Goal: Information Seeking & Learning: Learn about a topic

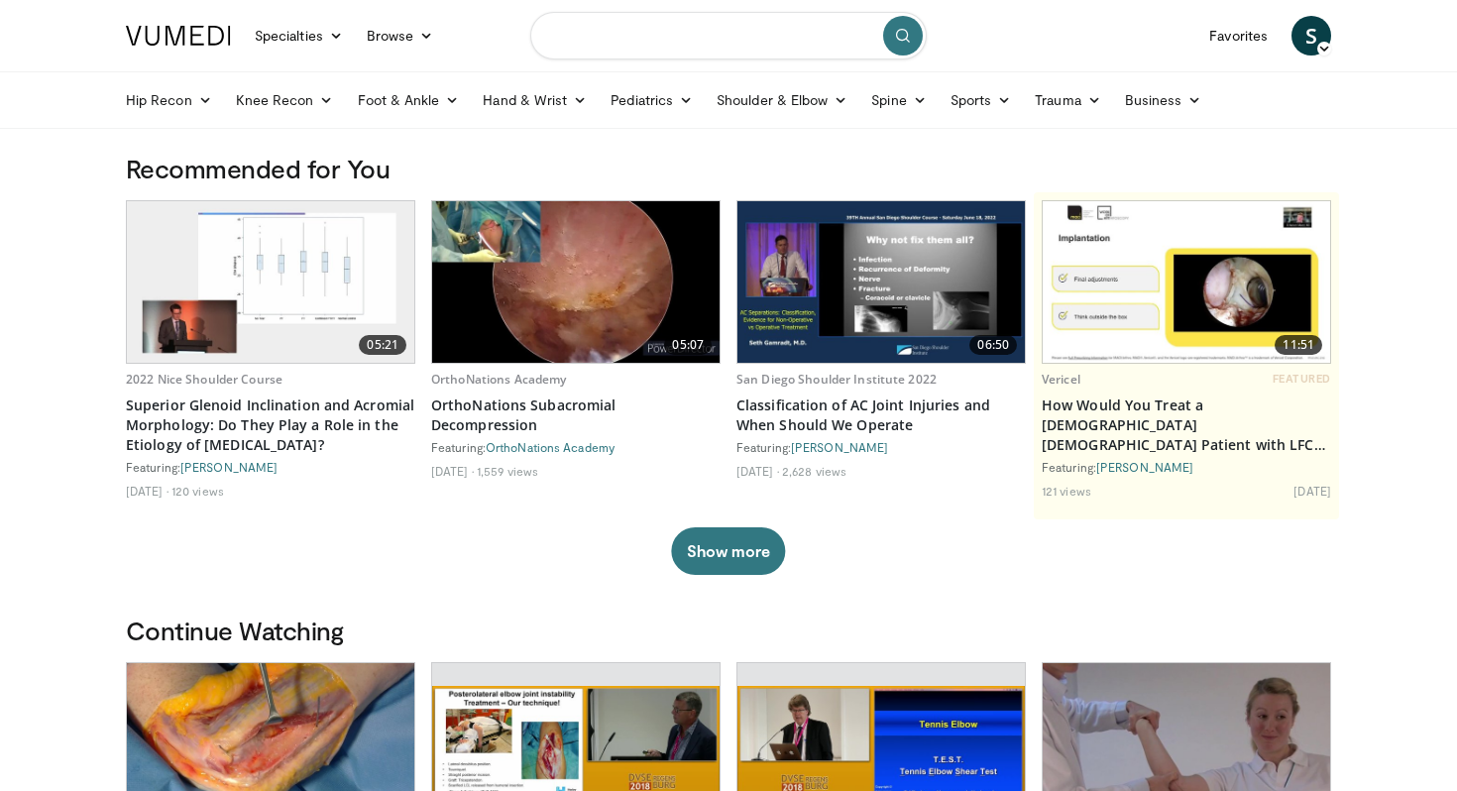
click at [823, 37] on input "Search topics, interventions" at bounding box center [728, 36] width 396 height 48
type input "**********"
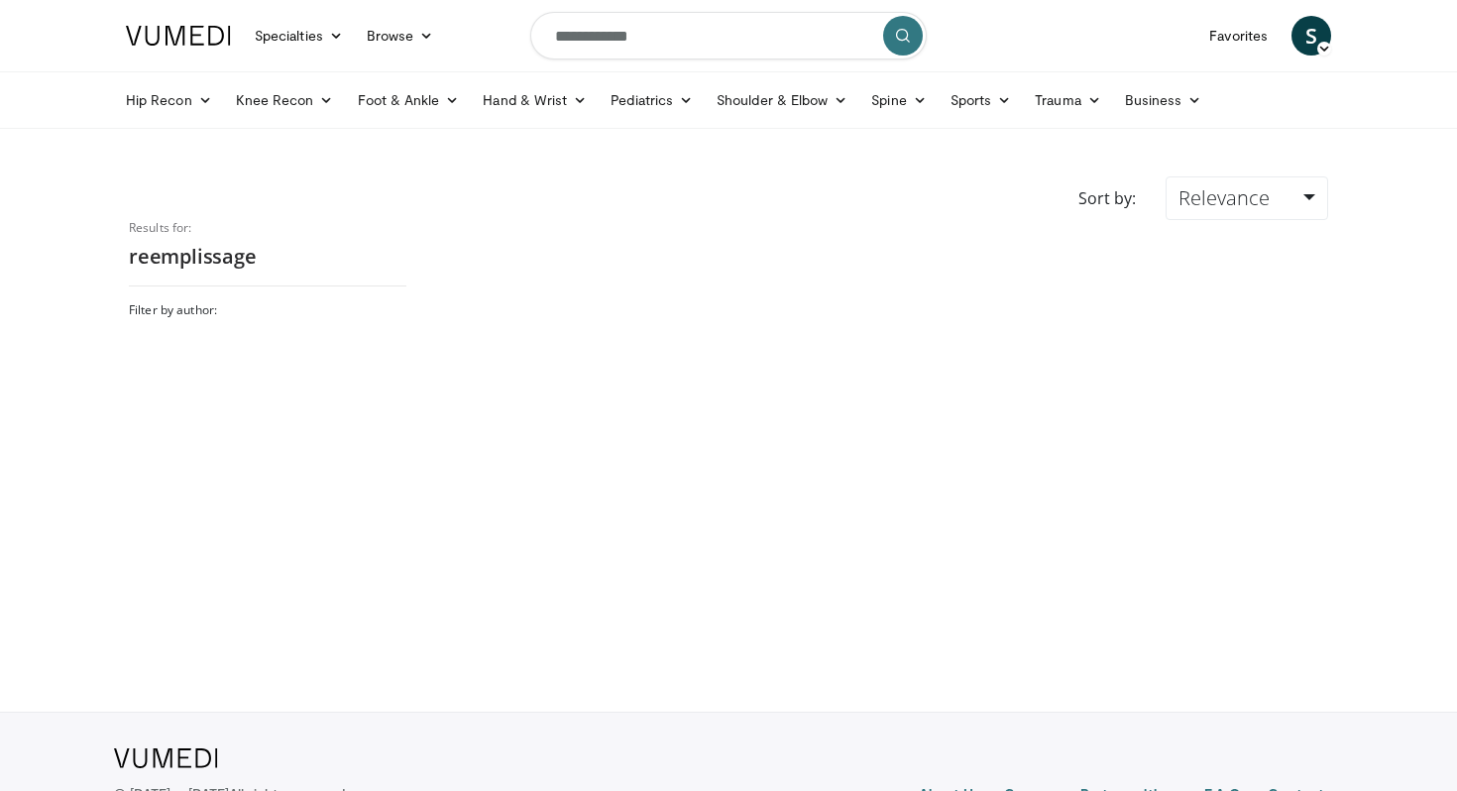
click at [905, 44] on button "submit" at bounding box center [903, 36] width 40 height 40
click at [702, 52] on input "**********" at bounding box center [728, 36] width 396 height 48
type input "*"
type input "**********"
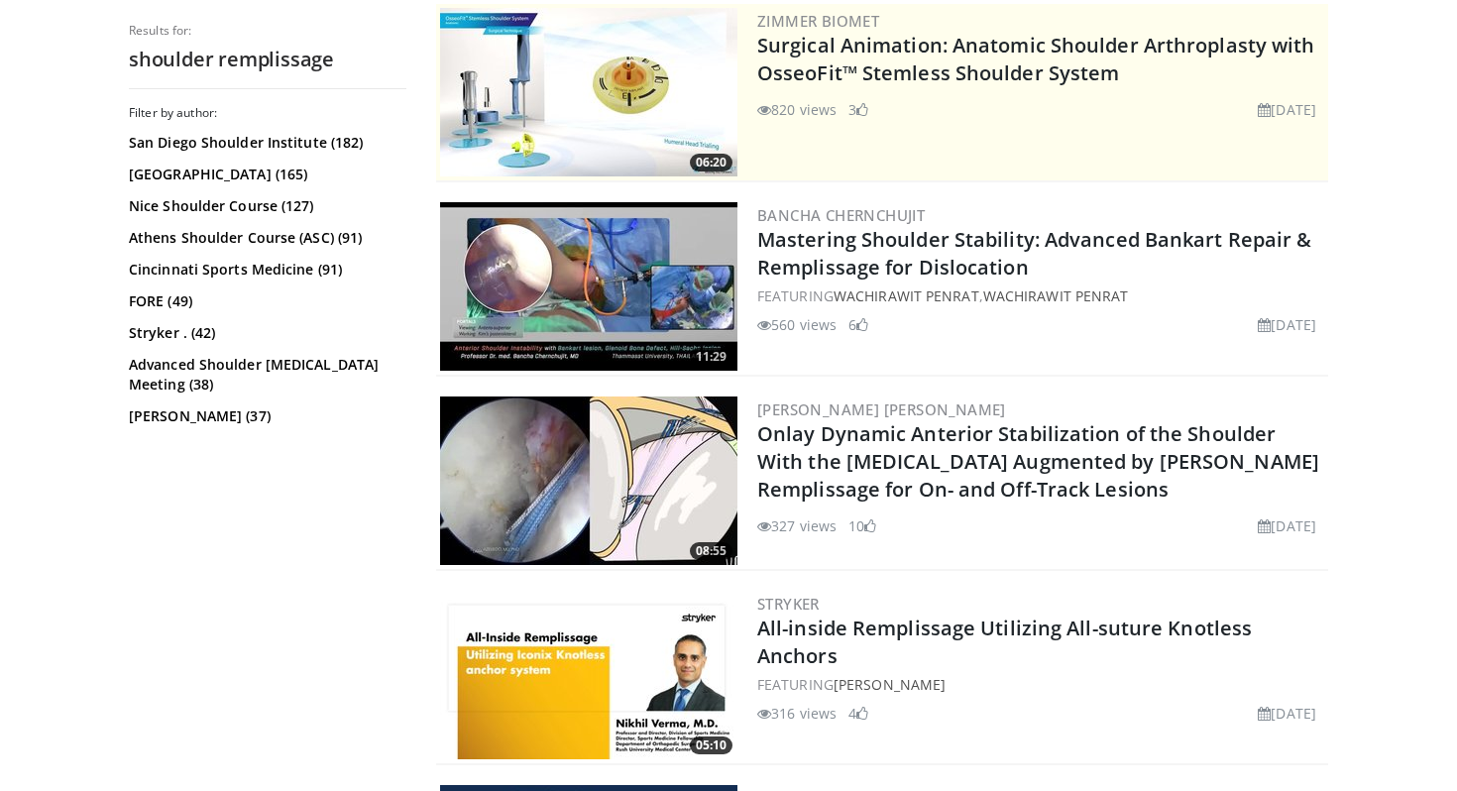
scroll to position [412, 0]
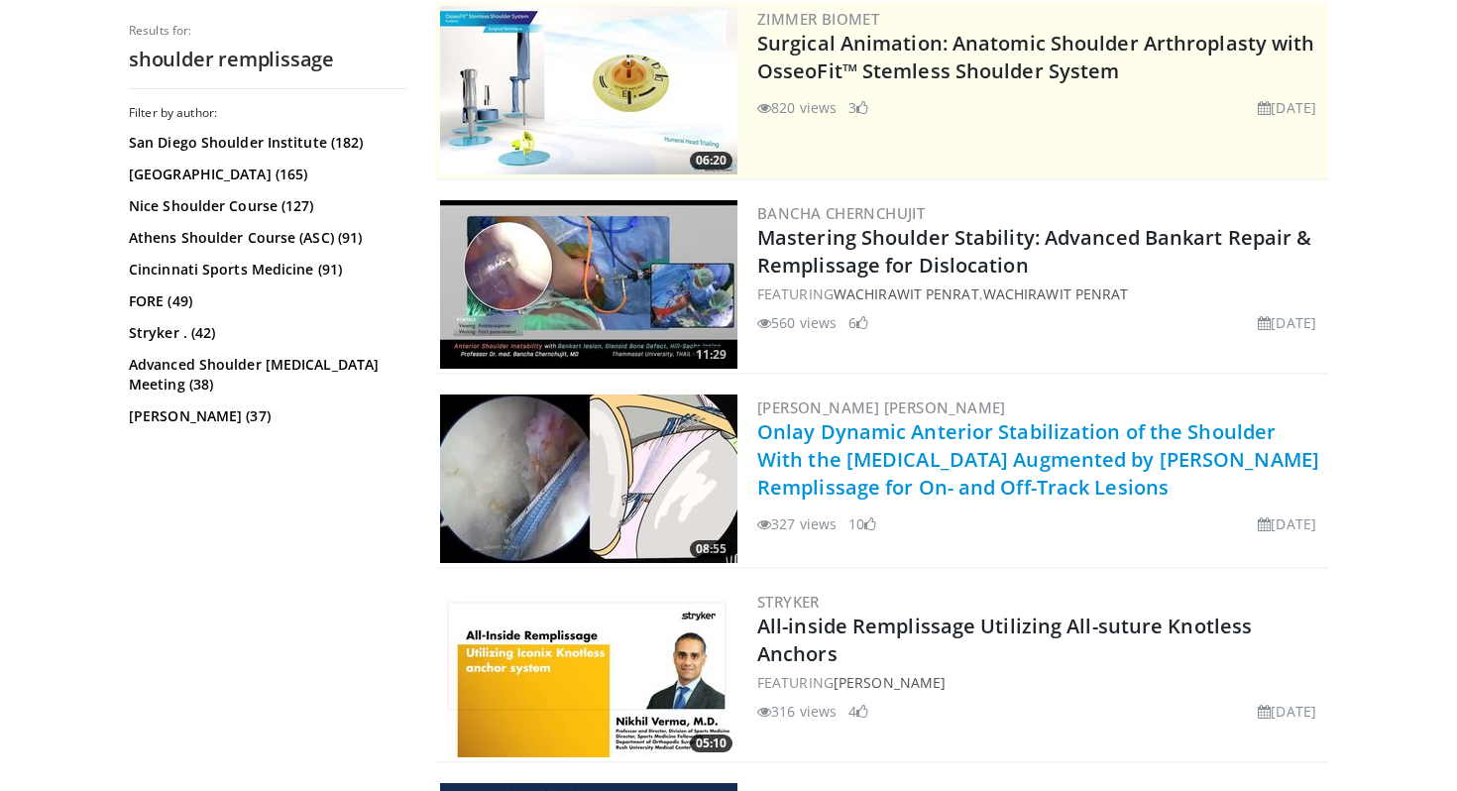
click at [833, 444] on link "Onlay Dynamic Anterior Stabilization of the Shoulder With the [MEDICAL_DATA] Au…" at bounding box center [1038, 459] width 562 height 82
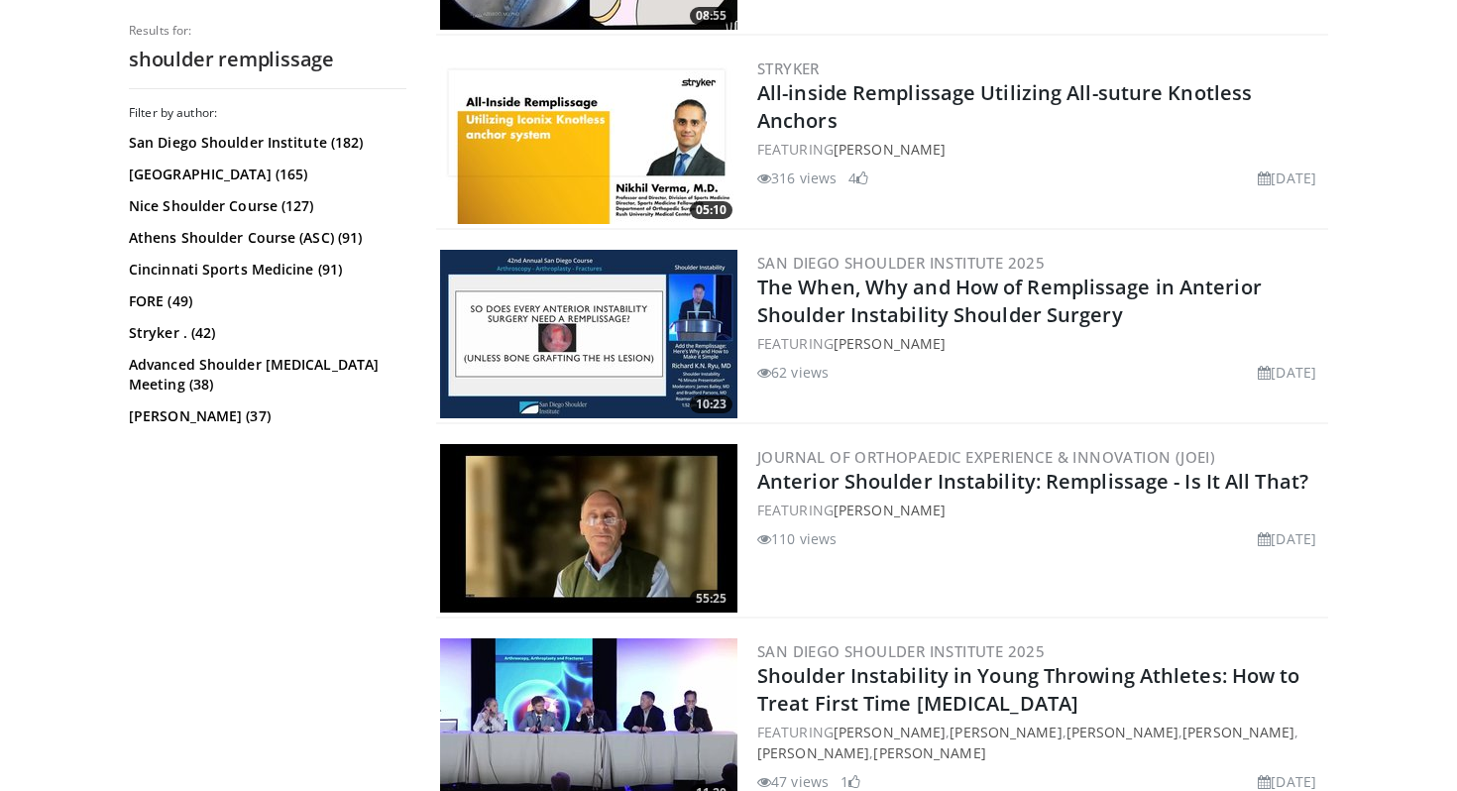
scroll to position [1503, 0]
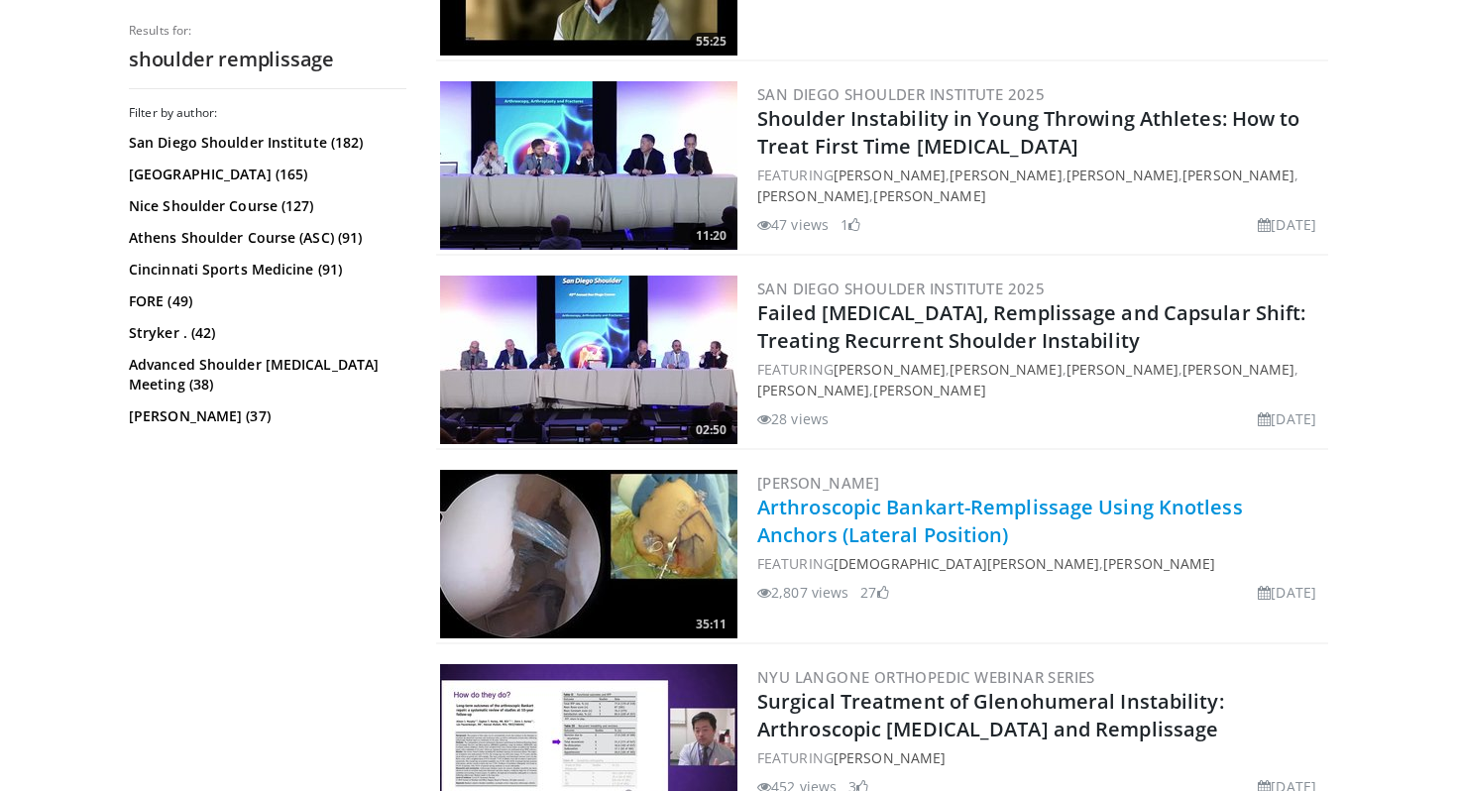
click at [845, 533] on link "Arthroscopic Bankart-Remplissage Using Knotless Anchors (Lateral Position)" at bounding box center [1000, 521] width 486 height 55
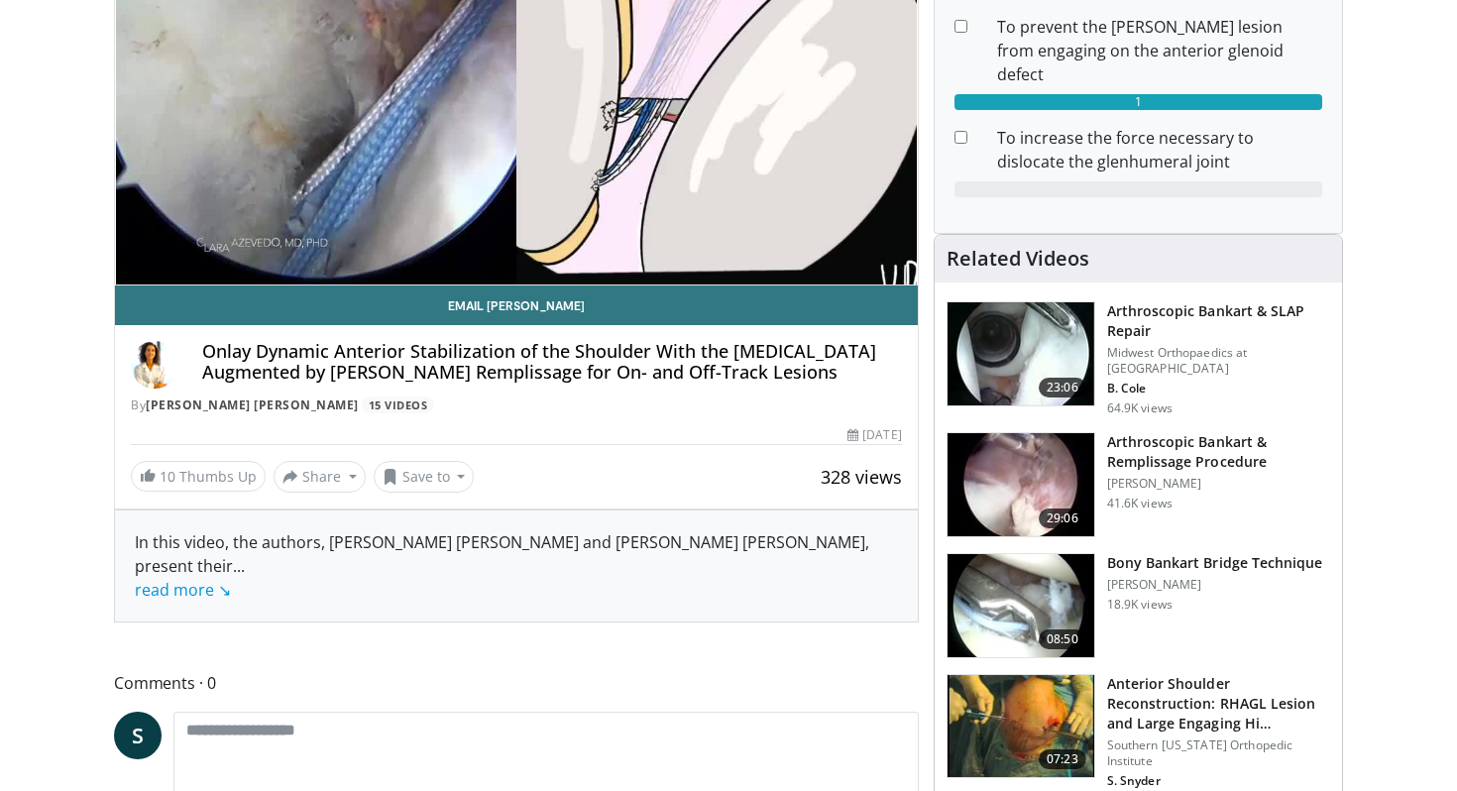
scroll to position [238, 0]
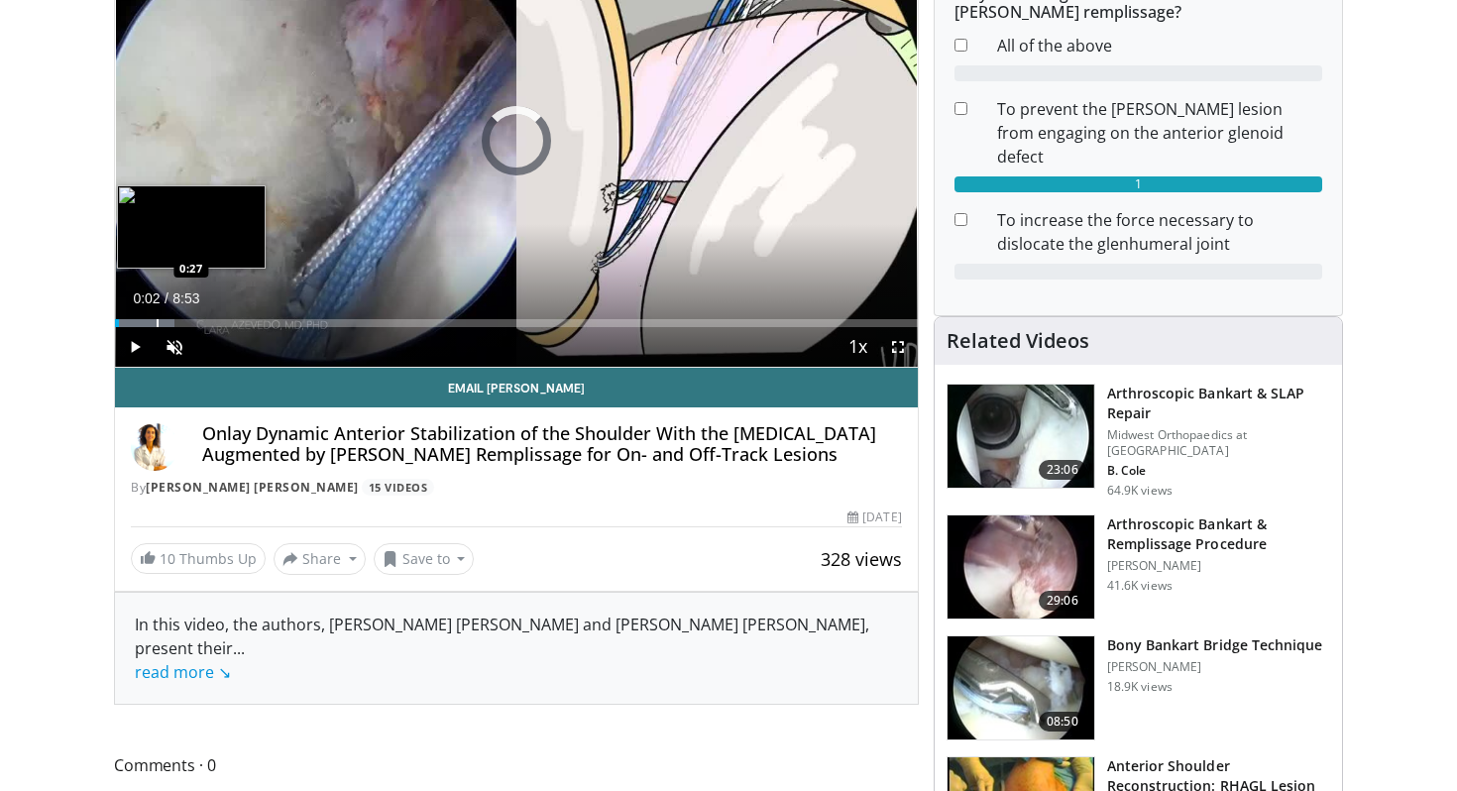
click at [157, 320] on div "Progress Bar" at bounding box center [158, 323] width 2 height 8
click at [176, 322] on div "Progress Bar" at bounding box center [175, 323] width 2 height 8
click at [184, 321] on div "Progress Bar" at bounding box center [183, 323] width 2 height 8
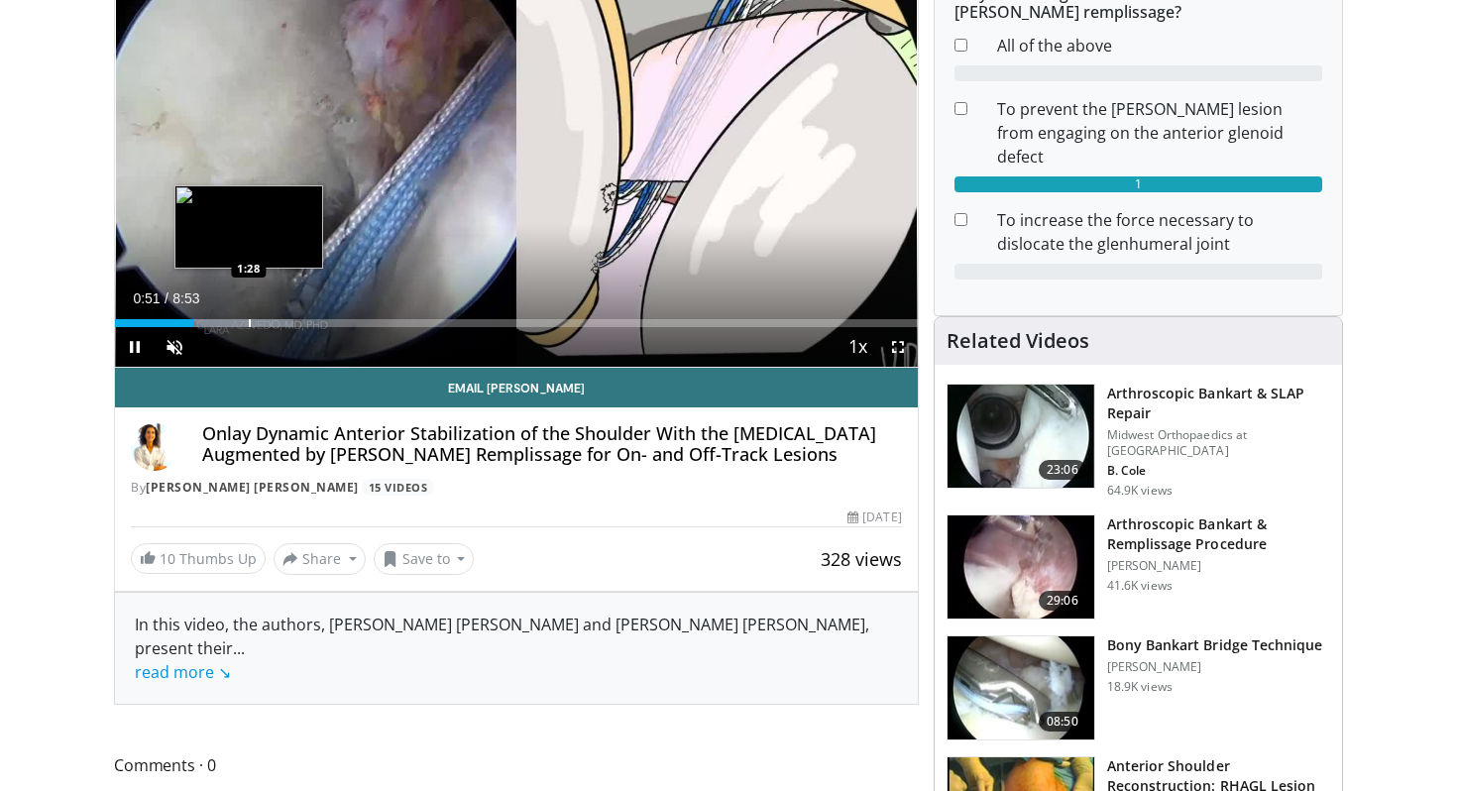
click at [248, 317] on div "Loaded : 22.28% 0:52 1:28" at bounding box center [516, 317] width 803 height 19
click at [287, 319] on div "Progress Bar" at bounding box center [288, 323] width 2 height 8
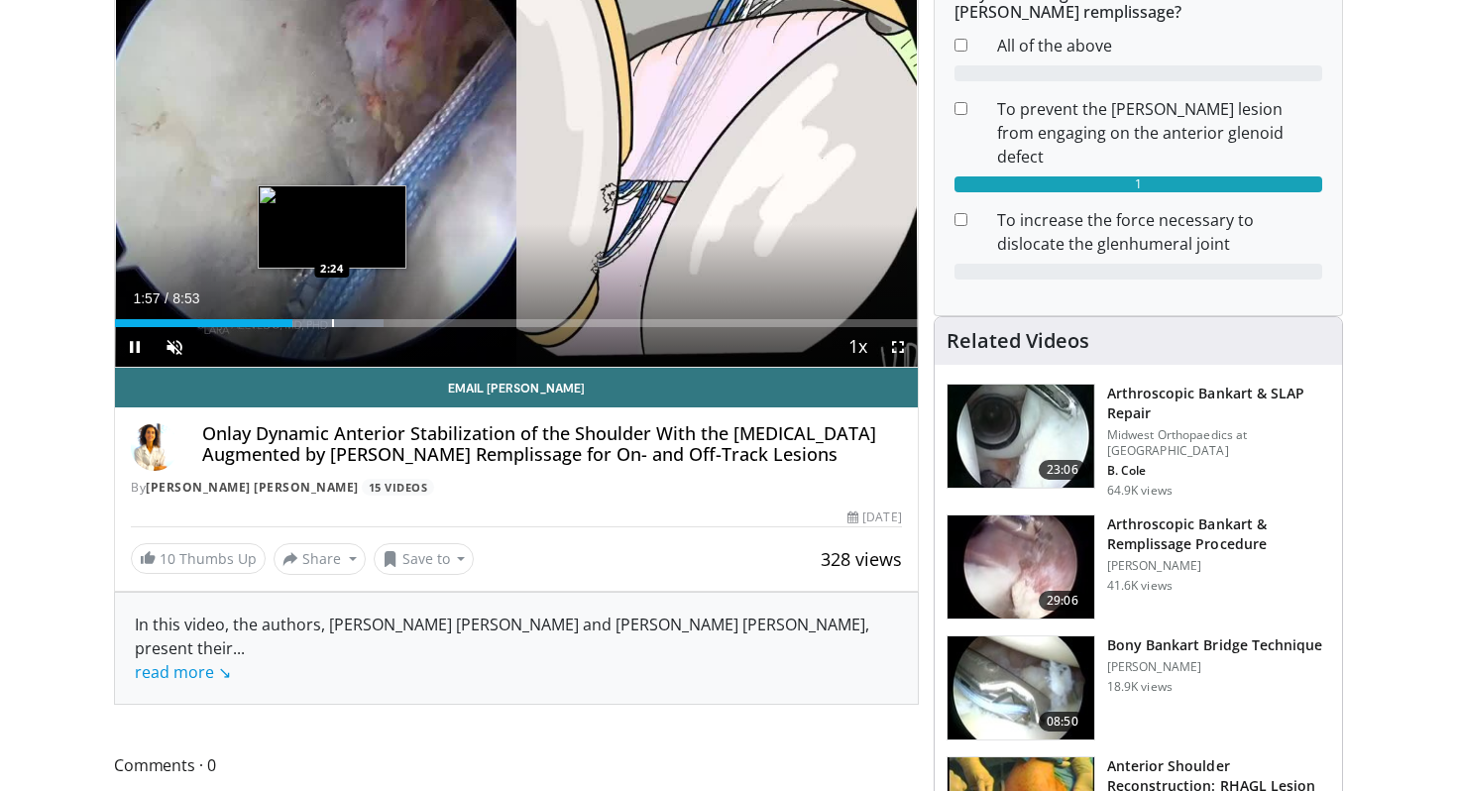
click at [332, 323] on div "Progress Bar" at bounding box center [333, 323] width 2 height 8
click at [373, 325] on div "Progress Bar" at bounding box center [374, 323] width 2 height 8
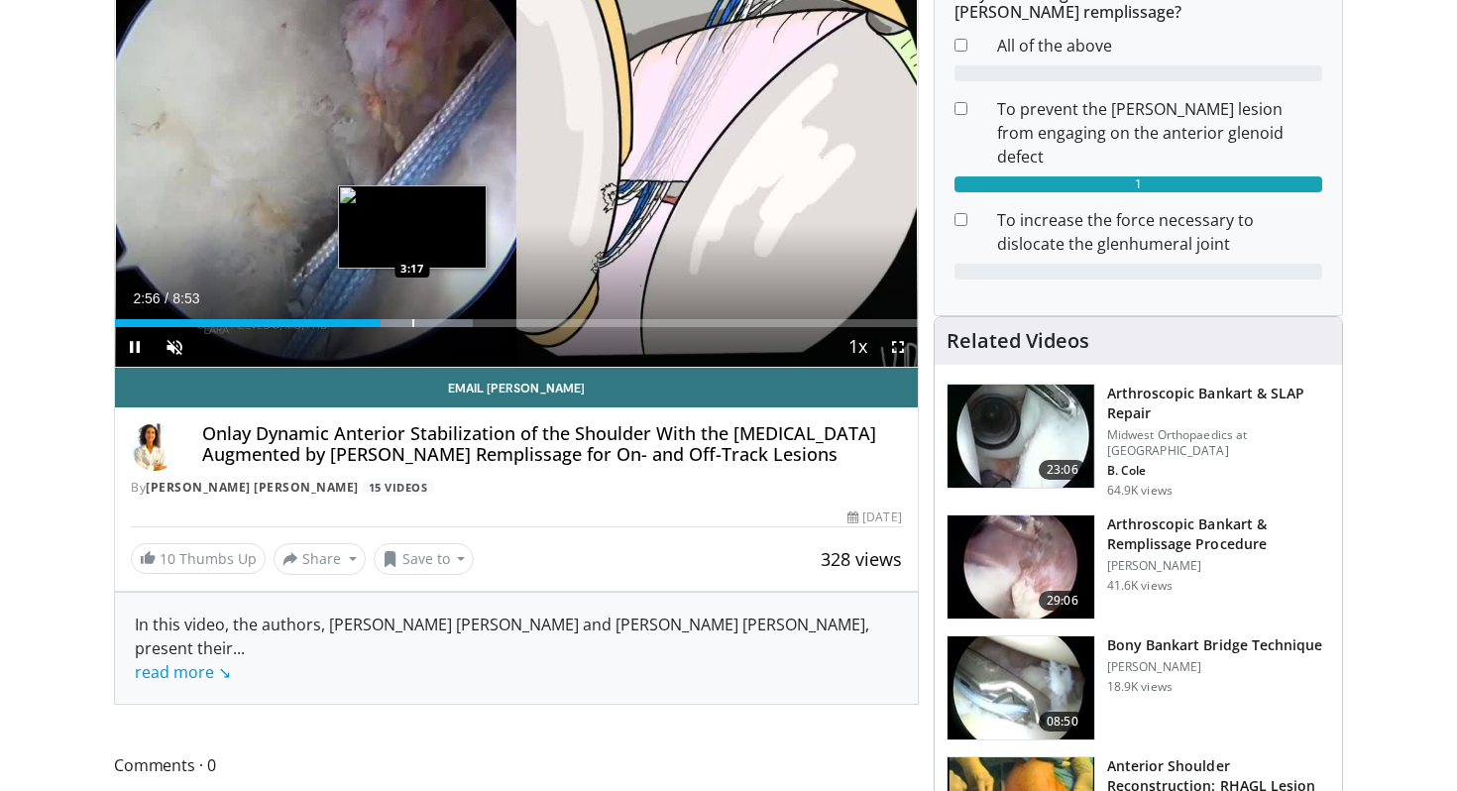
click at [412, 315] on div "Loaded : 44.57% 2:56 3:17" at bounding box center [516, 317] width 803 height 19
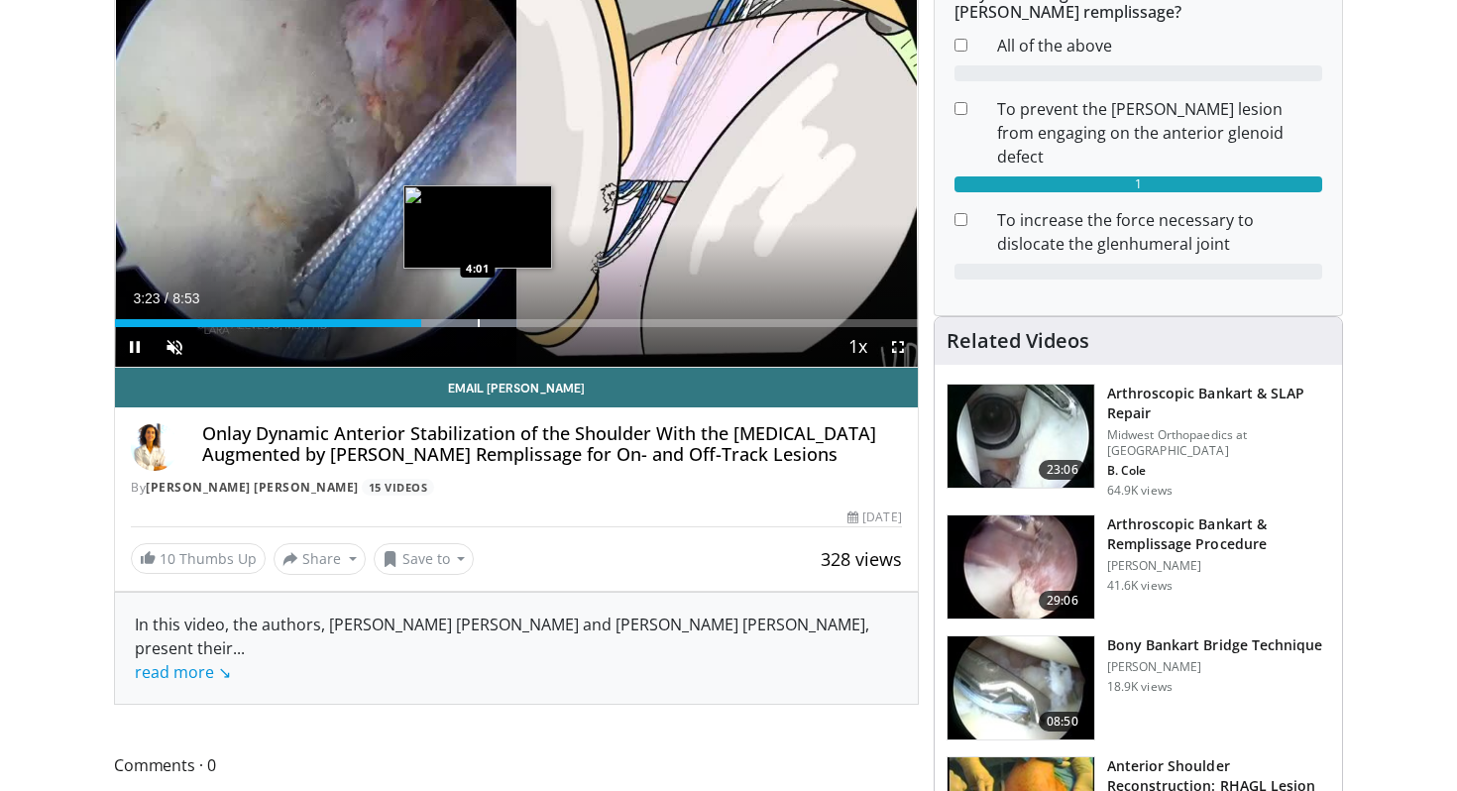
click at [477, 312] on div "Loaded : 50.15% 3:23 4:01" at bounding box center [516, 317] width 803 height 19
click at [519, 323] on div "Progress Bar" at bounding box center [520, 323] width 2 height 8
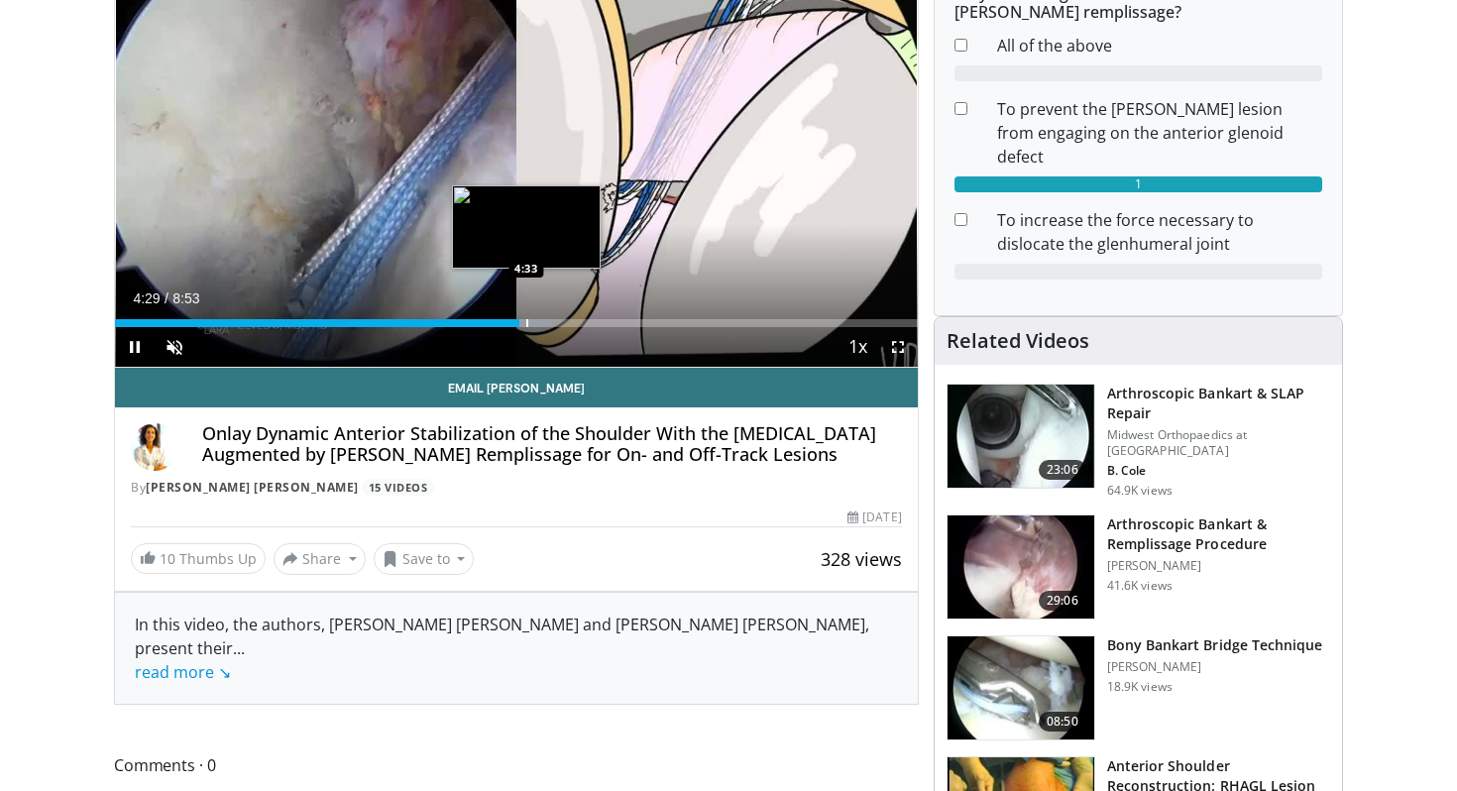
click at [528, 320] on div "Progress Bar" at bounding box center [527, 323] width 2 height 8
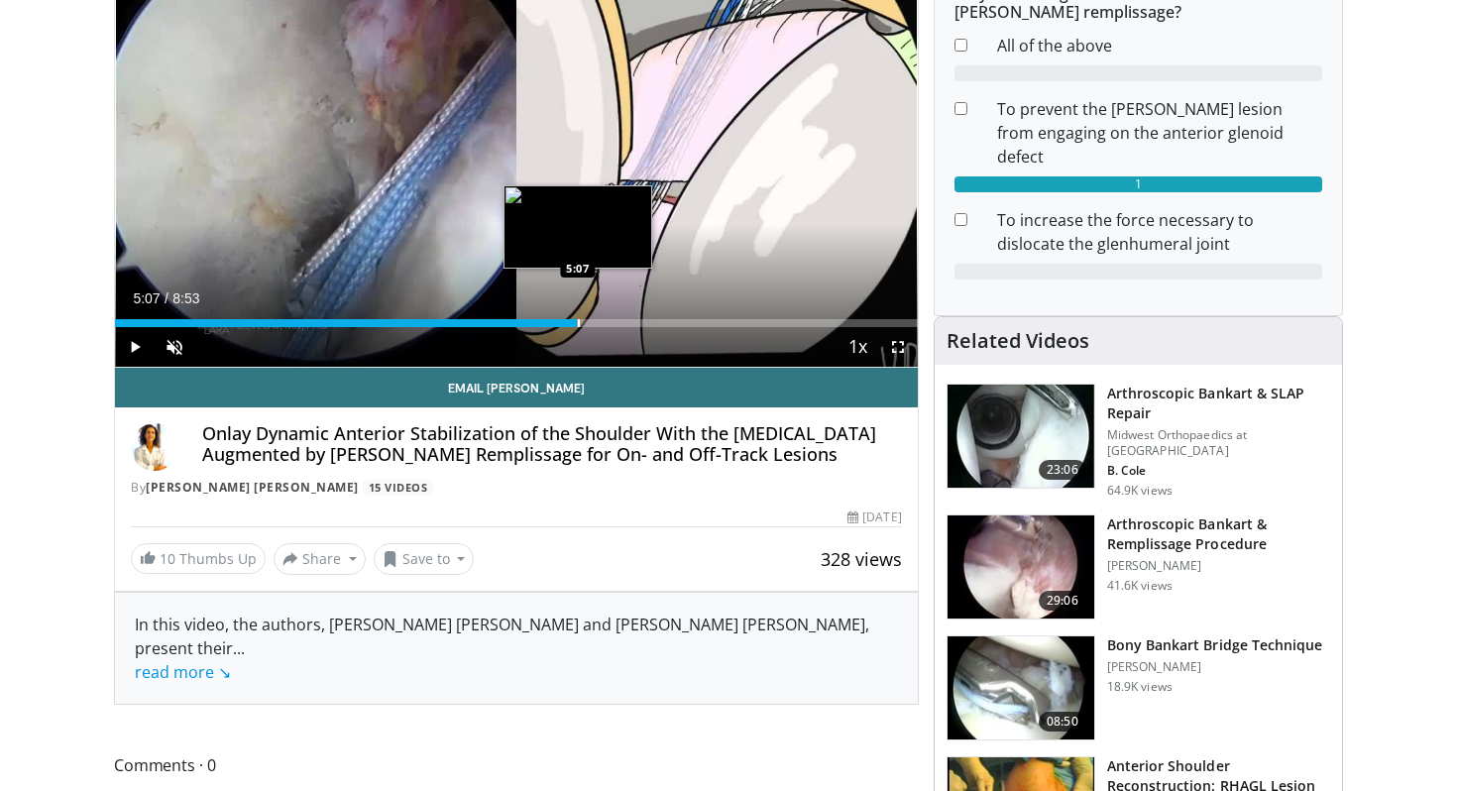
click at [577, 315] on div "Loaded : 58.06% 5:07 5:07" at bounding box center [516, 317] width 803 height 19
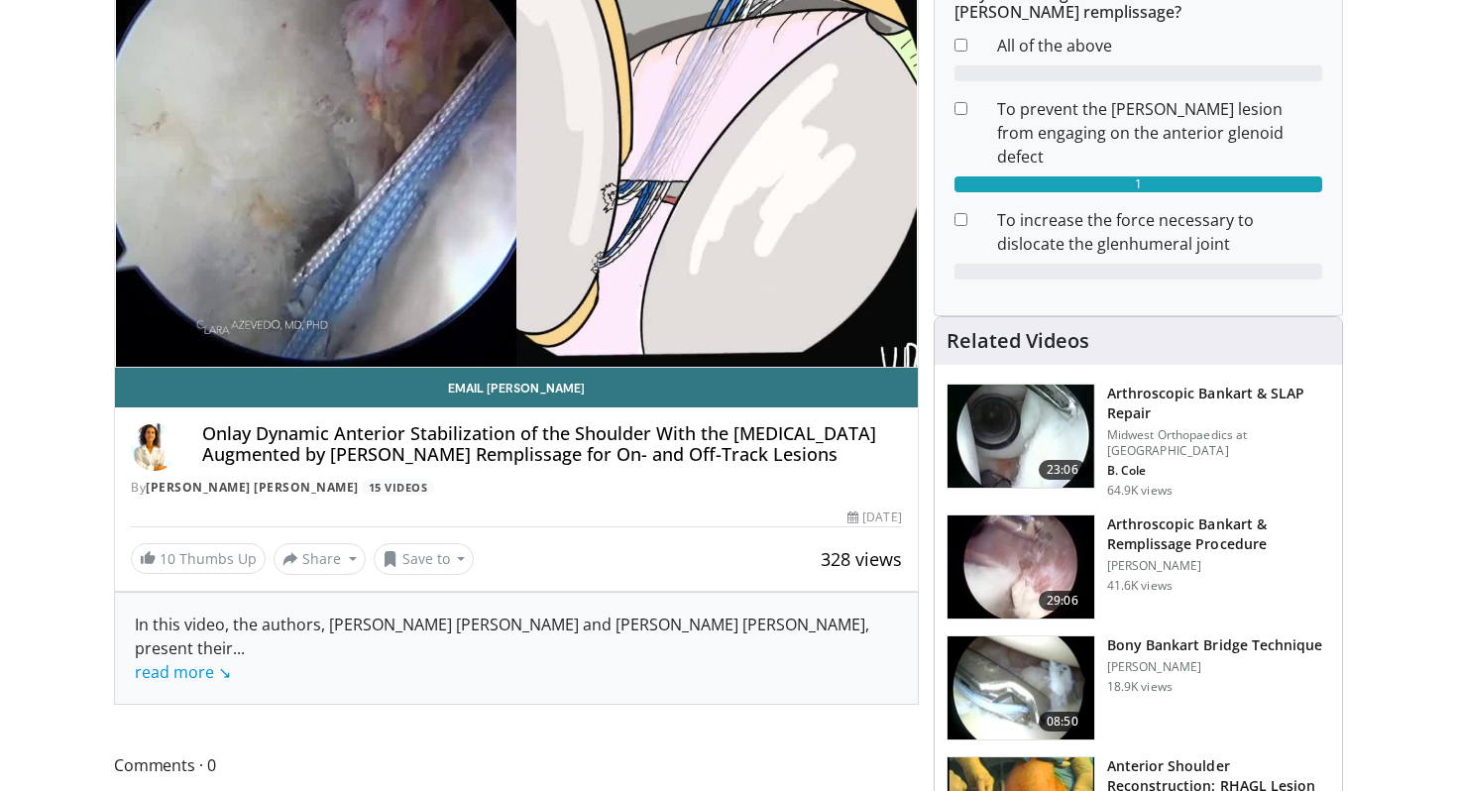
click at [658, 348] on div "Loaded : 61.80% 5:08 5:07" at bounding box center [516, 357] width 803 height 19
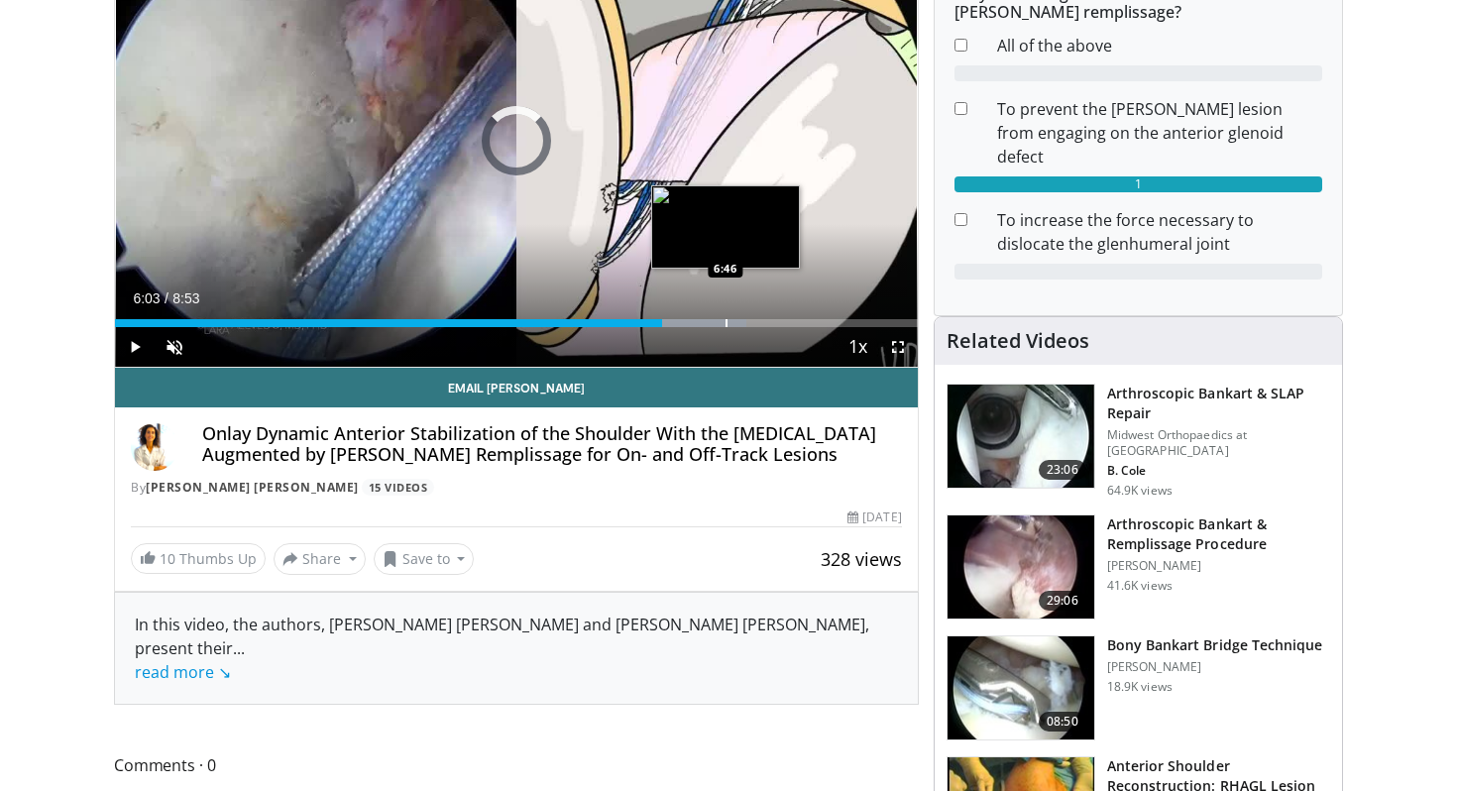
click at [726, 319] on div "Progress Bar" at bounding box center [727, 323] width 2 height 8
click at [754, 317] on div "Loaded : 82.40% 6:46 6:48" at bounding box center [516, 317] width 803 height 19
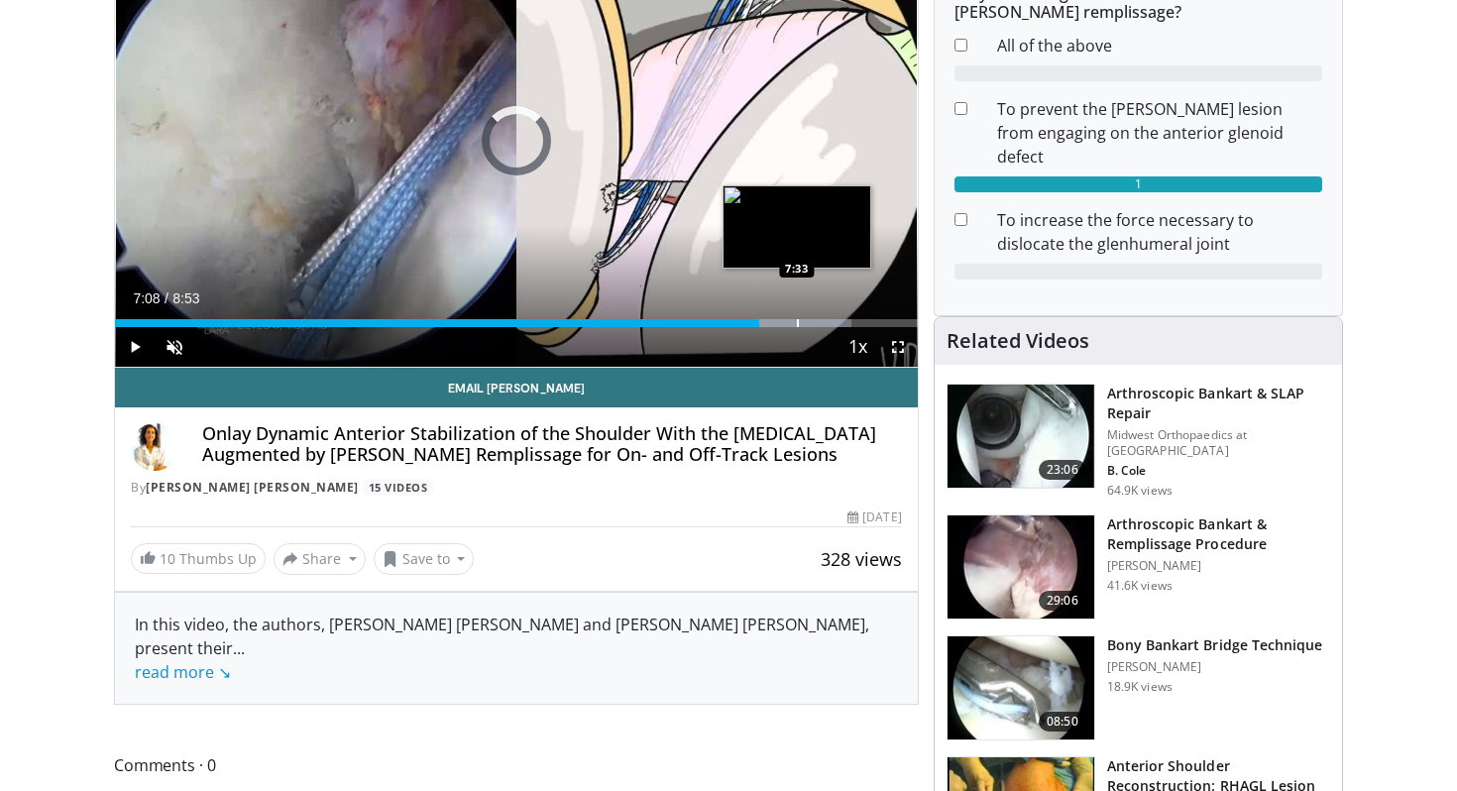
click at [797, 317] on div "Loaded : 91.77% 7:08 7:33" at bounding box center [516, 317] width 803 height 19
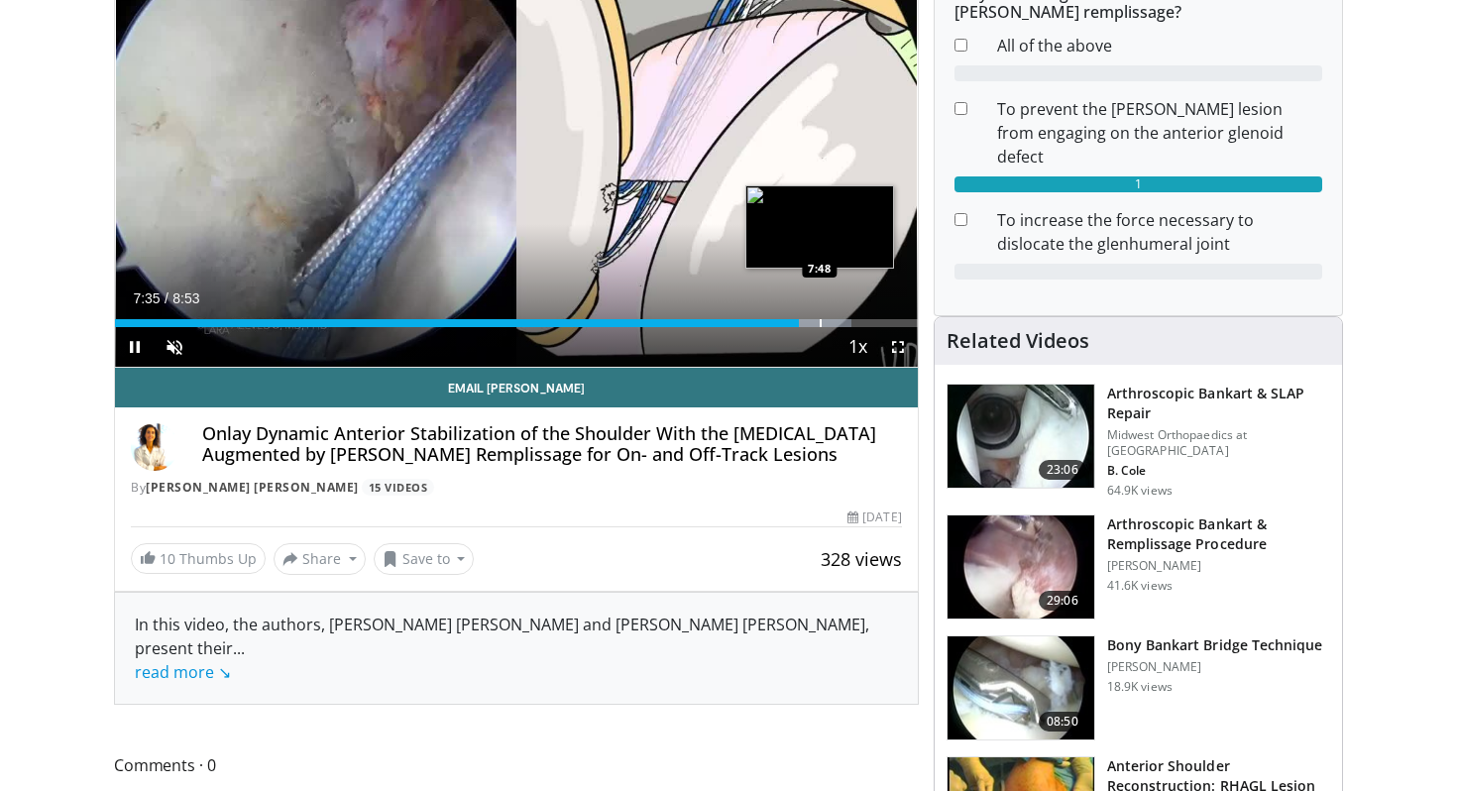
click at [822, 320] on div "Progress Bar" at bounding box center [821, 323] width 2 height 8
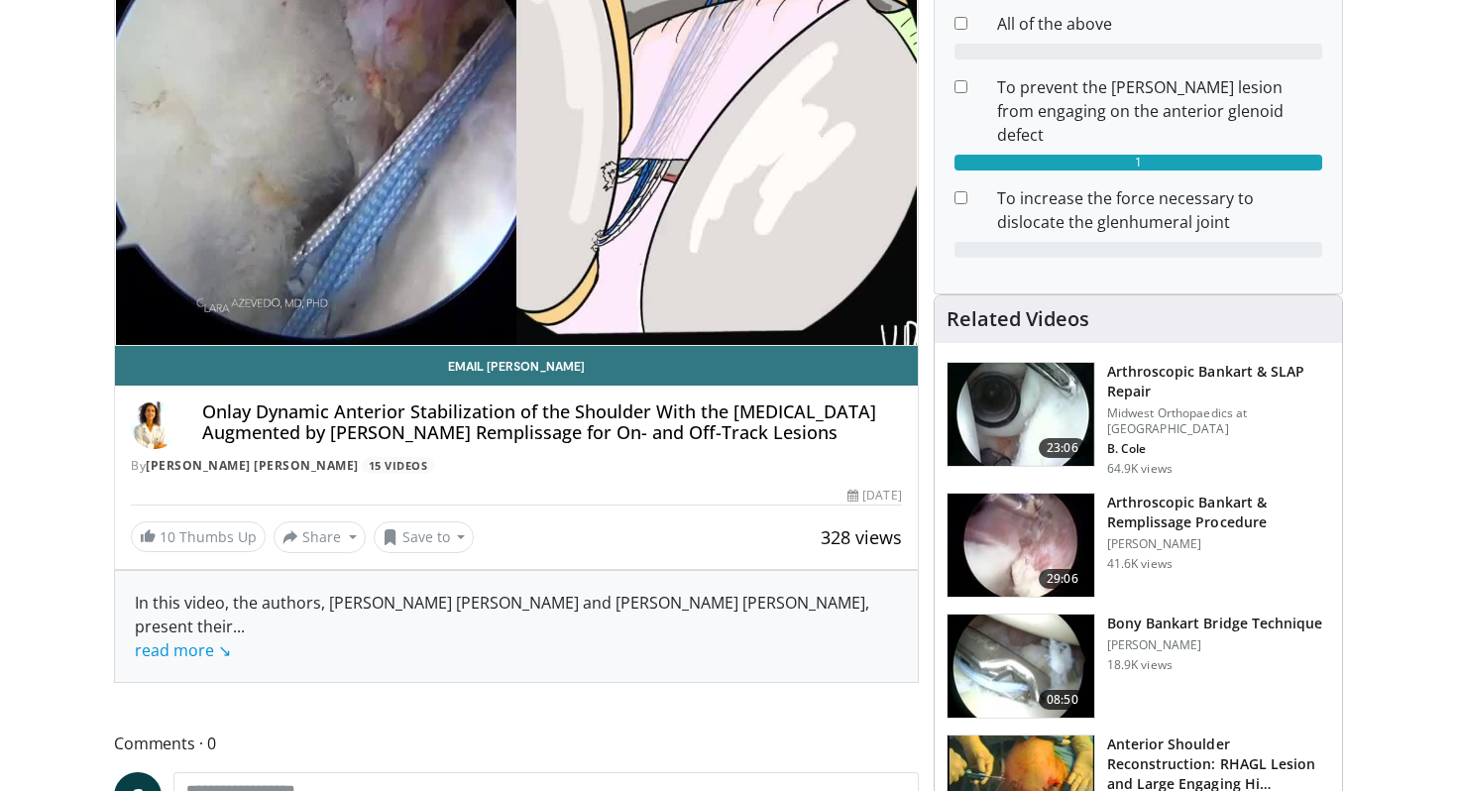
scroll to position [262, 0]
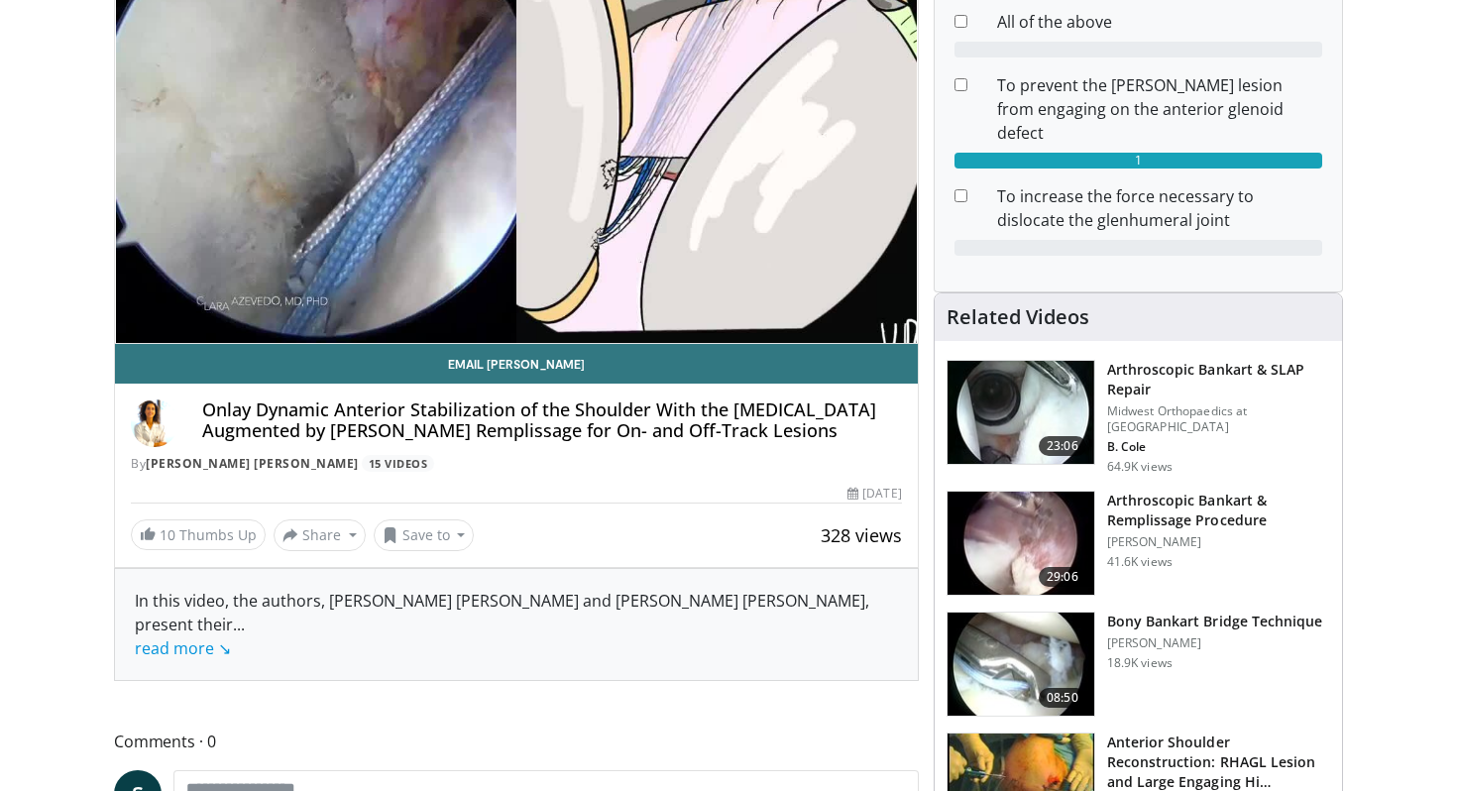
click at [1022, 492] on img at bounding box center [1021, 543] width 147 height 103
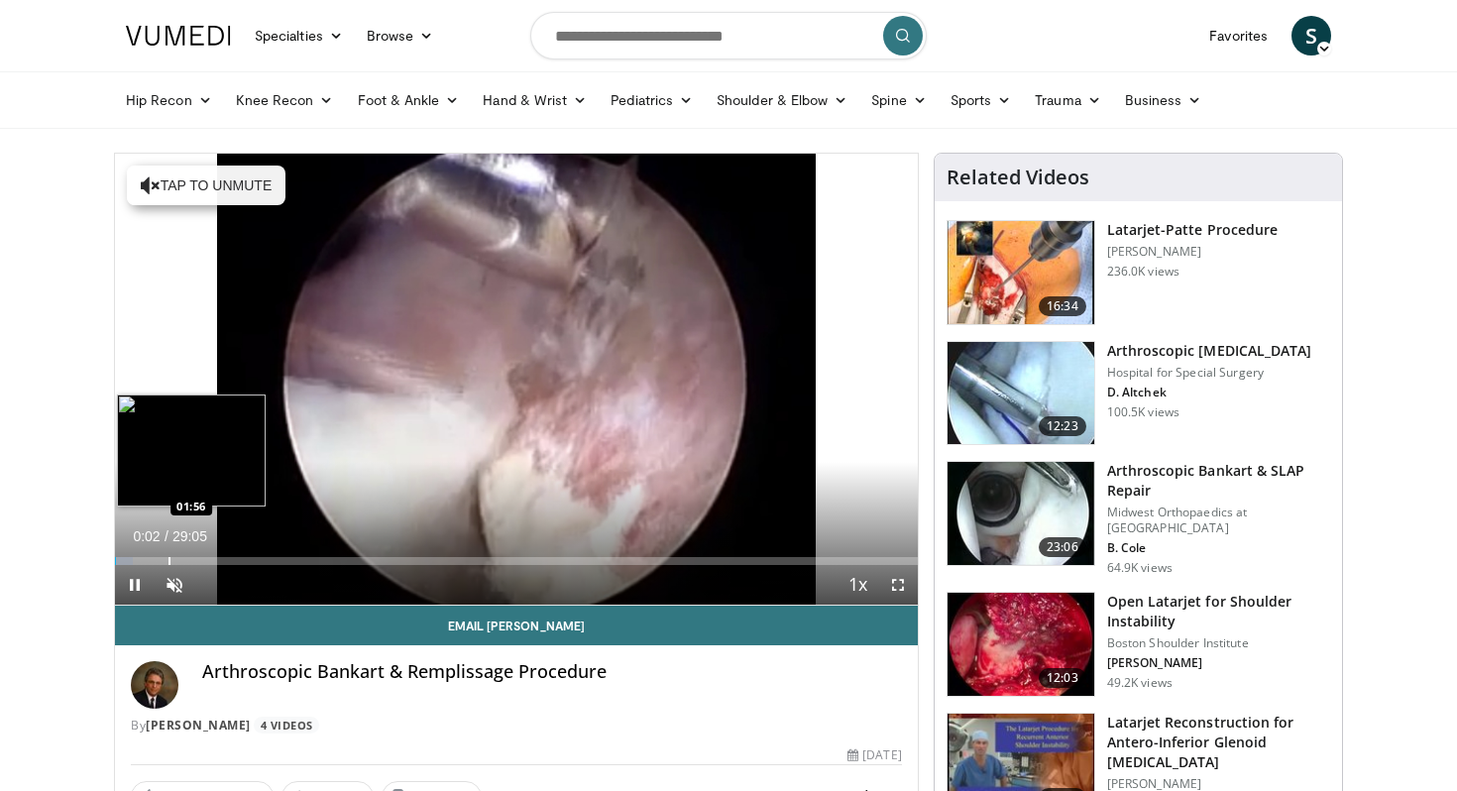
click at [171, 555] on div "Loaded : 2.28% 00:02 01:56" at bounding box center [516, 555] width 803 height 19
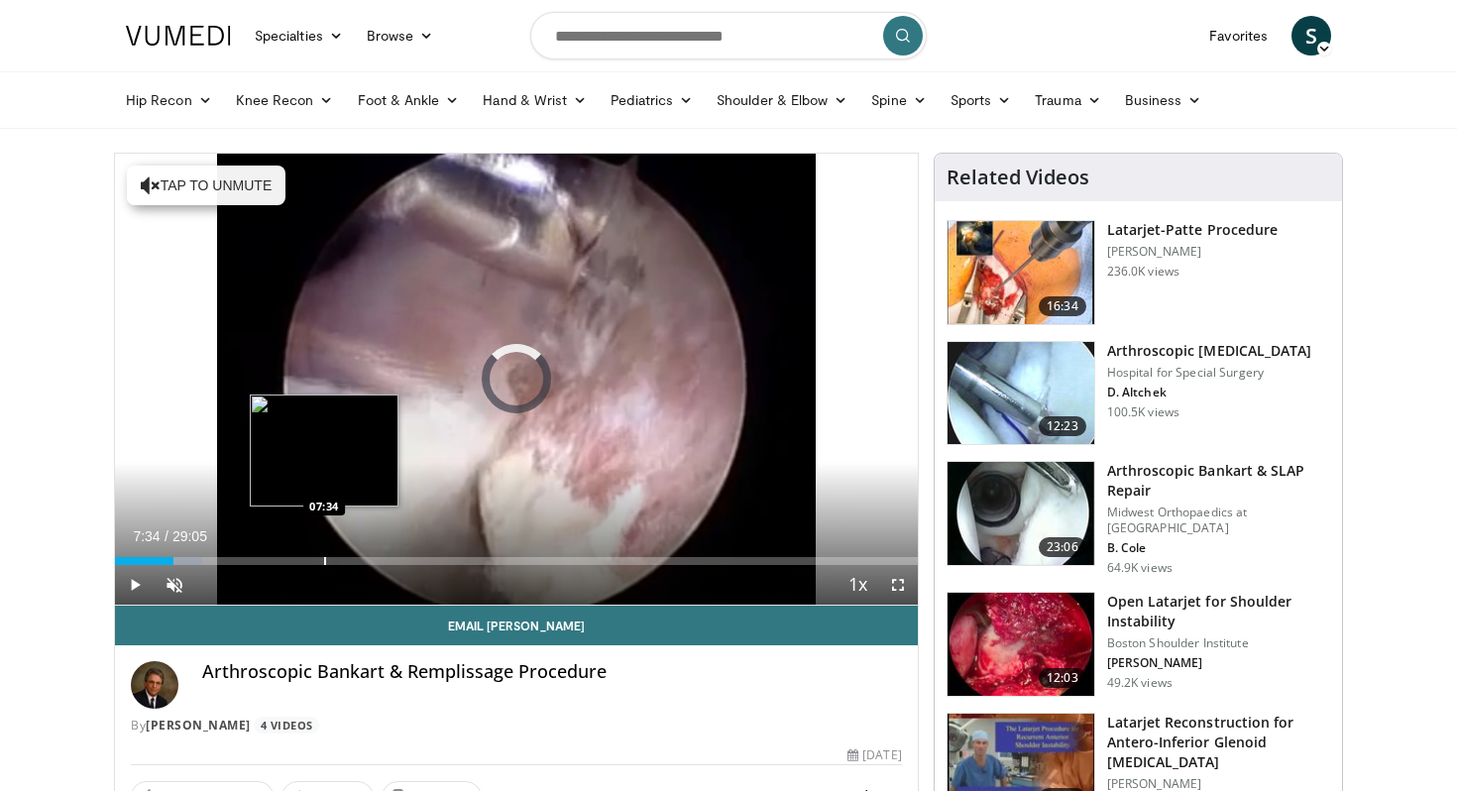
click at [324, 560] on div "Progress Bar" at bounding box center [325, 561] width 2 height 8
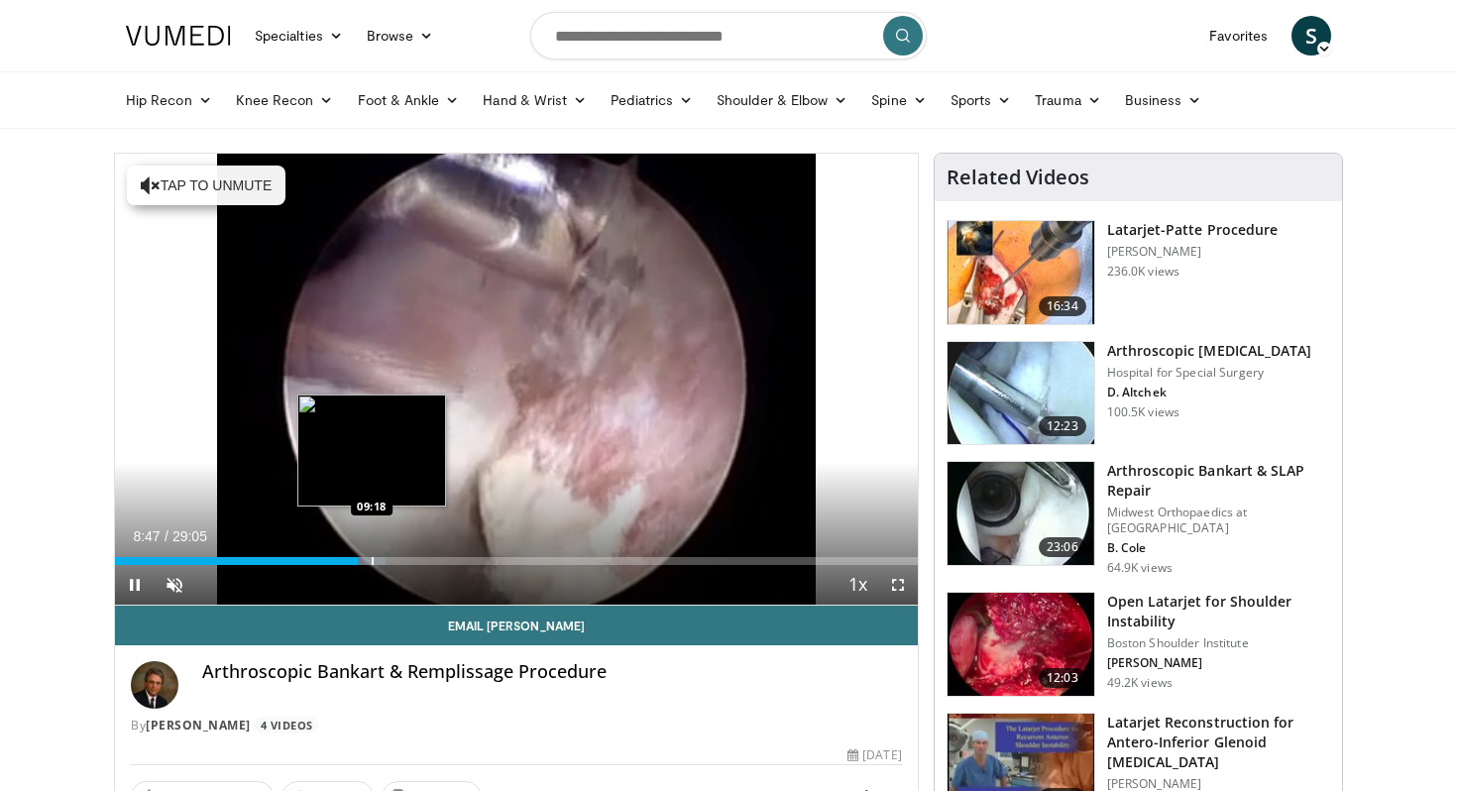
click at [372, 559] on div "Progress Bar" at bounding box center [373, 561] width 2 height 8
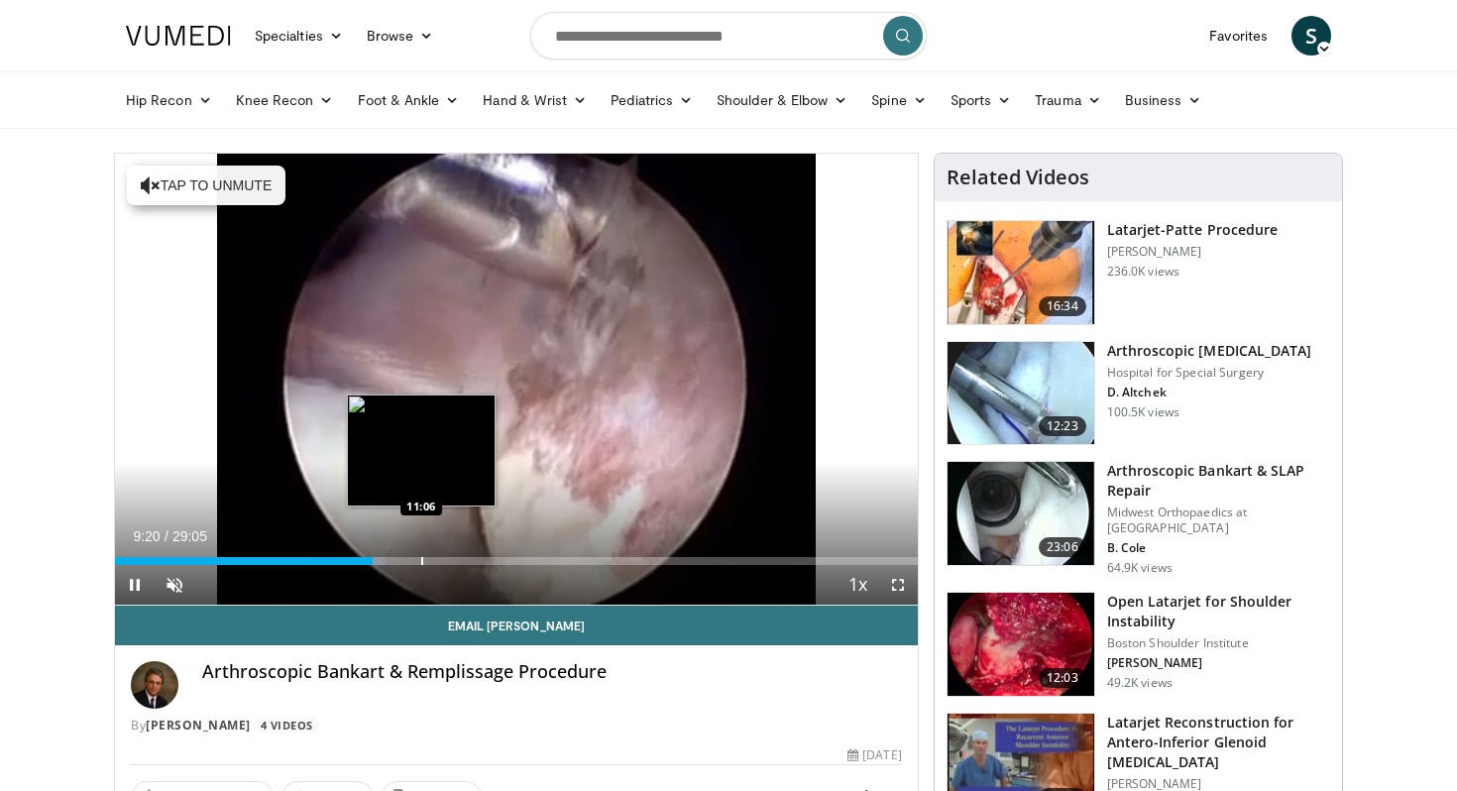
click at [422, 558] on div "Progress Bar" at bounding box center [422, 561] width 2 height 8
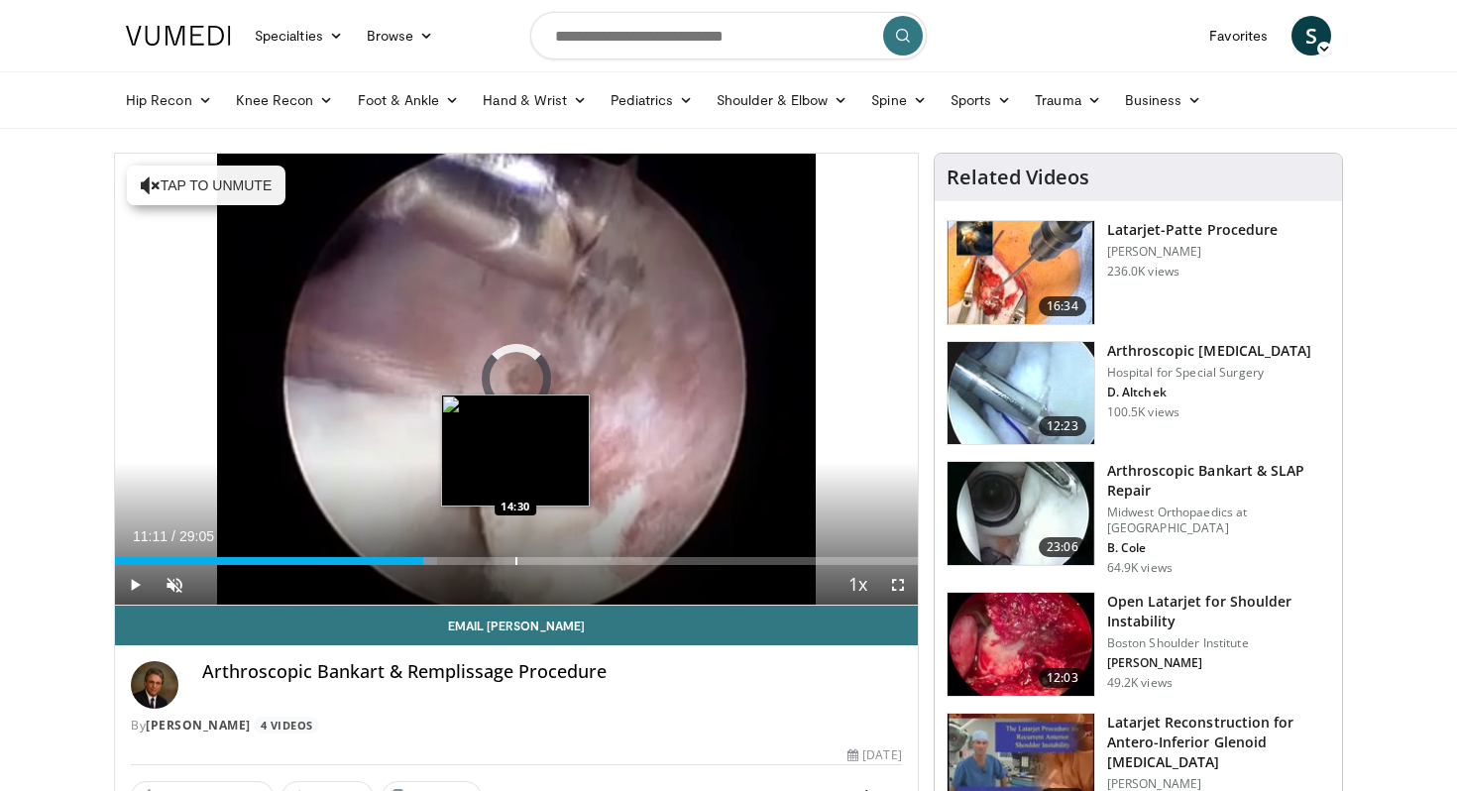
click at [515, 560] on div "Progress Bar" at bounding box center [516, 561] width 2 height 8
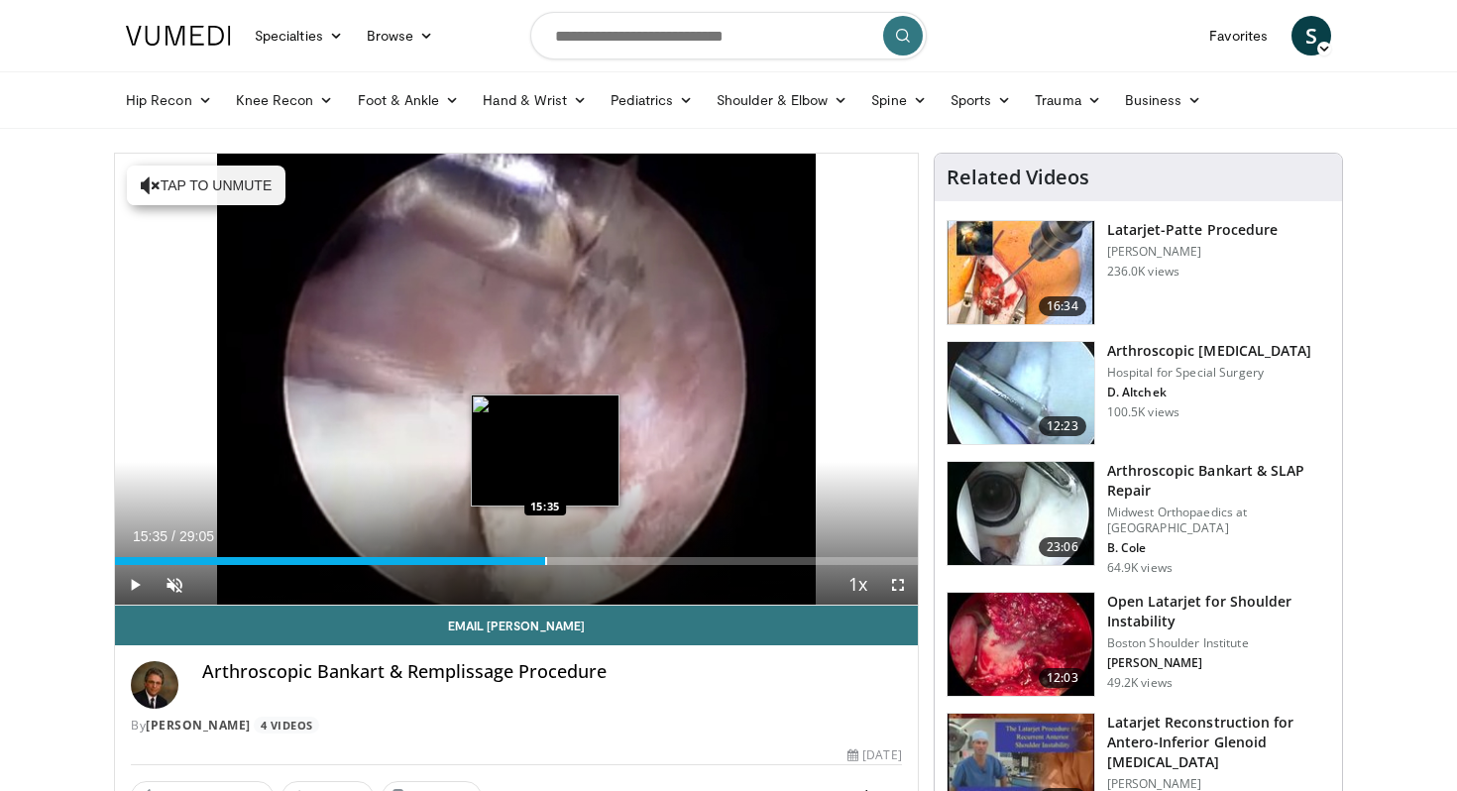
click at [545, 563] on div "Progress Bar" at bounding box center [546, 561] width 2 height 8
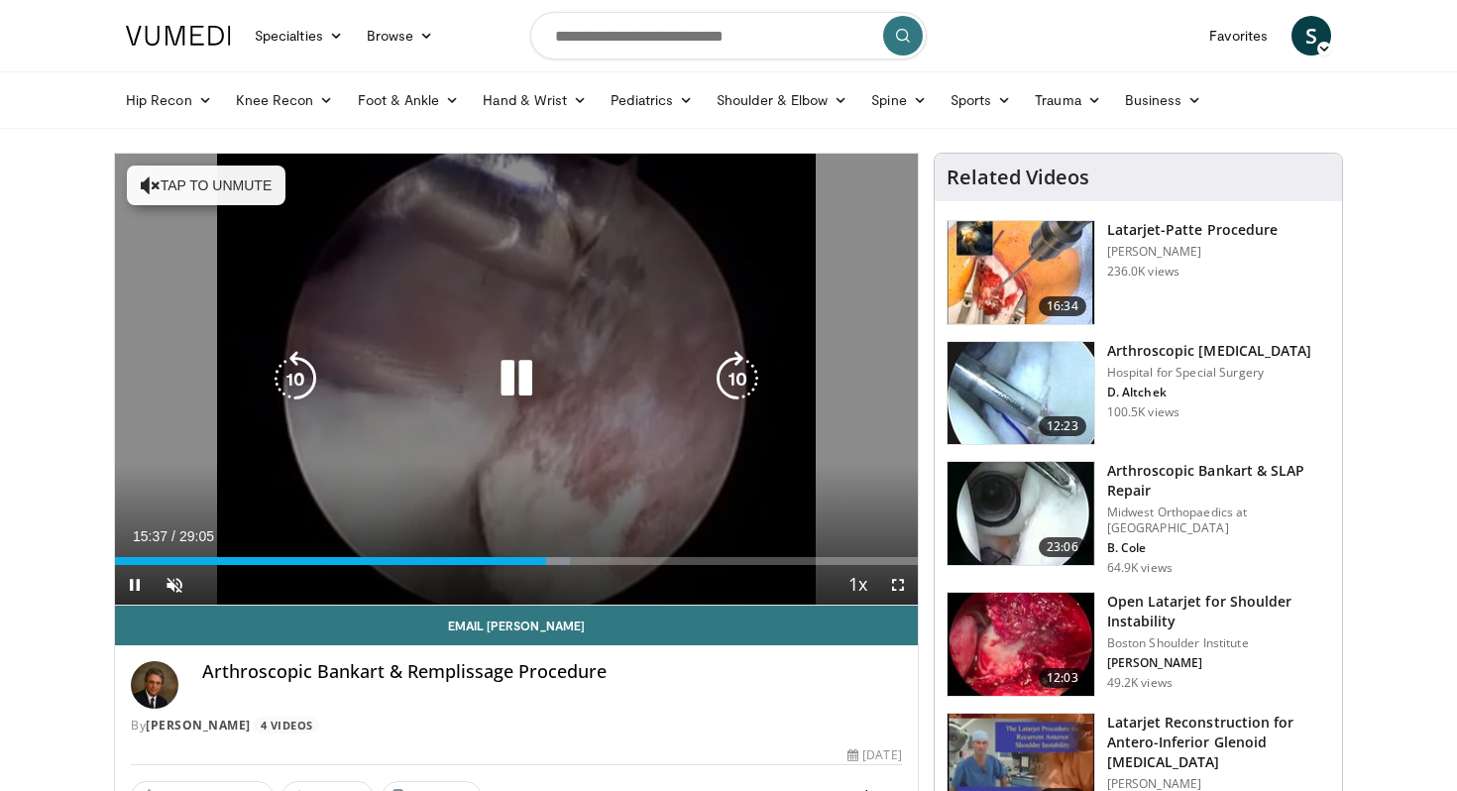
click at [580, 561] on video-js "**********" at bounding box center [516, 380] width 803 height 452
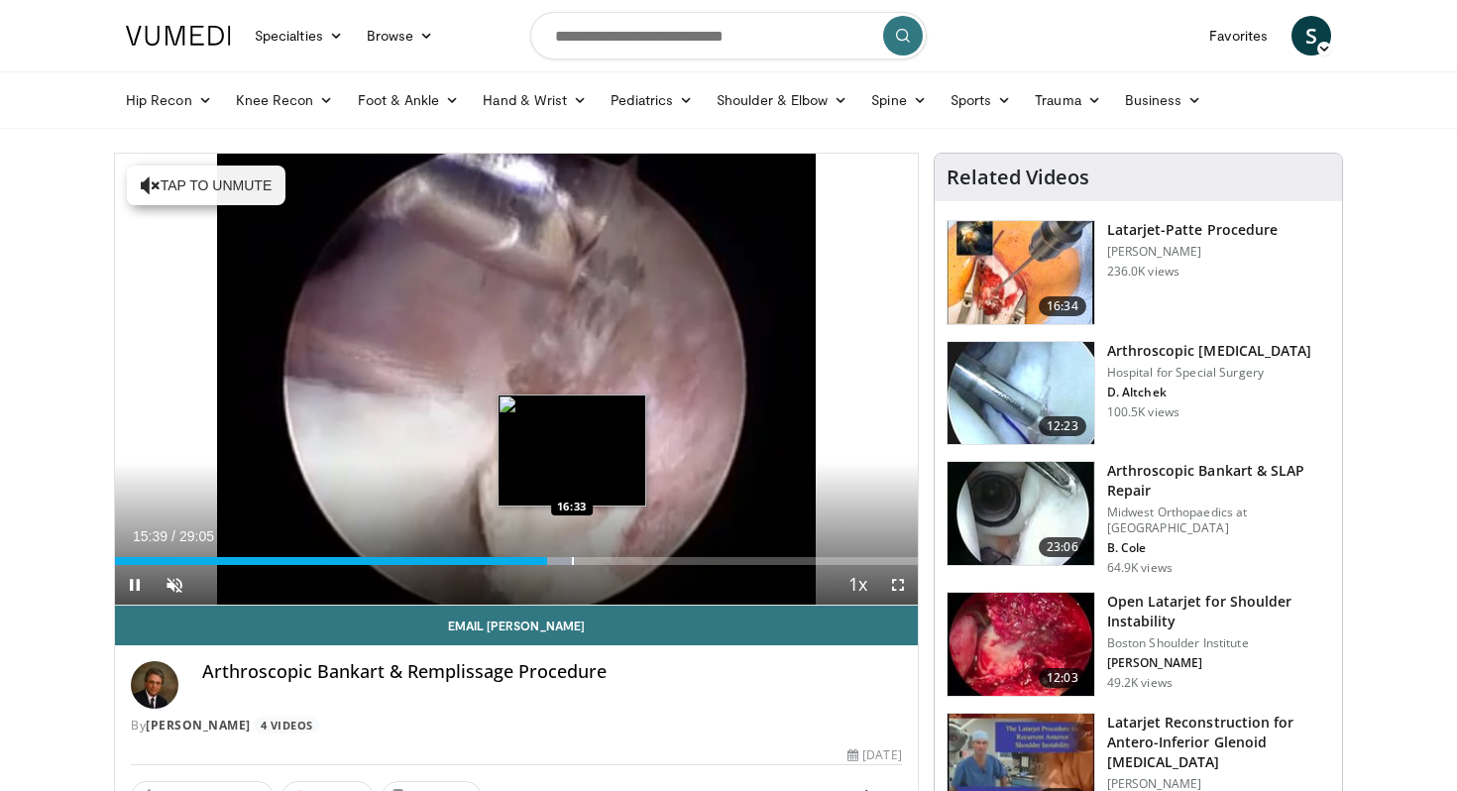
click at [572, 561] on div "Progress Bar" at bounding box center [573, 561] width 2 height 8
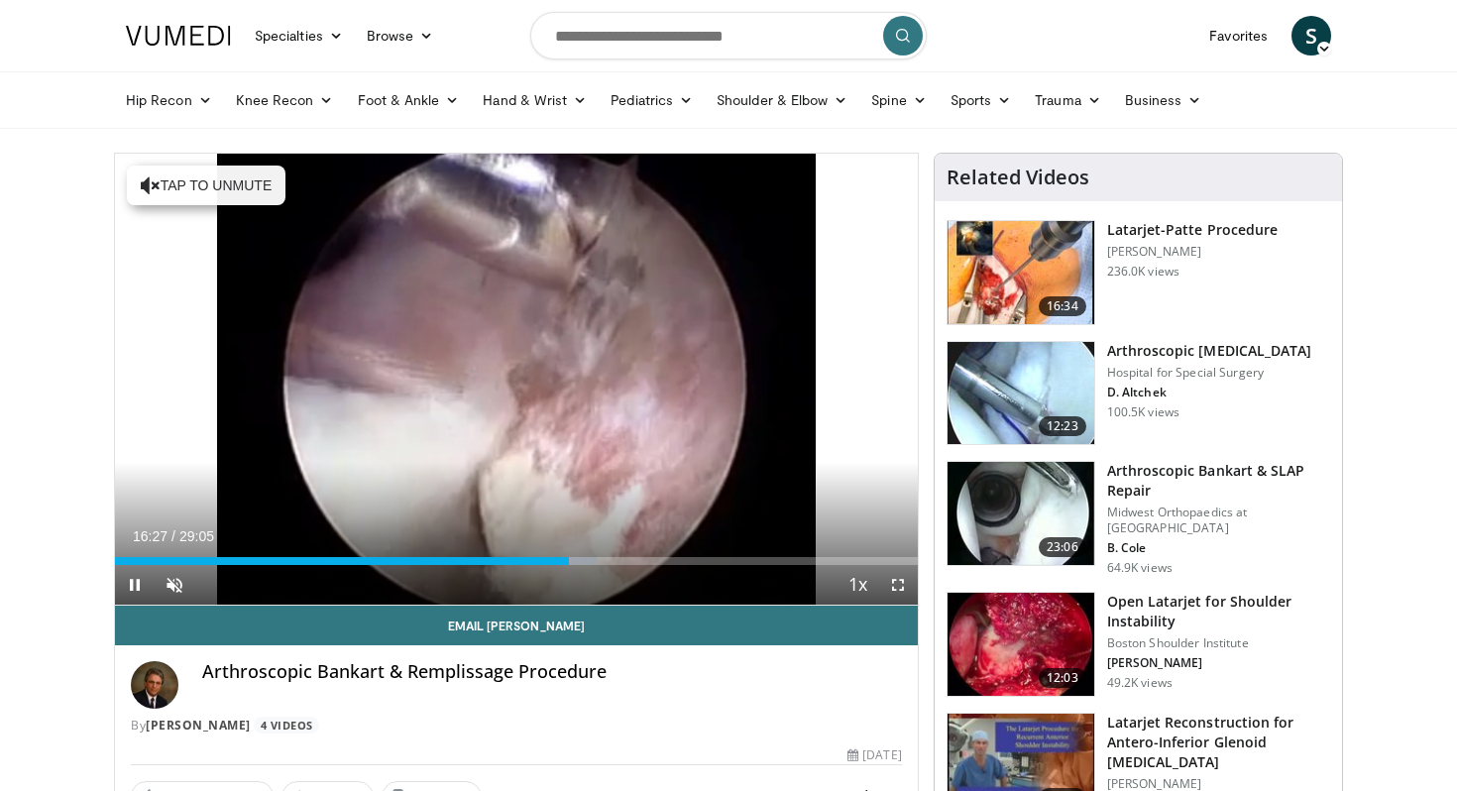
click at [650, 565] on div "Current Time 16:27 / Duration 29:05 Pause Skip Backward Skip Forward Unmute 0% …" at bounding box center [516, 585] width 803 height 40
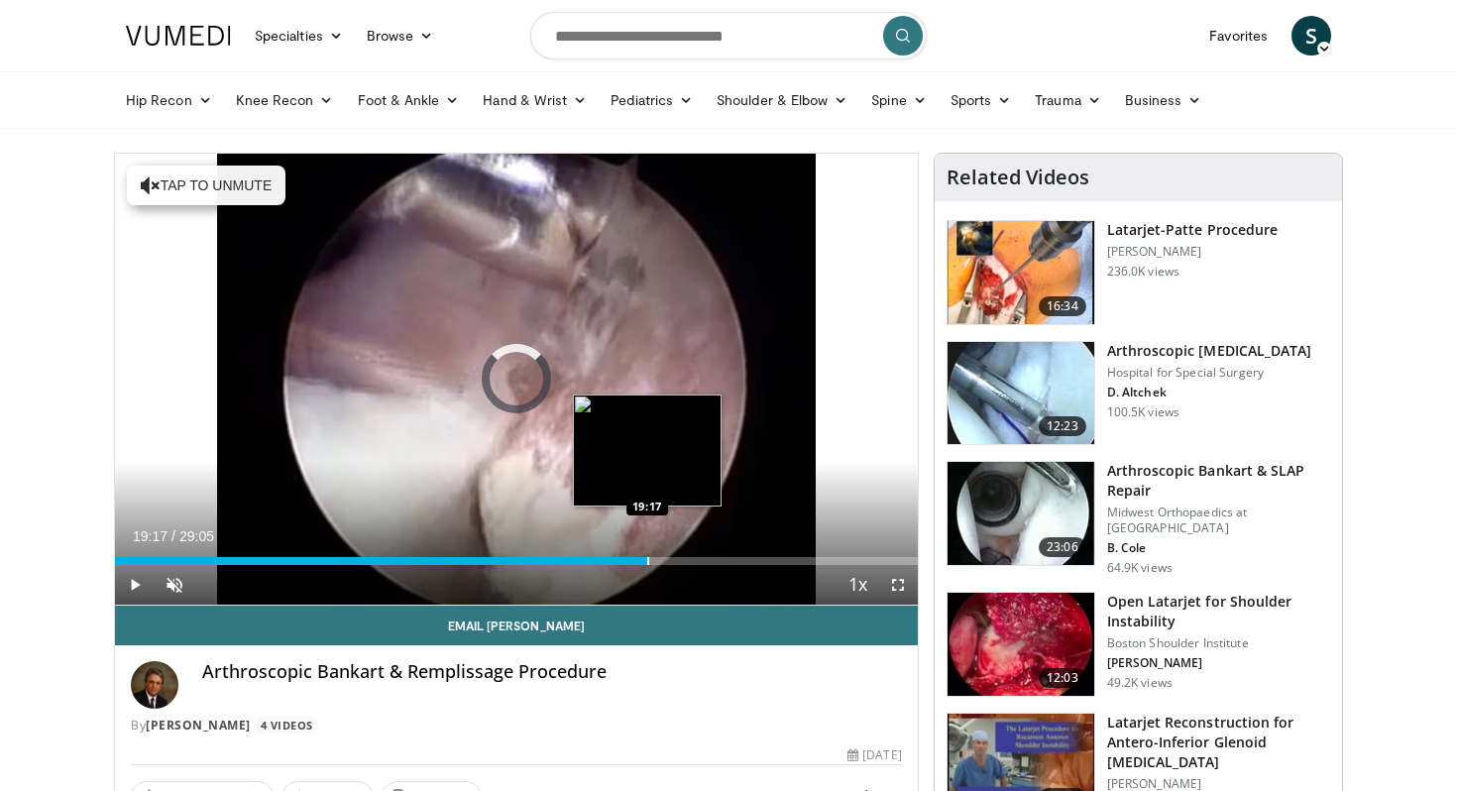
click at [647, 561] on div "Progress Bar" at bounding box center [648, 561] width 2 height 8
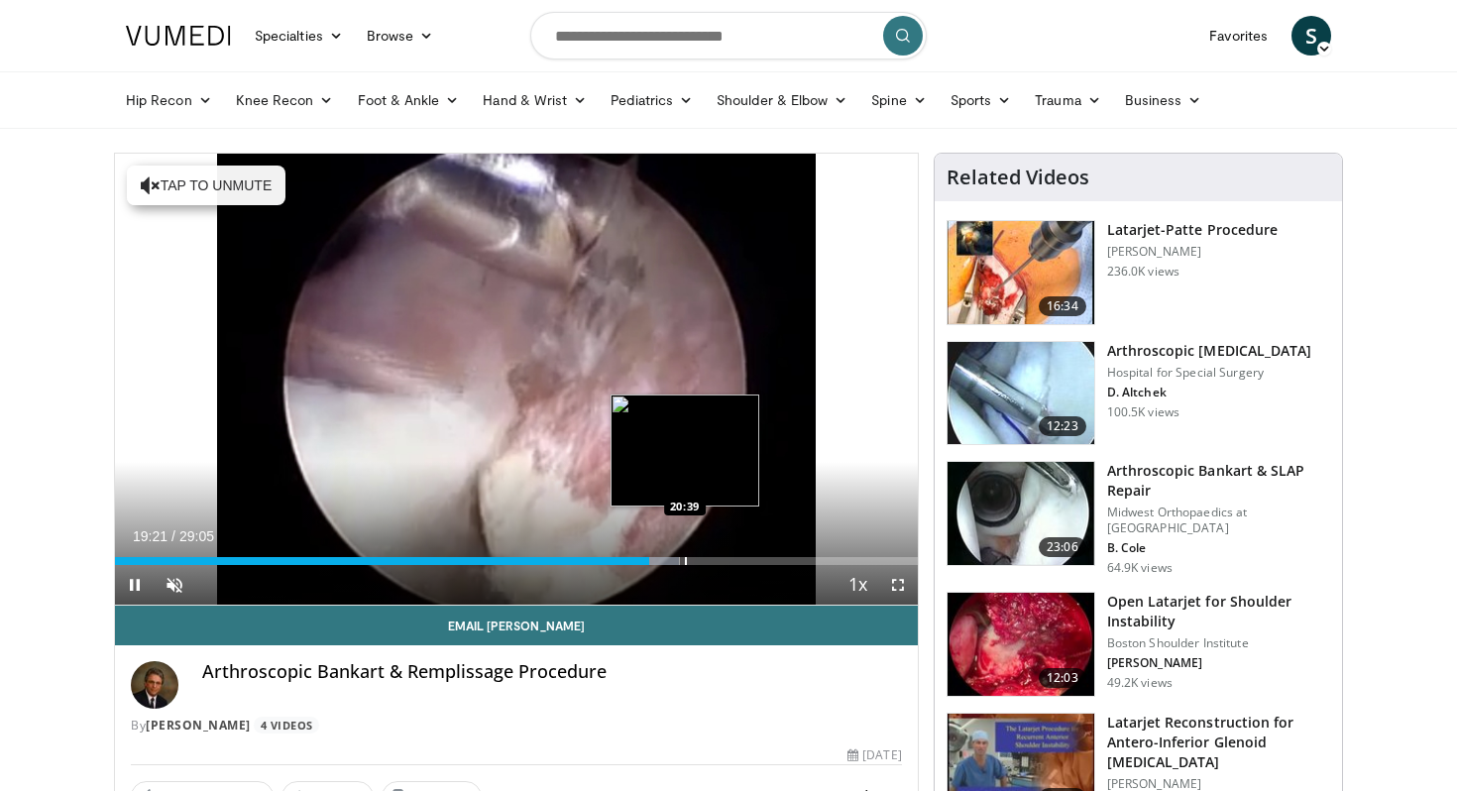
click at [686, 561] on div "Progress Bar" at bounding box center [686, 561] width 2 height 8
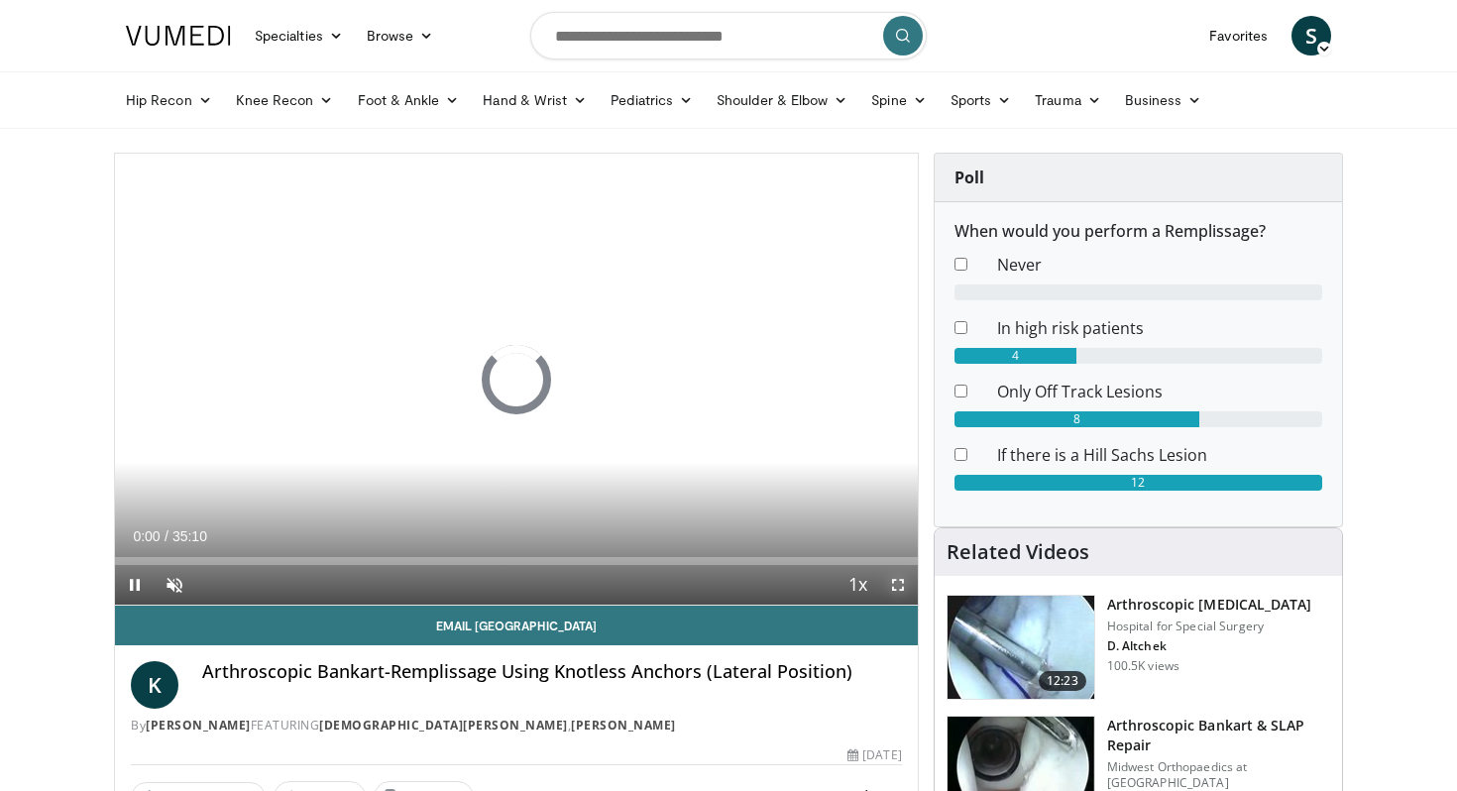
click at [902, 587] on span "Video Player" at bounding box center [898, 585] width 40 height 40
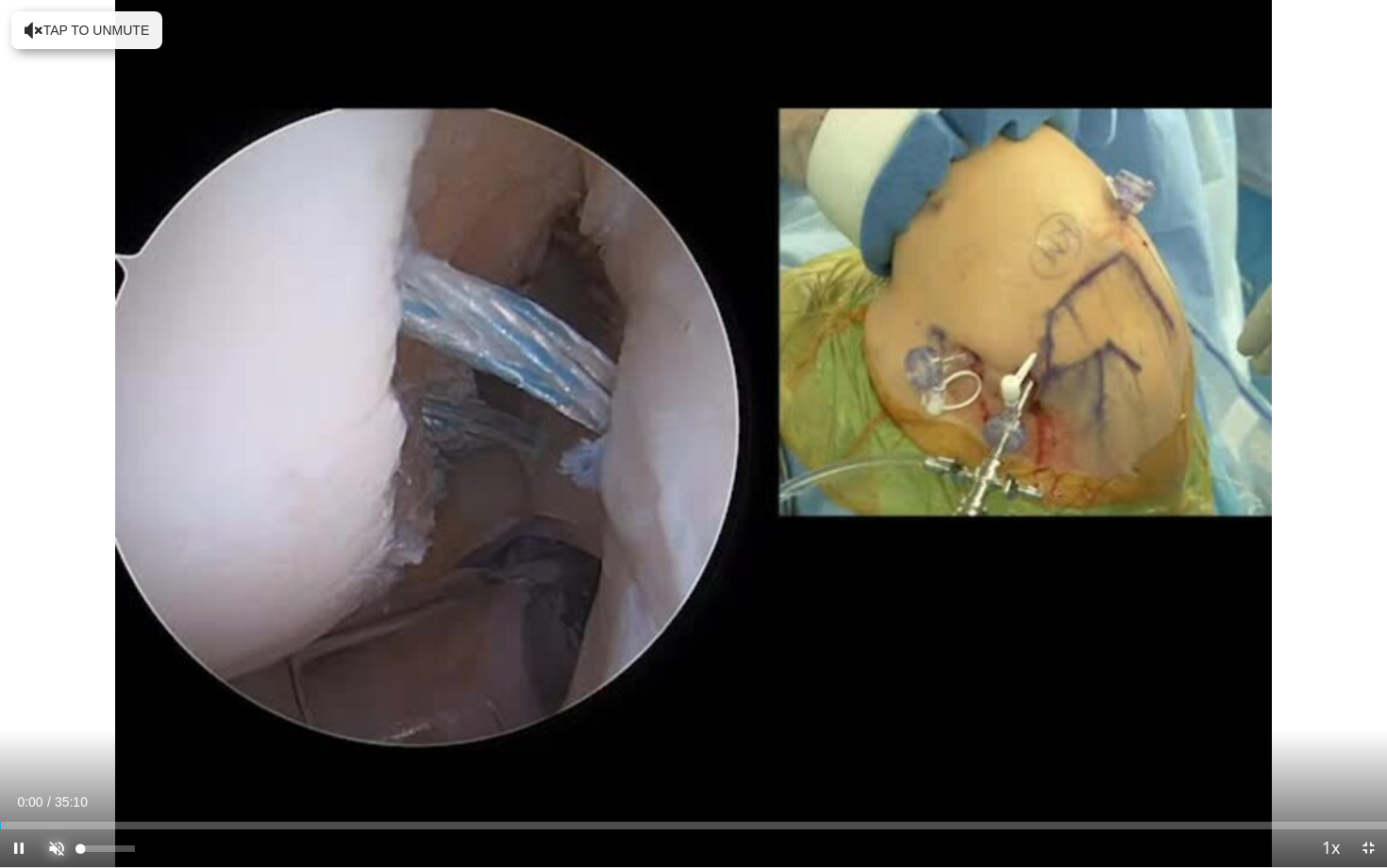
click at [52, 752] on span "Video Player" at bounding box center [57, 848] width 38 height 38
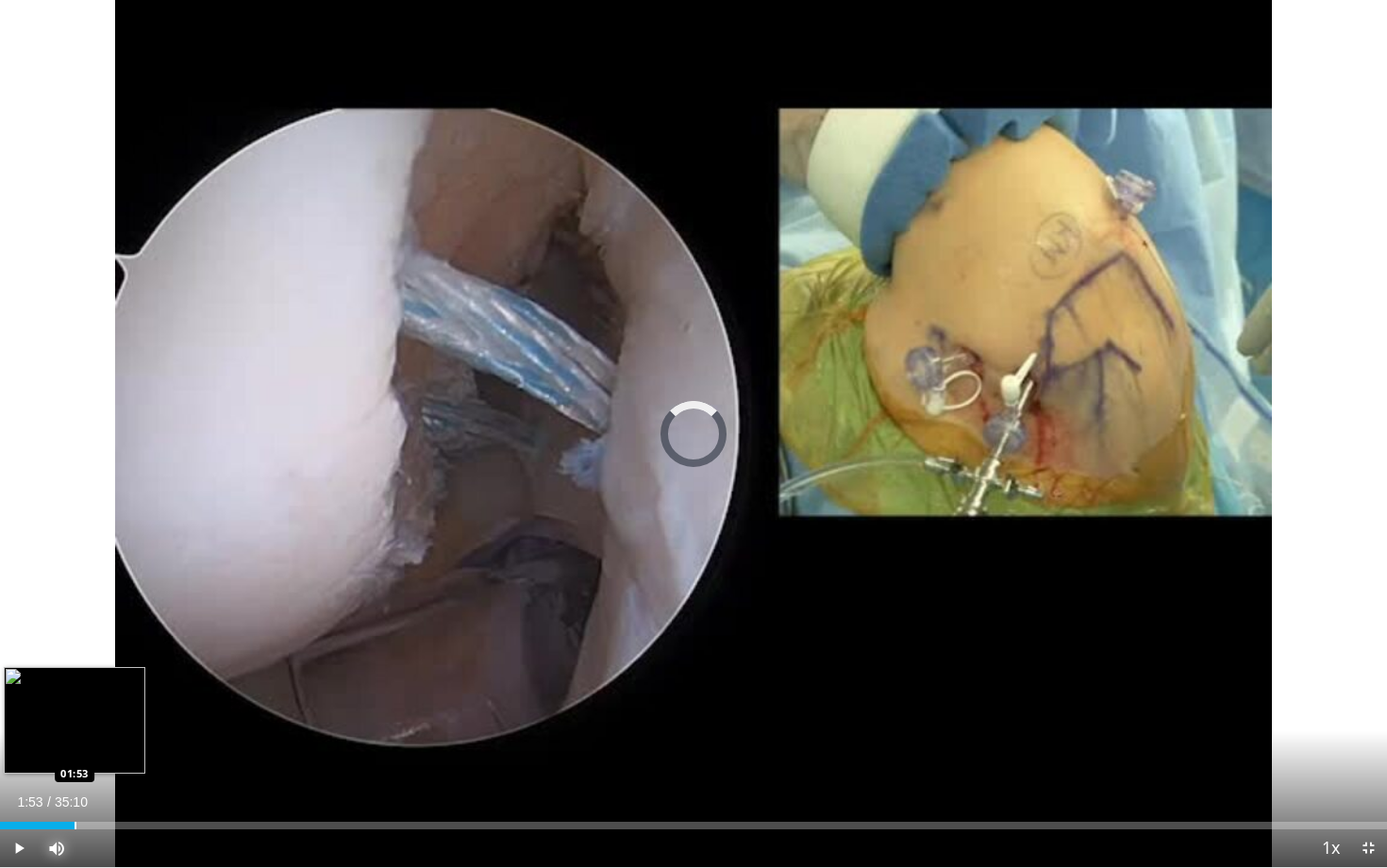
click at [74, 752] on div "Loaded : 1.88% 00:01 01:53" at bounding box center [693, 819] width 1387 height 18
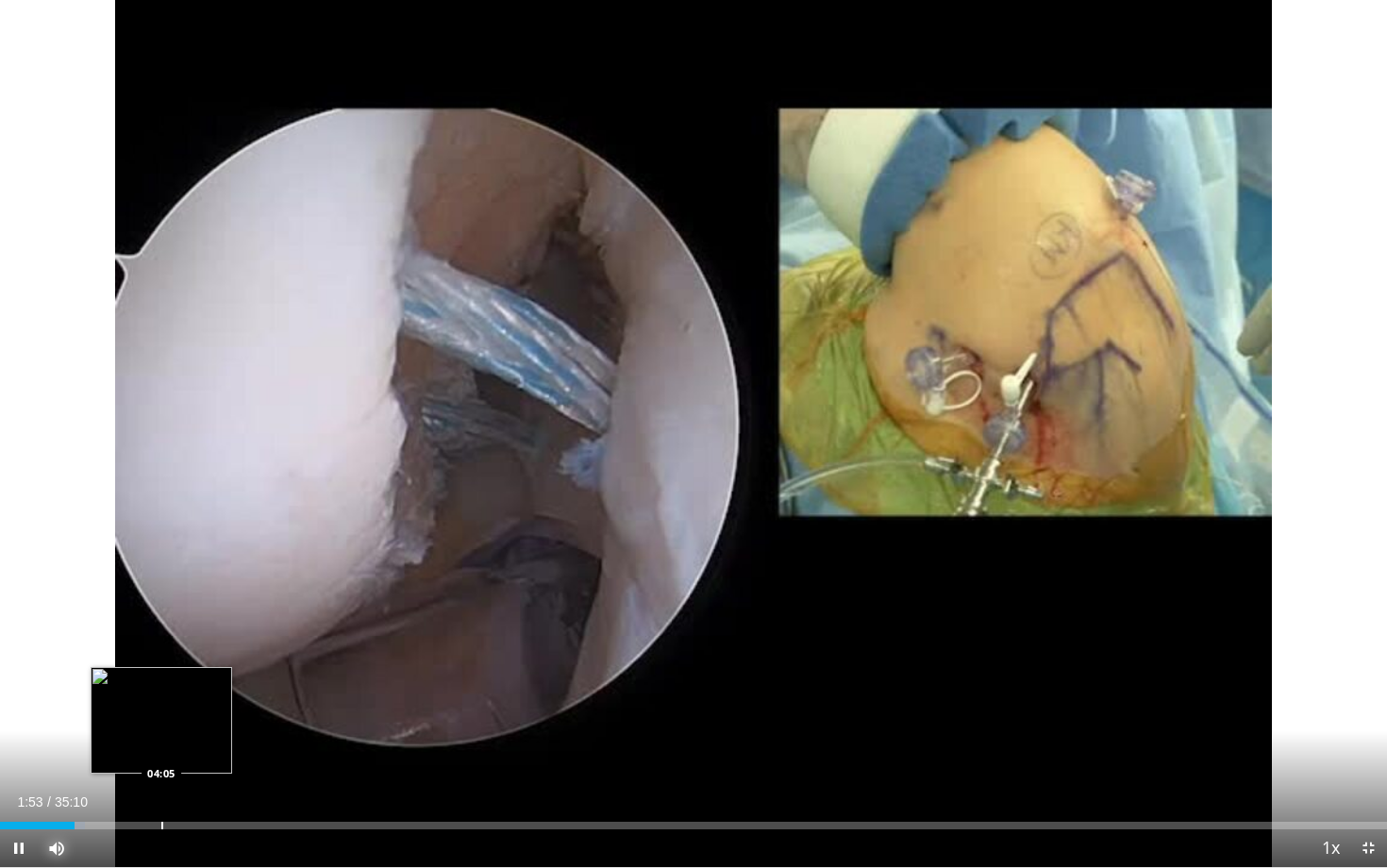
click at [163, 752] on div "Progress Bar" at bounding box center [162, 825] width 2 height 8
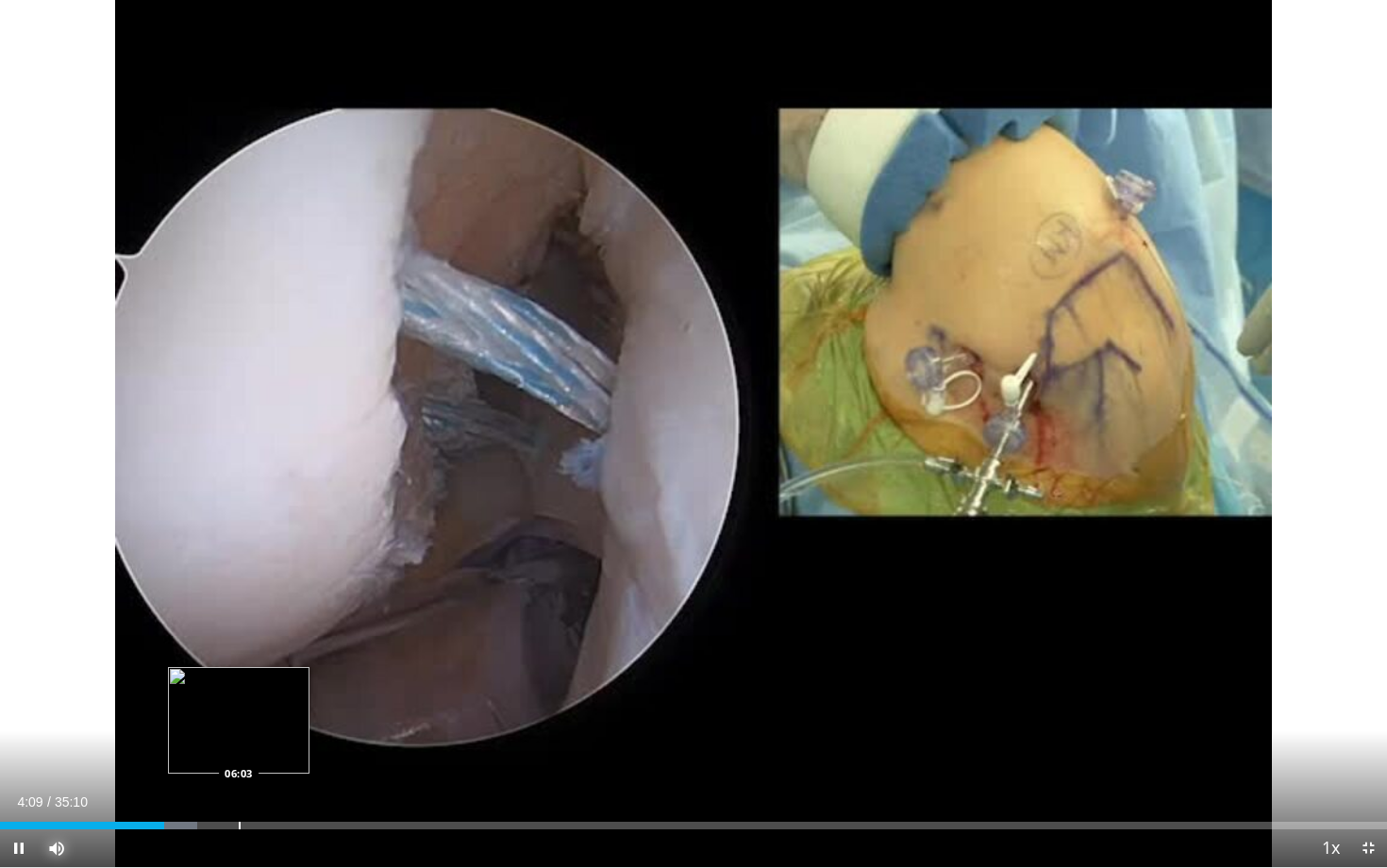
click at [239, 752] on div "Progress Bar" at bounding box center [240, 825] width 2 height 8
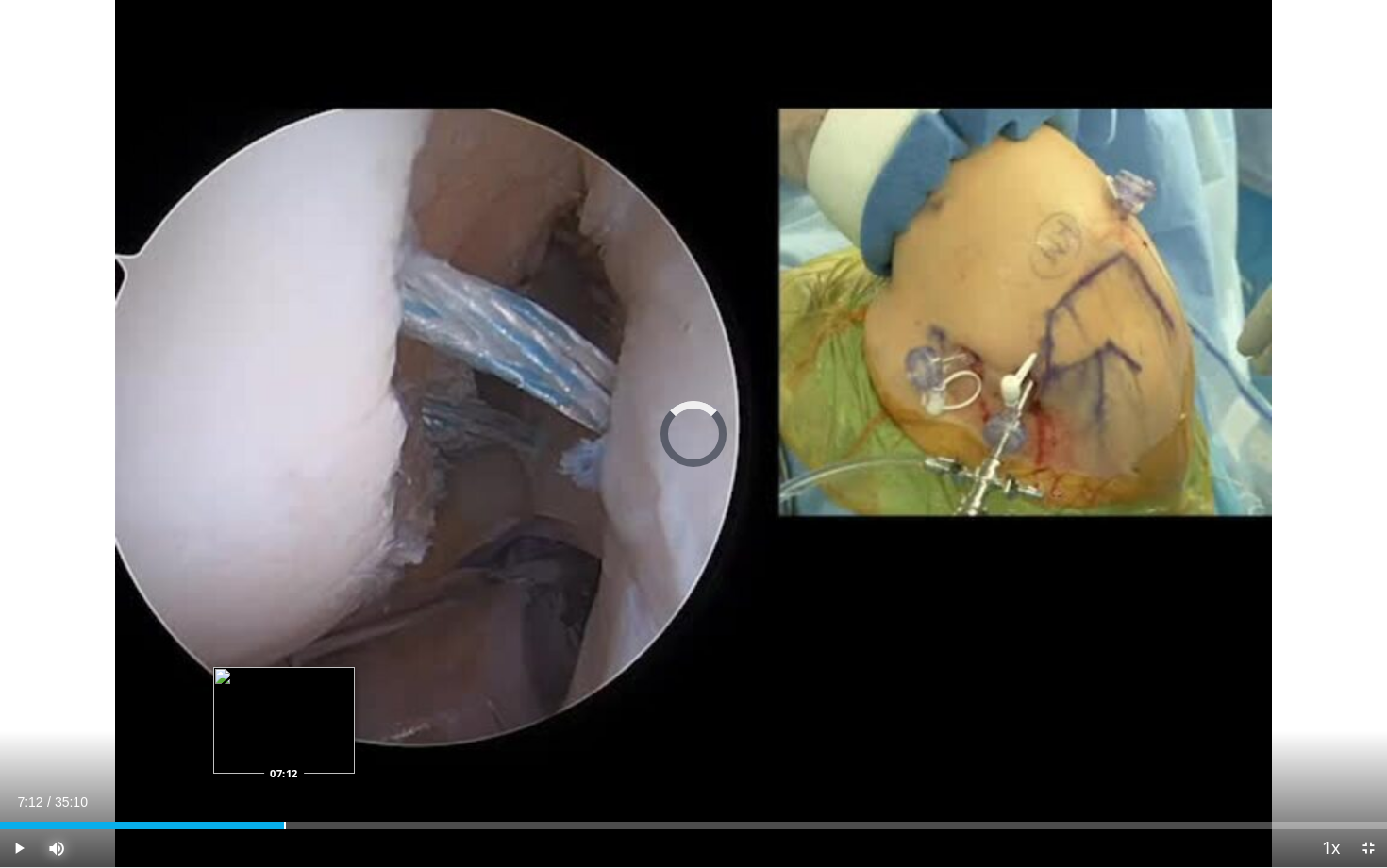
click at [284, 752] on div "Progress Bar" at bounding box center [285, 825] width 2 height 8
click at [15, 752] on span "Video Player" at bounding box center [19, 848] width 38 height 38
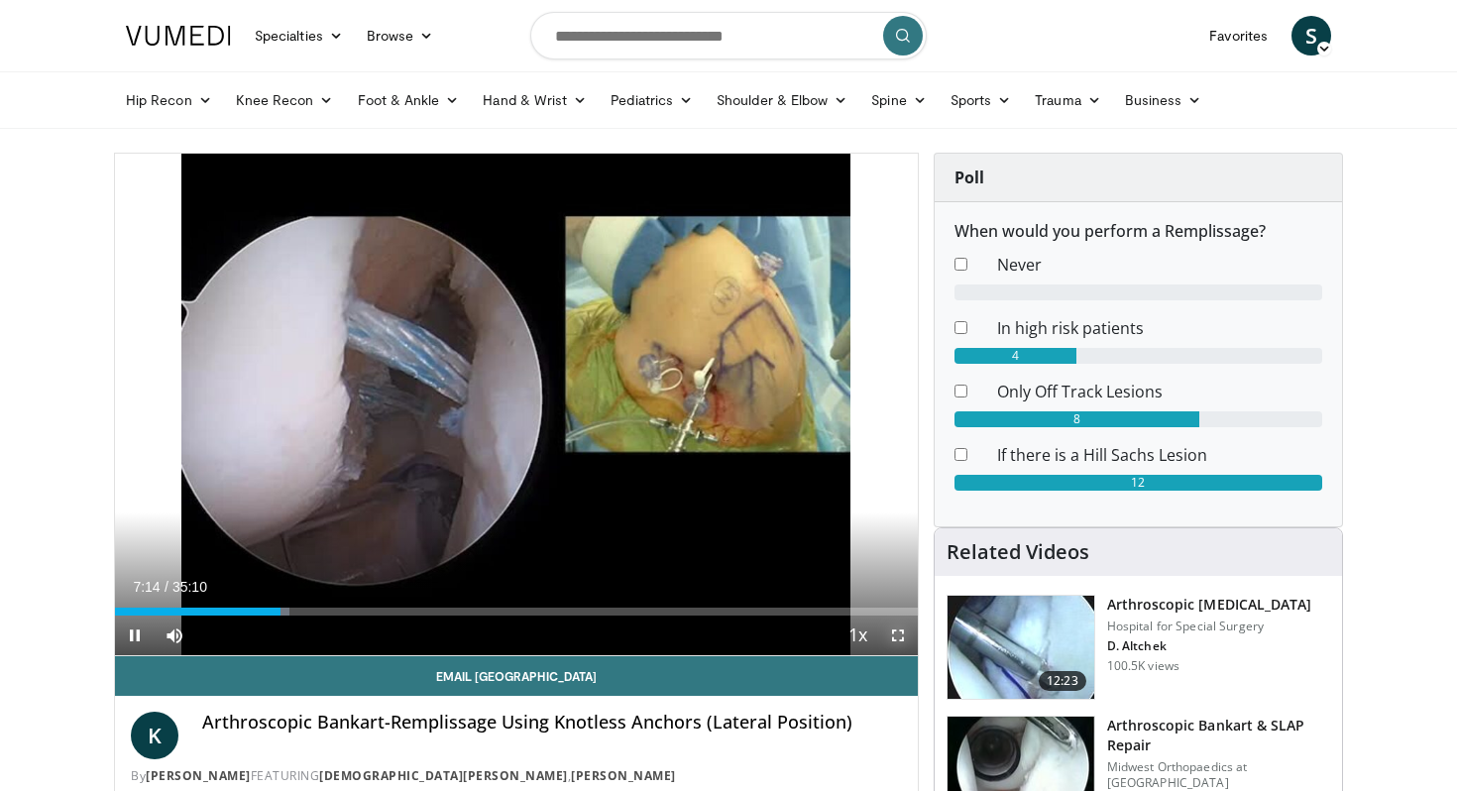
click at [903, 630] on span "Video Player" at bounding box center [898, 636] width 40 height 40
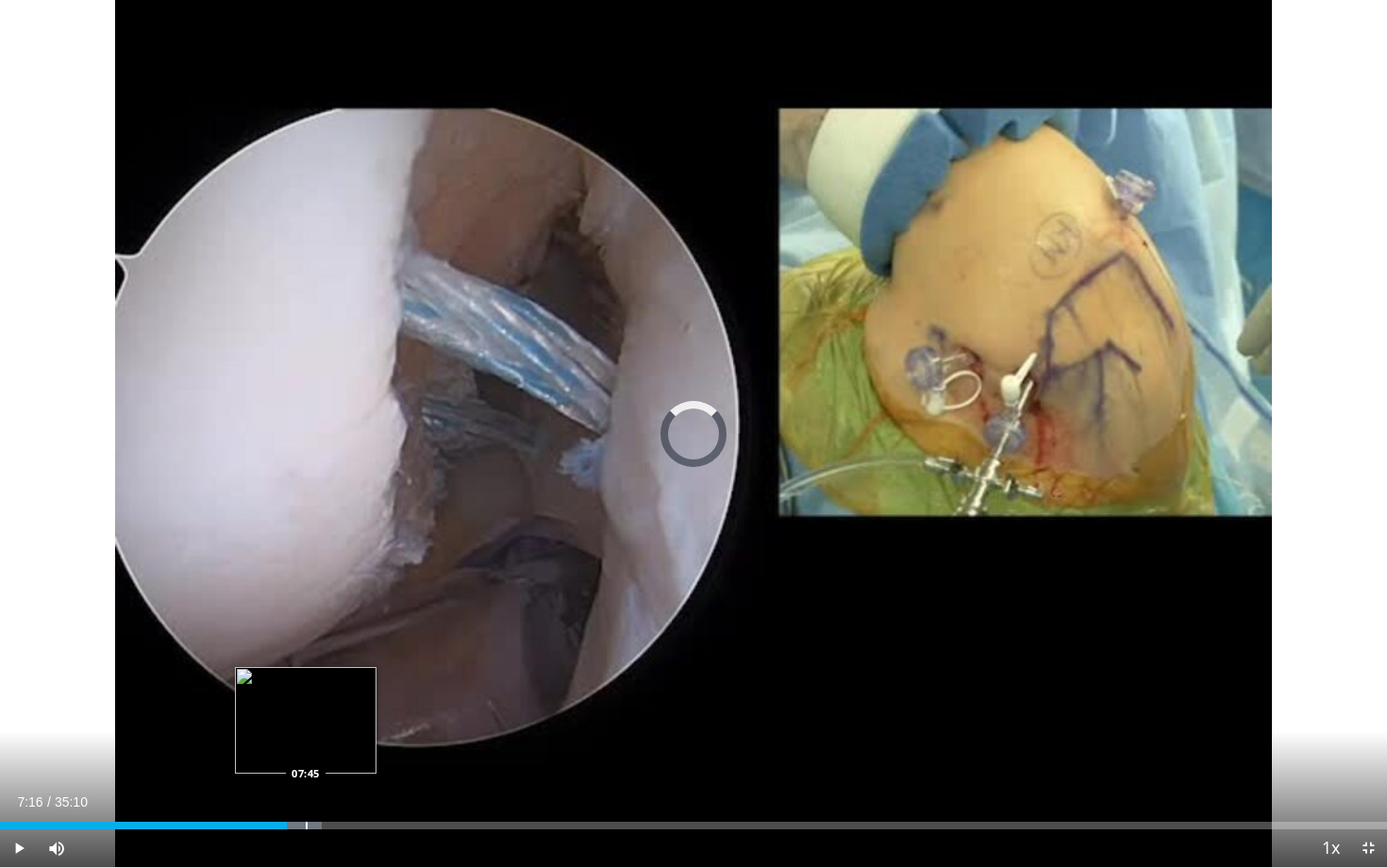
click at [306, 752] on div "Progress Bar" at bounding box center [307, 825] width 2 height 8
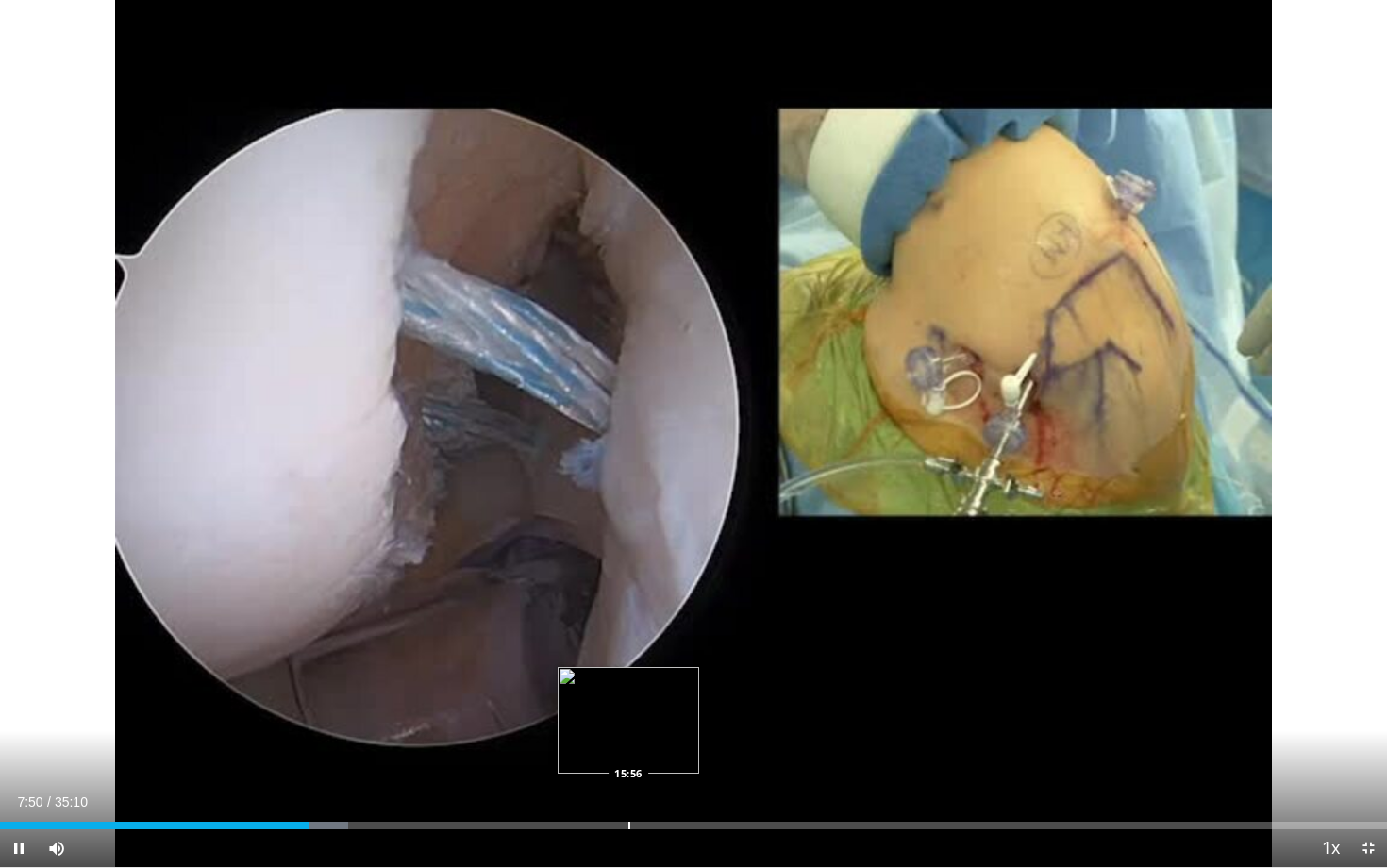
click at [628, 752] on div "Progress Bar" at bounding box center [629, 825] width 2 height 8
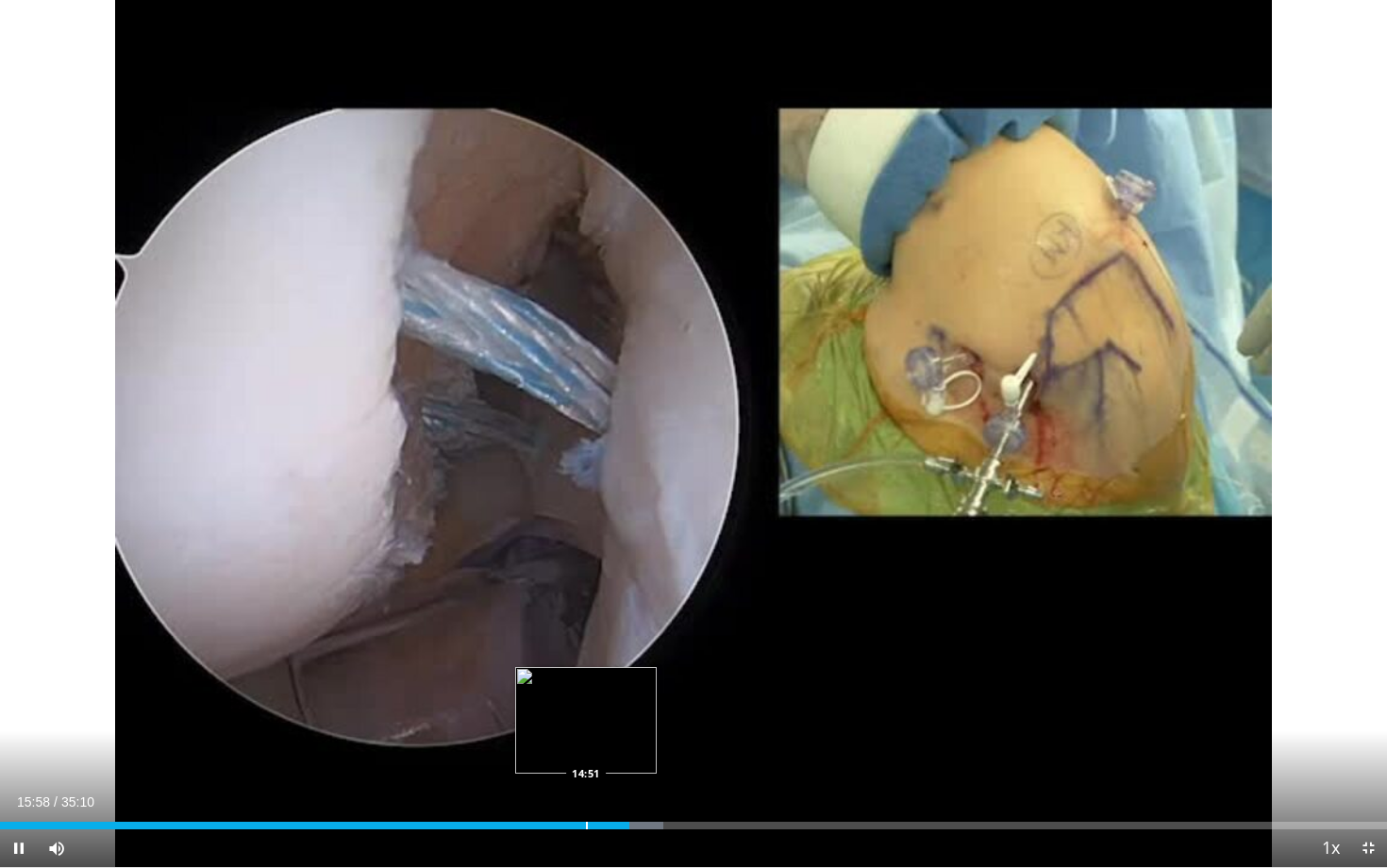
click at [586, 752] on div "Progress Bar" at bounding box center [587, 825] width 2 height 8
click at [572, 752] on div "Progress Bar" at bounding box center [573, 825] width 2 height 8
click at [546, 752] on div "Loaded : 44.18% 13:51 13:51" at bounding box center [693, 819] width 1387 height 18
click at [652, 752] on div "Loaded : 48.33% 16:33 16:33" at bounding box center [693, 819] width 1387 height 18
click at [685, 752] on div "Progress Bar" at bounding box center [686, 825] width 2 height 8
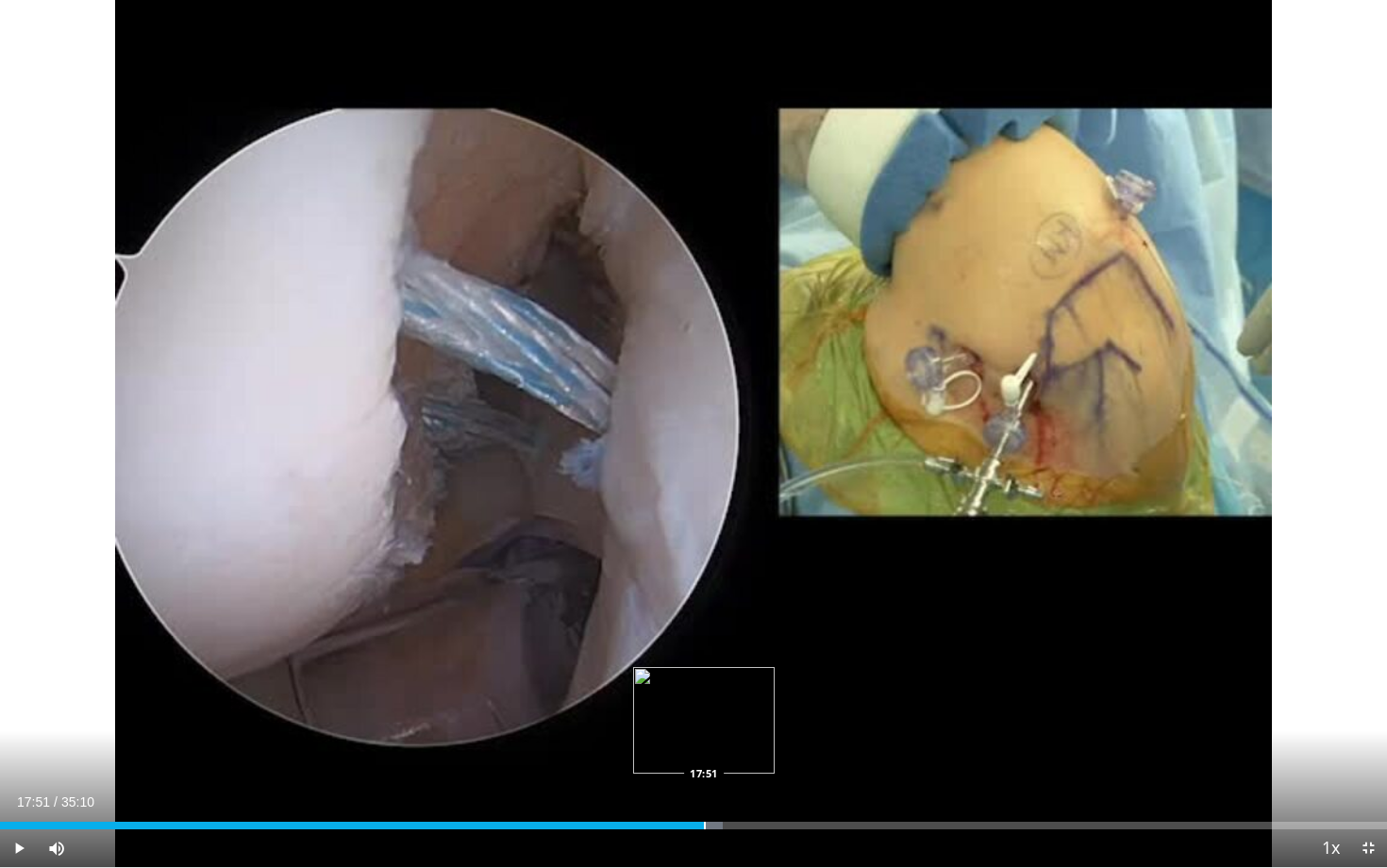
click at [703, 752] on div "Progress Bar" at bounding box center [704, 825] width 2 height 8
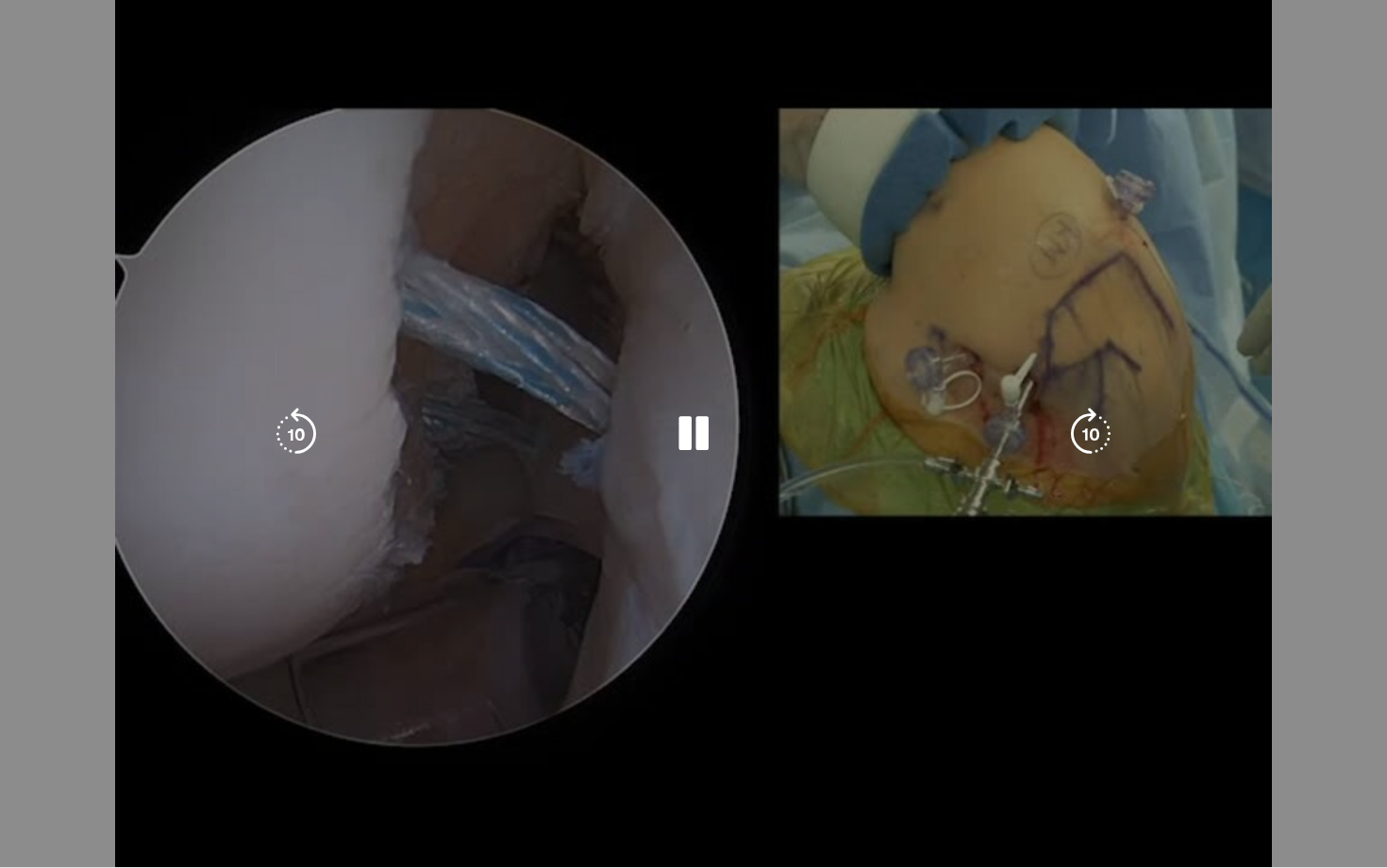
click at [725, 752] on video-js "**********" at bounding box center [693, 434] width 1387 height 868
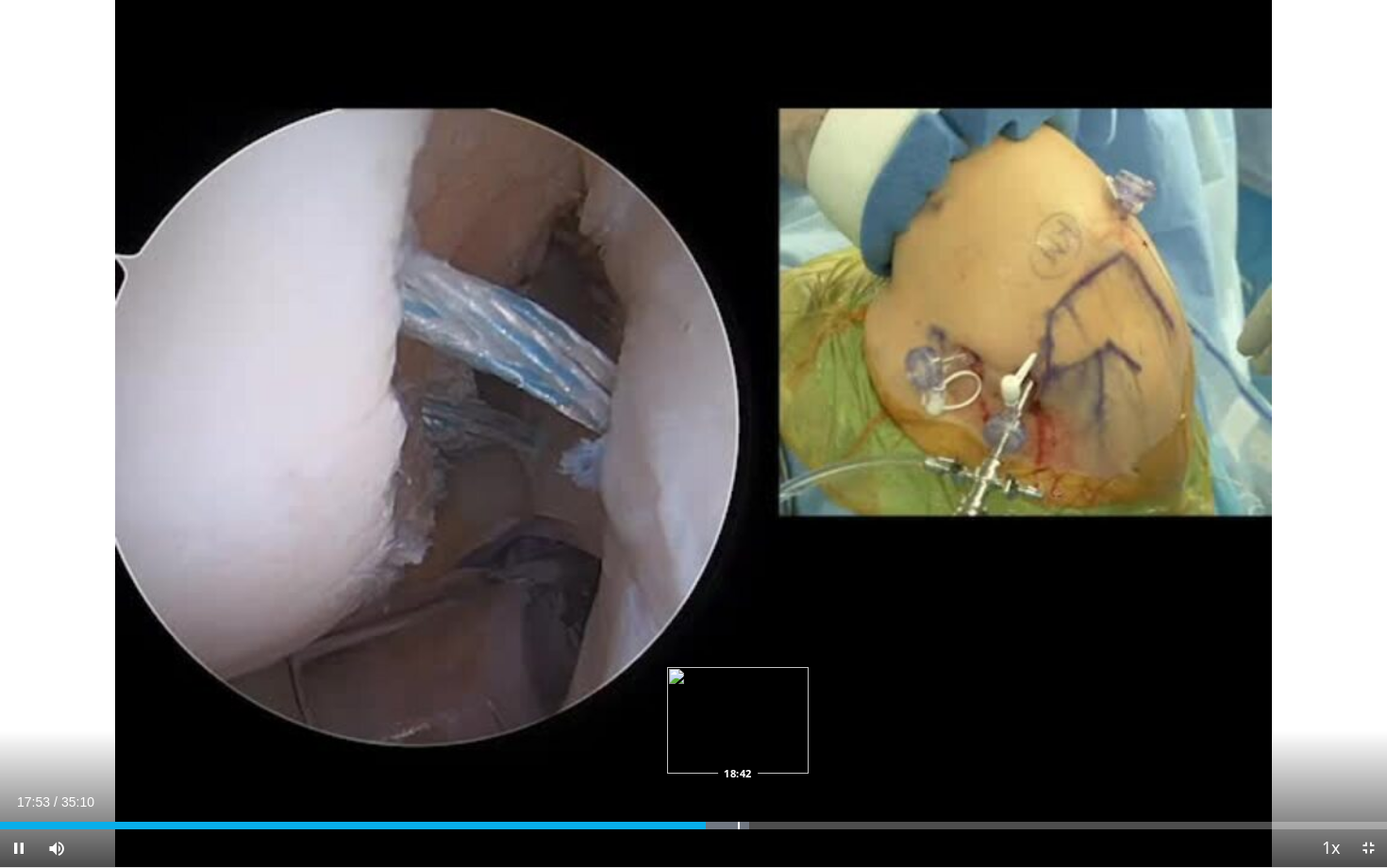
click at [738, 752] on div "Progress Bar" at bounding box center [739, 825] width 2 height 8
click at [757, 752] on div "Progress Bar" at bounding box center [757, 825] width 2 height 8
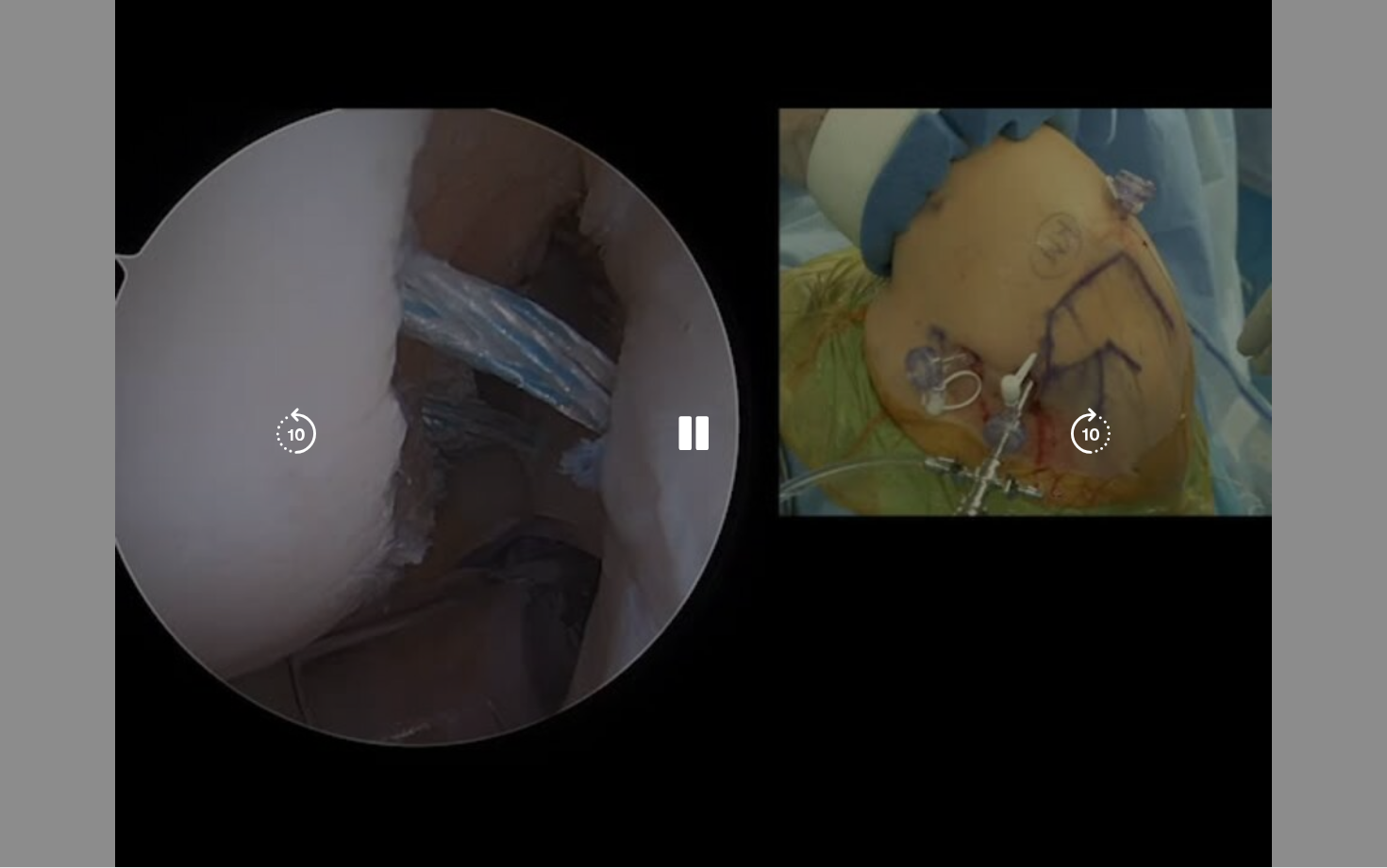
click at [780, 752] on video-js "**********" at bounding box center [693, 434] width 1387 height 868
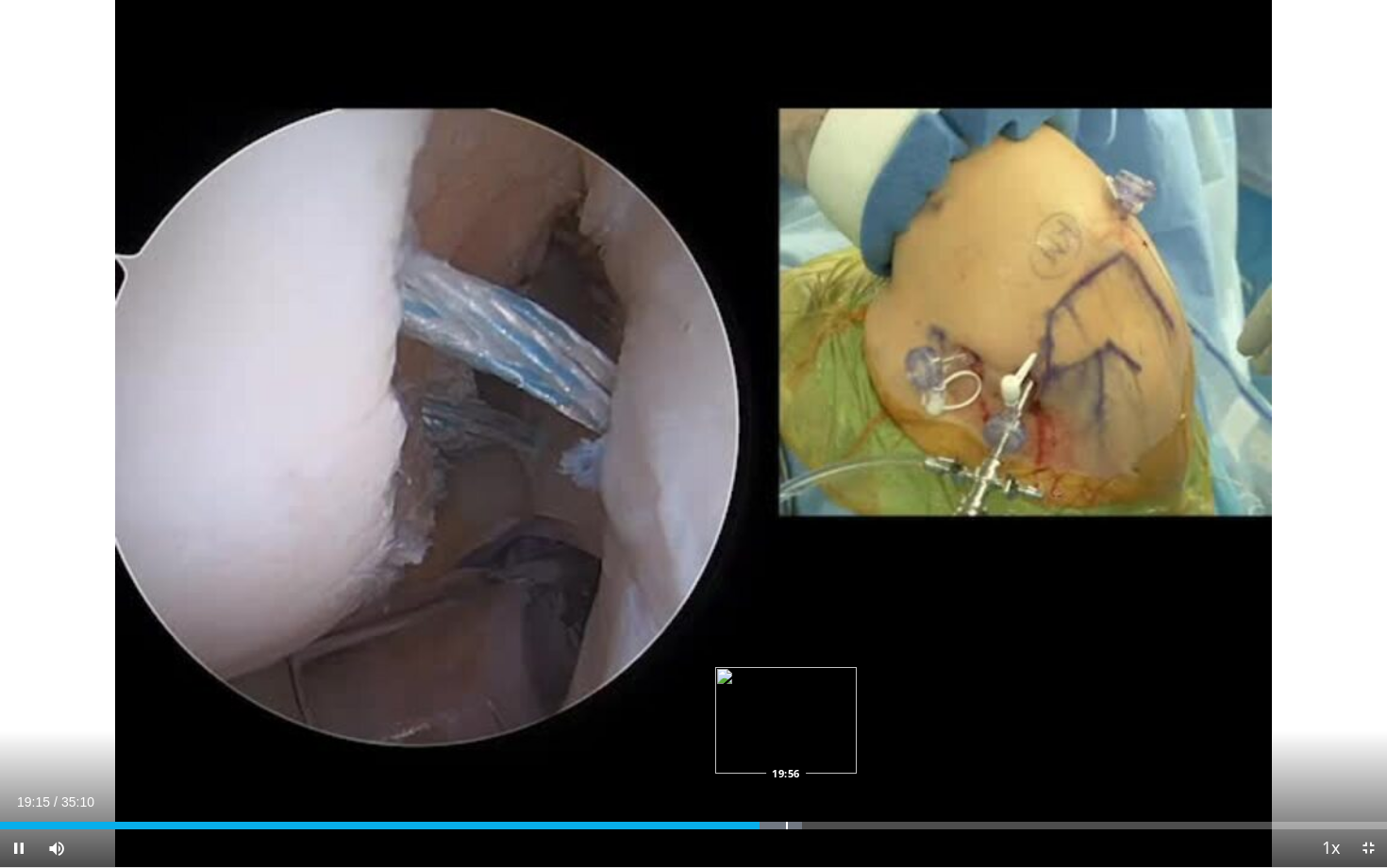
click at [786, 752] on div "Progress Bar" at bounding box center [787, 825] width 2 height 8
click at [799, 752] on div "Progress Bar" at bounding box center [800, 825] width 2 height 8
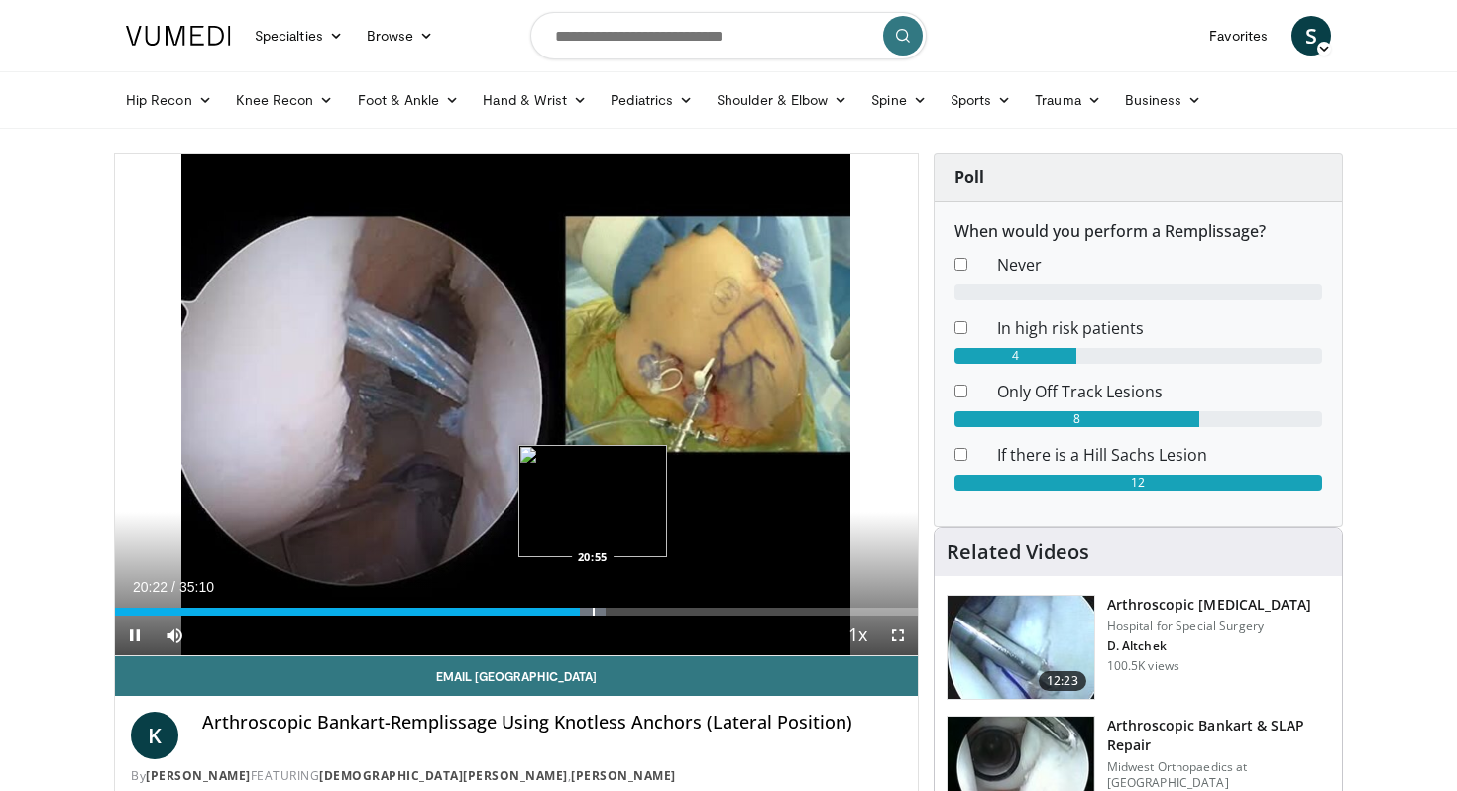
click at [593, 610] on div "Progress Bar" at bounding box center [594, 612] width 2 height 8
click at [606, 612] on div "Loaded : 62.54% 20:59 21:32" at bounding box center [516, 612] width 803 height 8
click at [616, 611] on div "10 seconds Tap to unmute" at bounding box center [516, 405] width 803 height 502
click at [133, 635] on span "Video Player" at bounding box center [135, 636] width 40 height 40
click at [625, 608] on div "Progress Bar" at bounding box center [626, 612] width 2 height 8
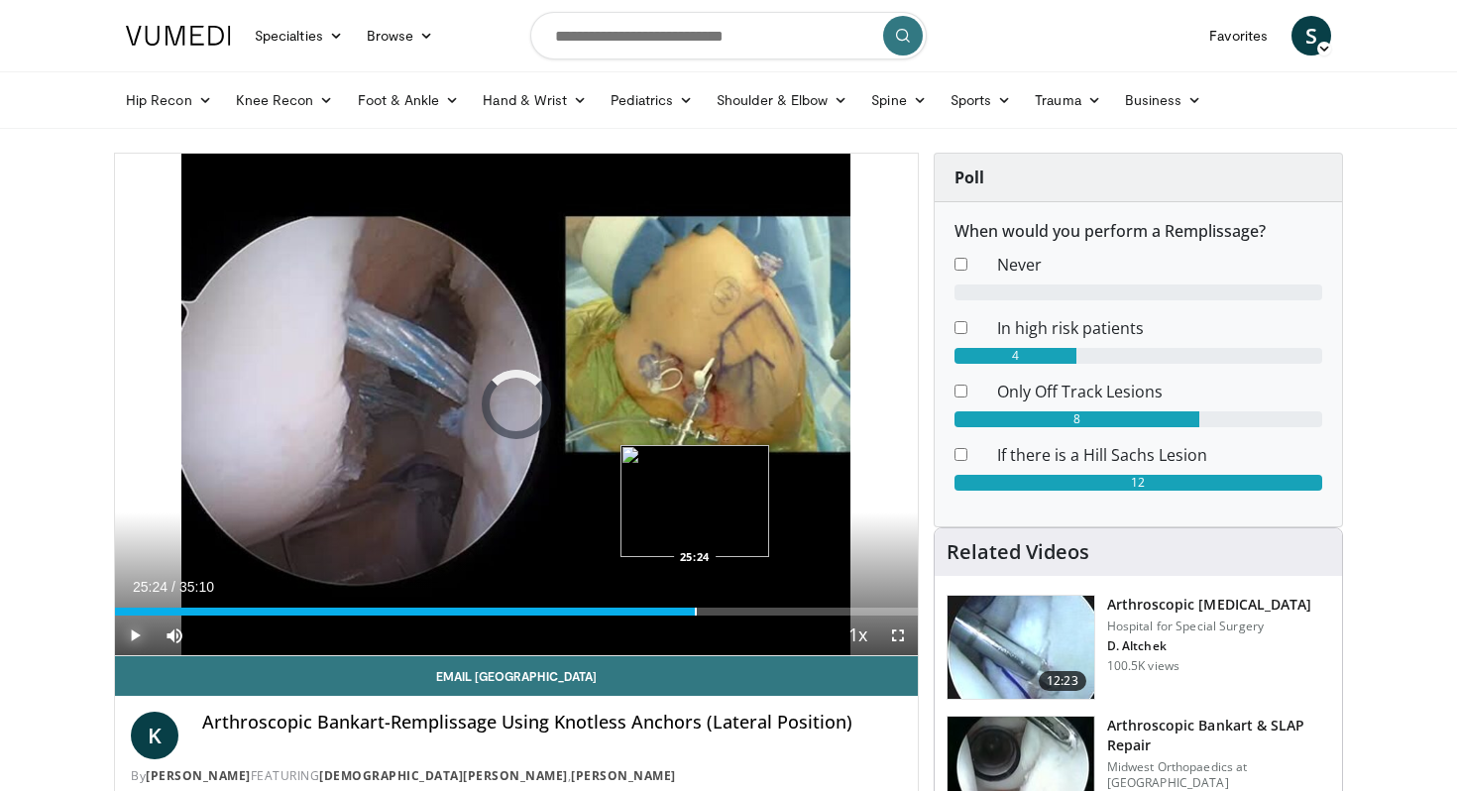
click at [695, 610] on div "Progress Bar" at bounding box center [696, 612] width 2 height 8
click at [752, 602] on div "Loaded : 72.96% 25:25 27:58" at bounding box center [516, 606] width 803 height 19
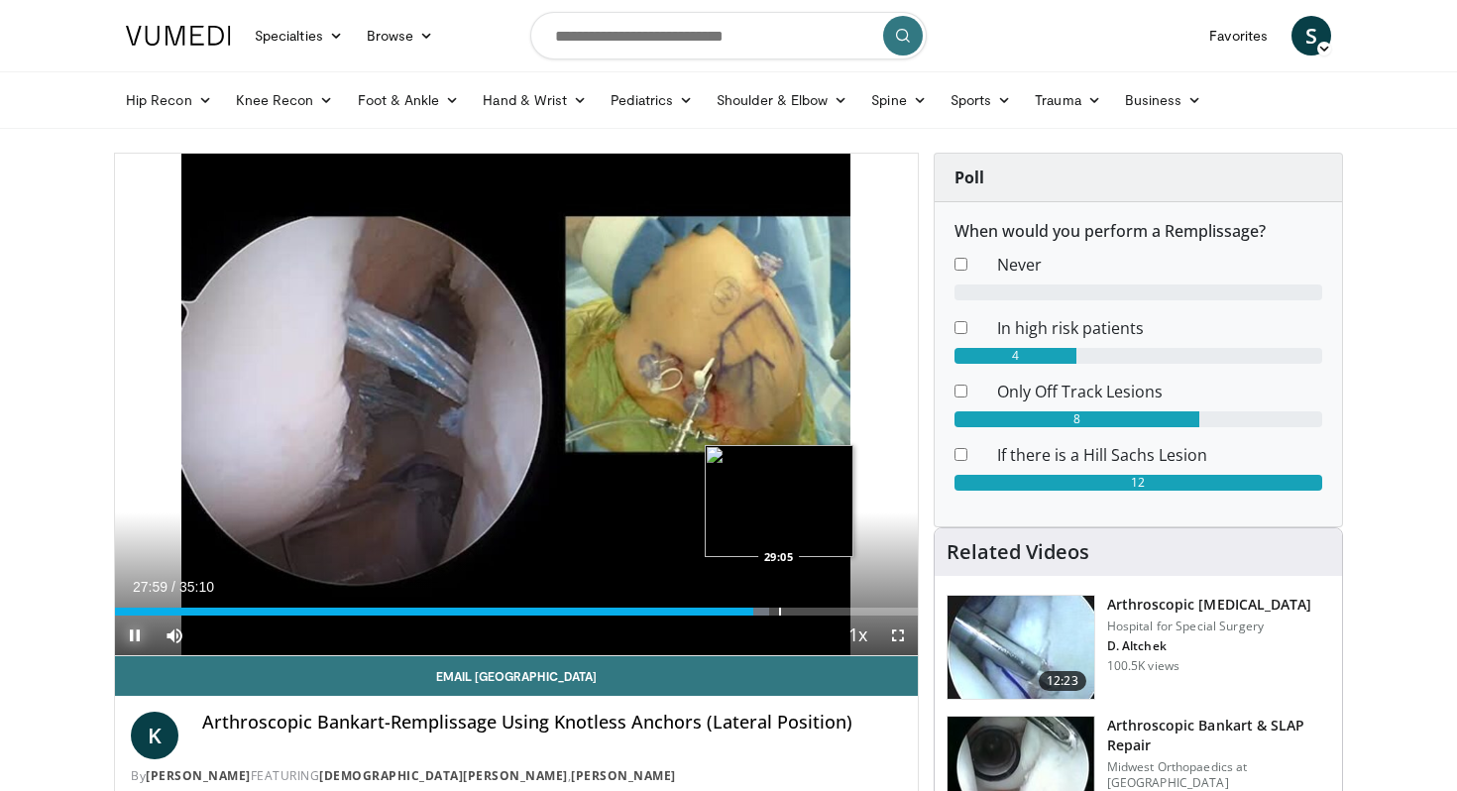
click at [779, 602] on div "Loaded : 81.49% 27:59 29:05" at bounding box center [516, 606] width 803 height 19
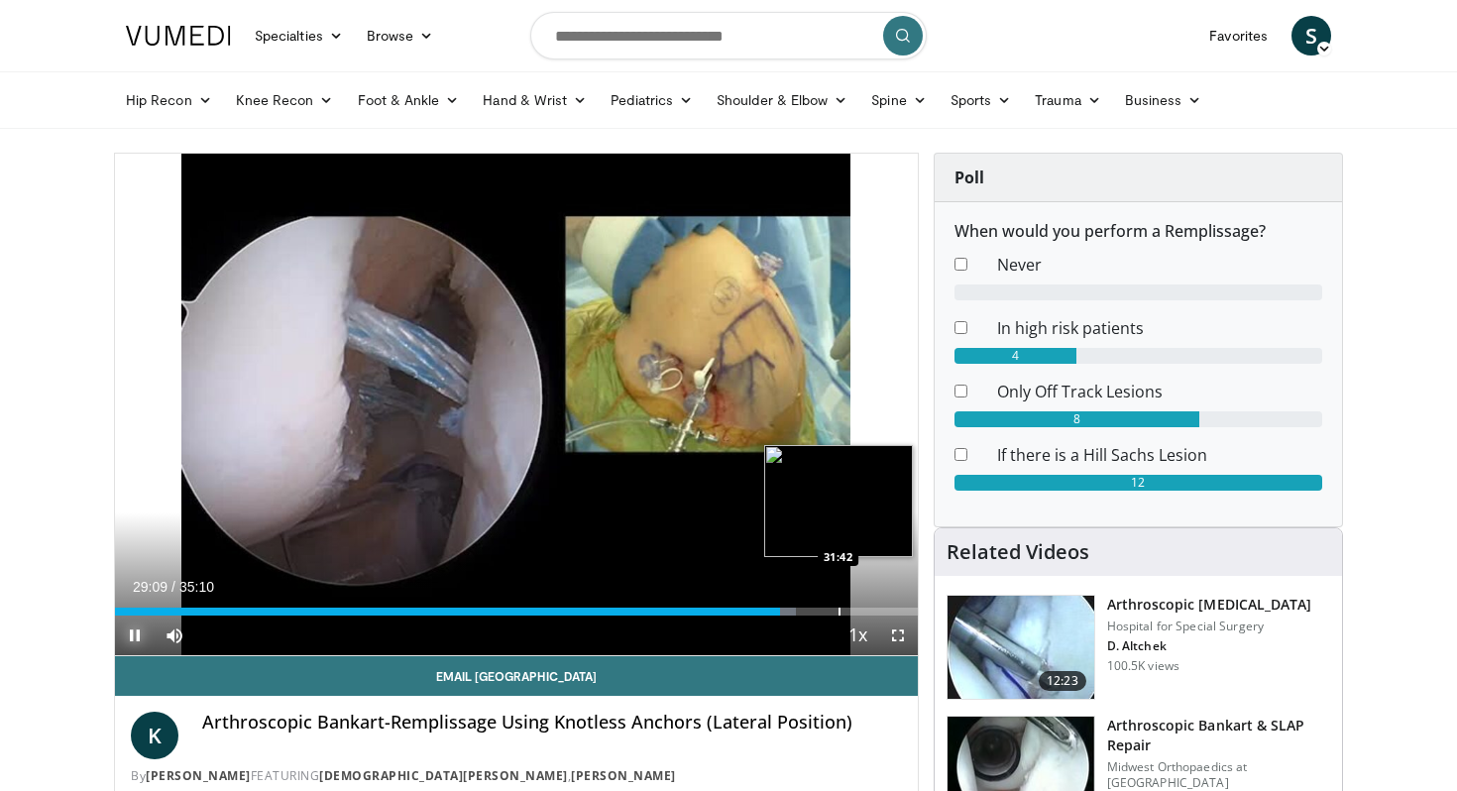
click at [840, 610] on div "Progress Bar" at bounding box center [840, 612] width 2 height 8
click at [864, 609] on div "Progress Bar" at bounding box center [865, 612] width 2 height 8
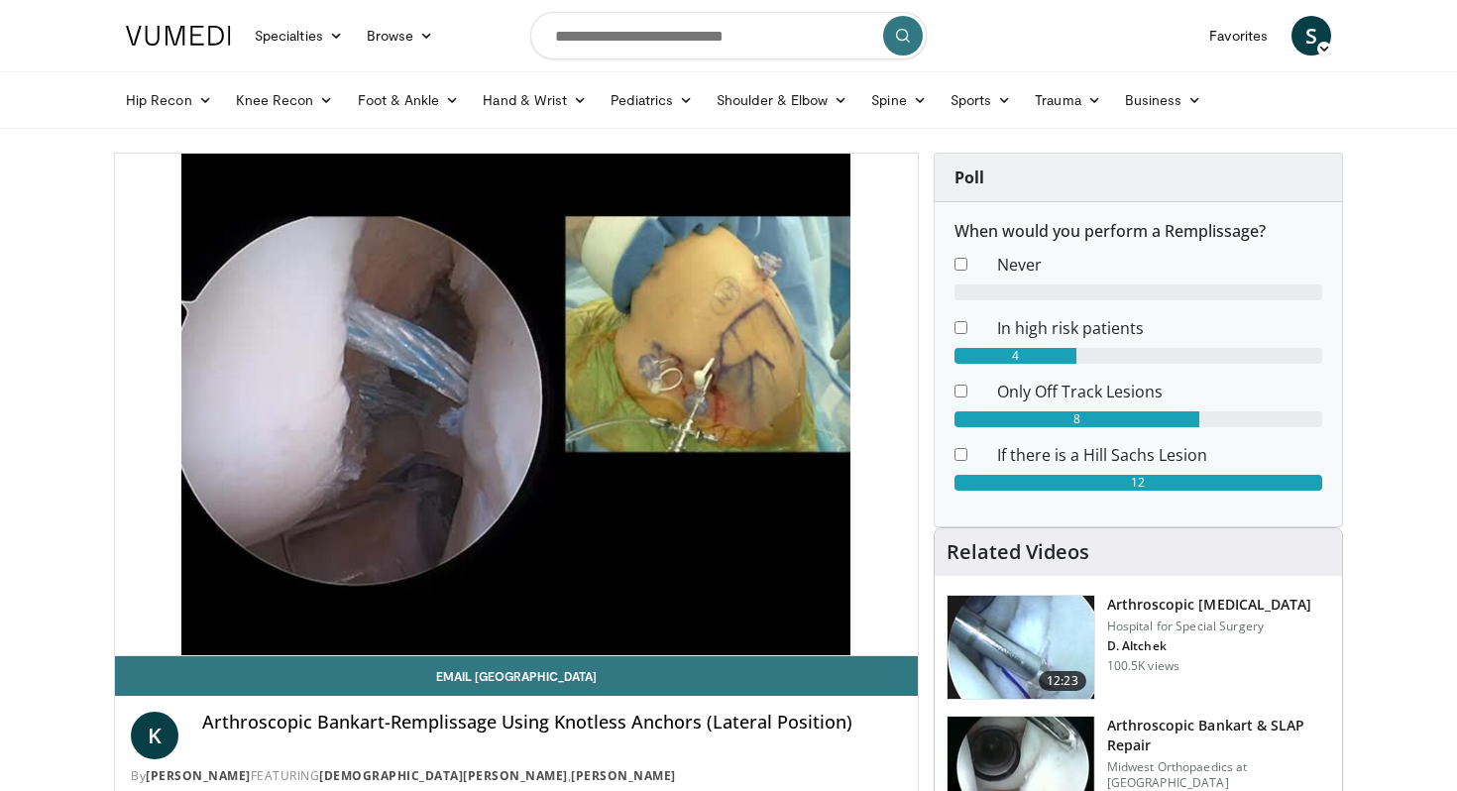
click at [891, 610] on div "10 seconds Tap to unmute" at bounding box center [516, 405] width 803 height 502
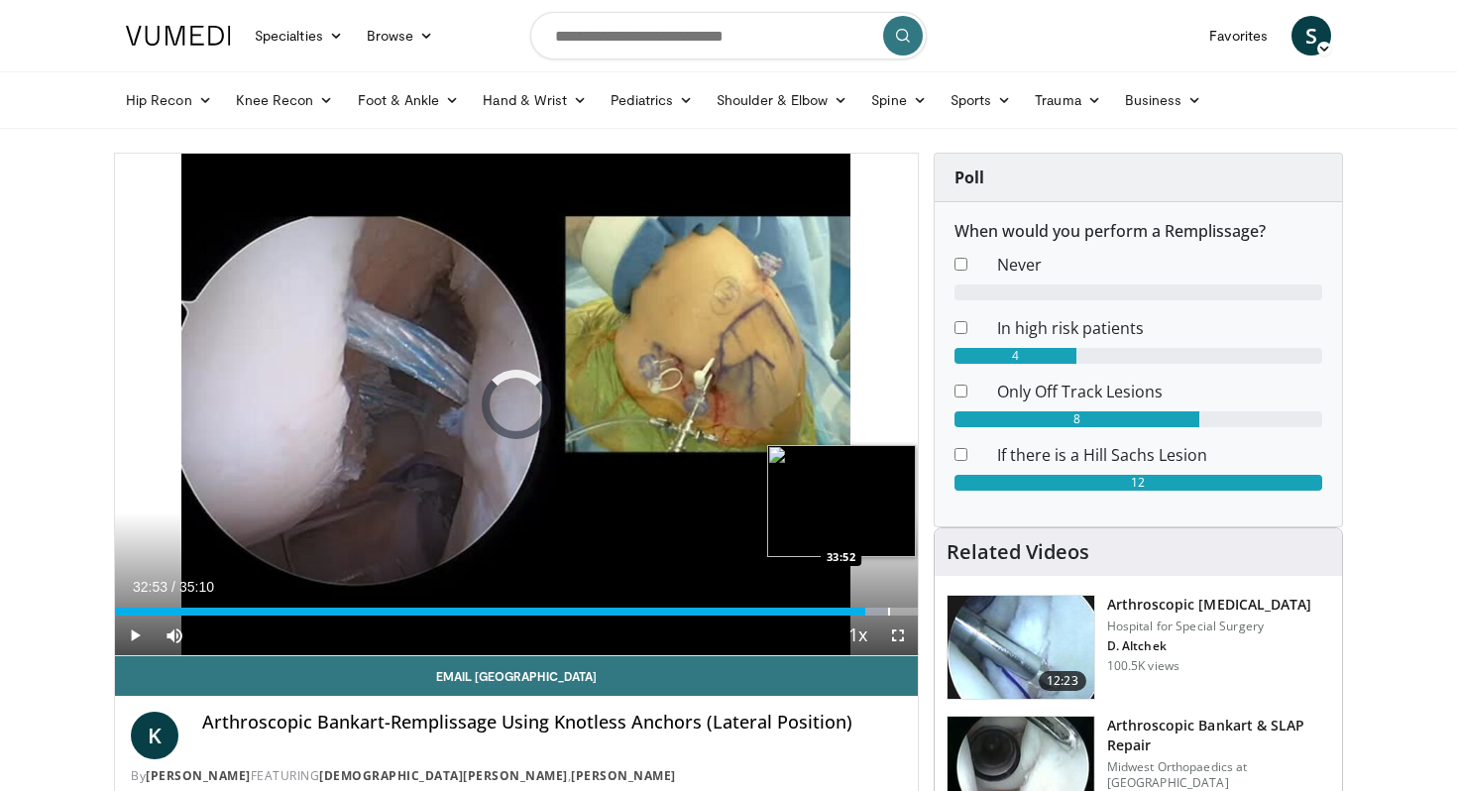
click at [888, 611] on div "Progress Bar" at bounding box center [889, 612] width 2 height 8
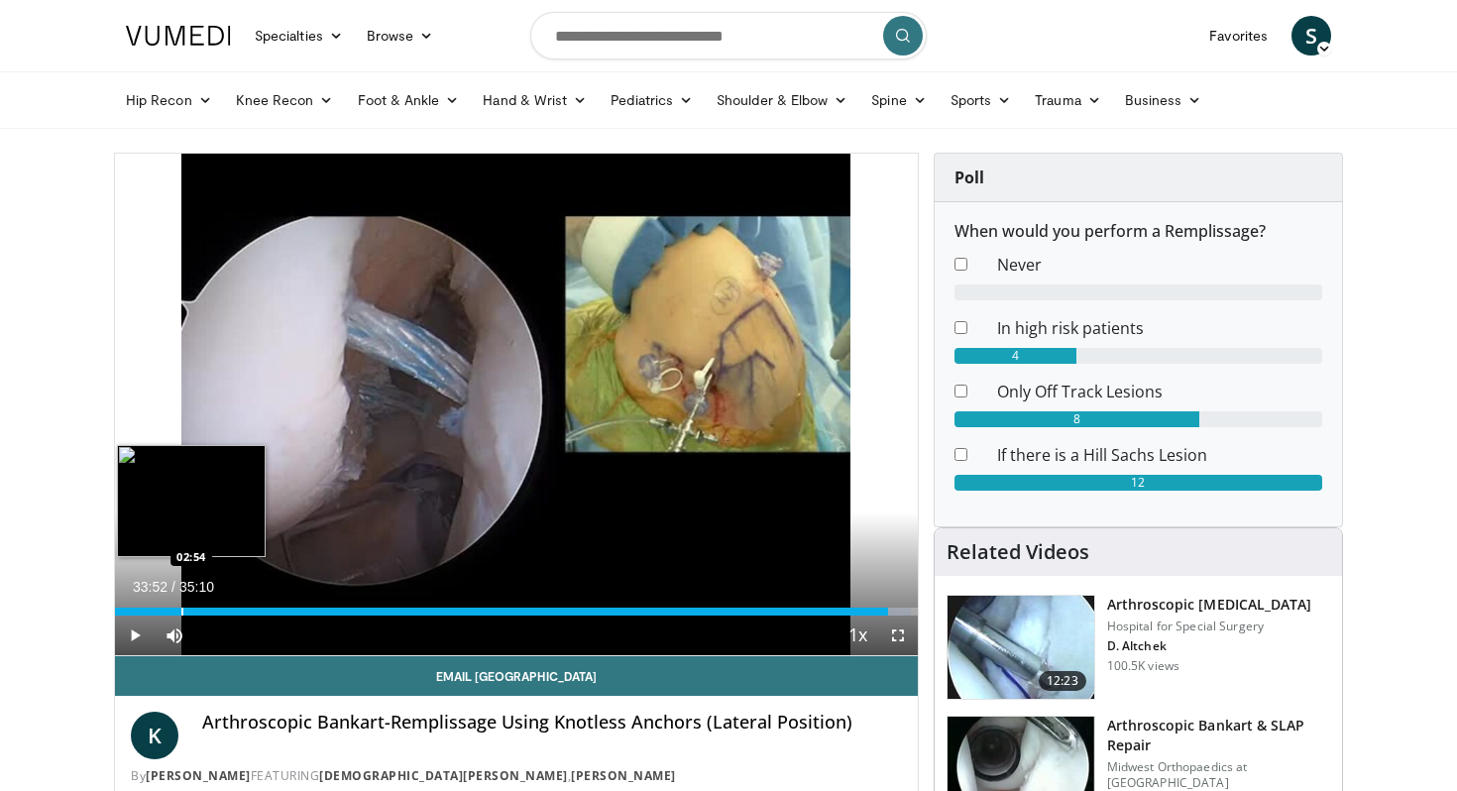
click at [181, 609] on div "Progress Bar" at bounding box center [182, 612] width 2 height 8
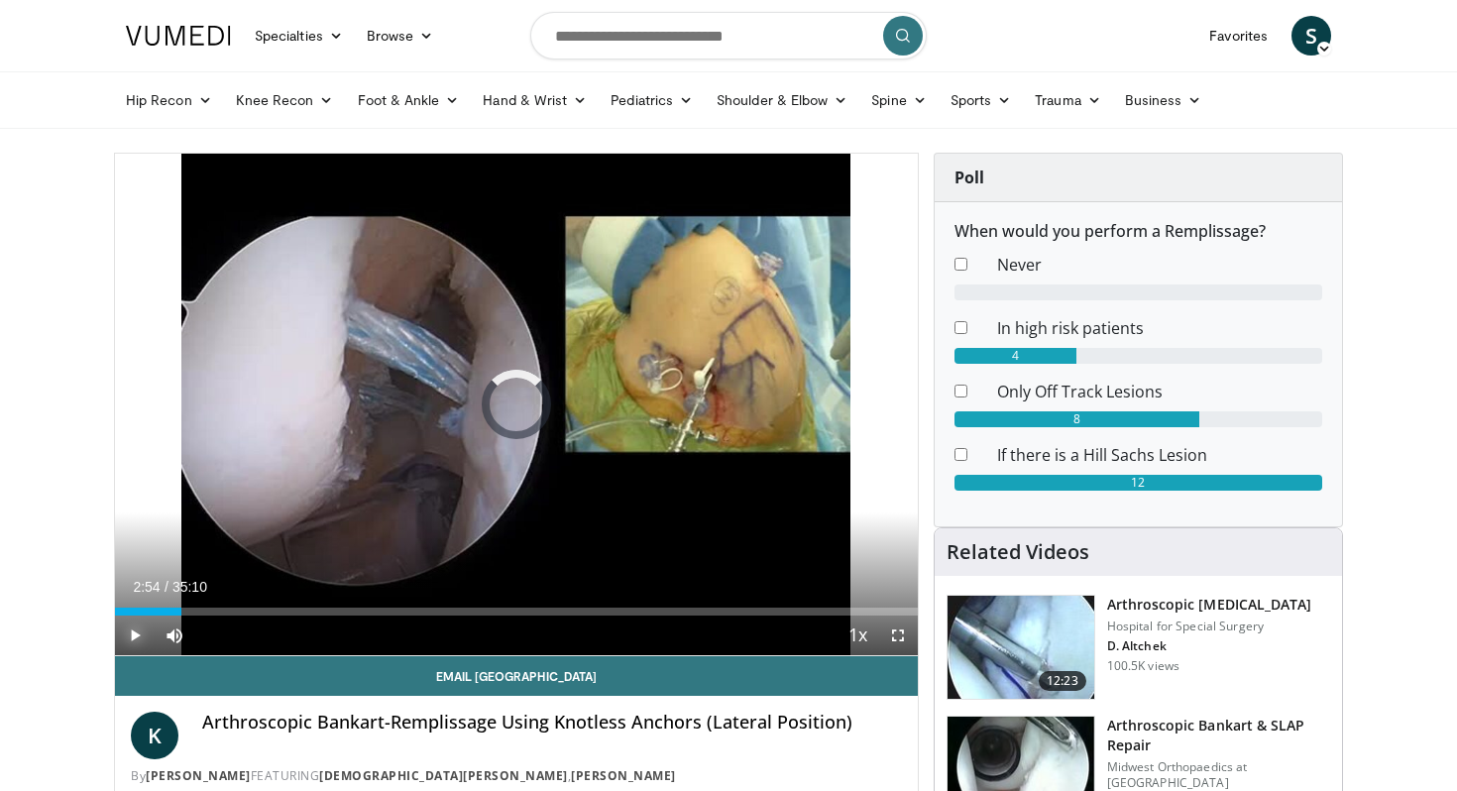
click at [132, 639] on span "Video Player" at bounding box center [135, 636] width 40 height 40
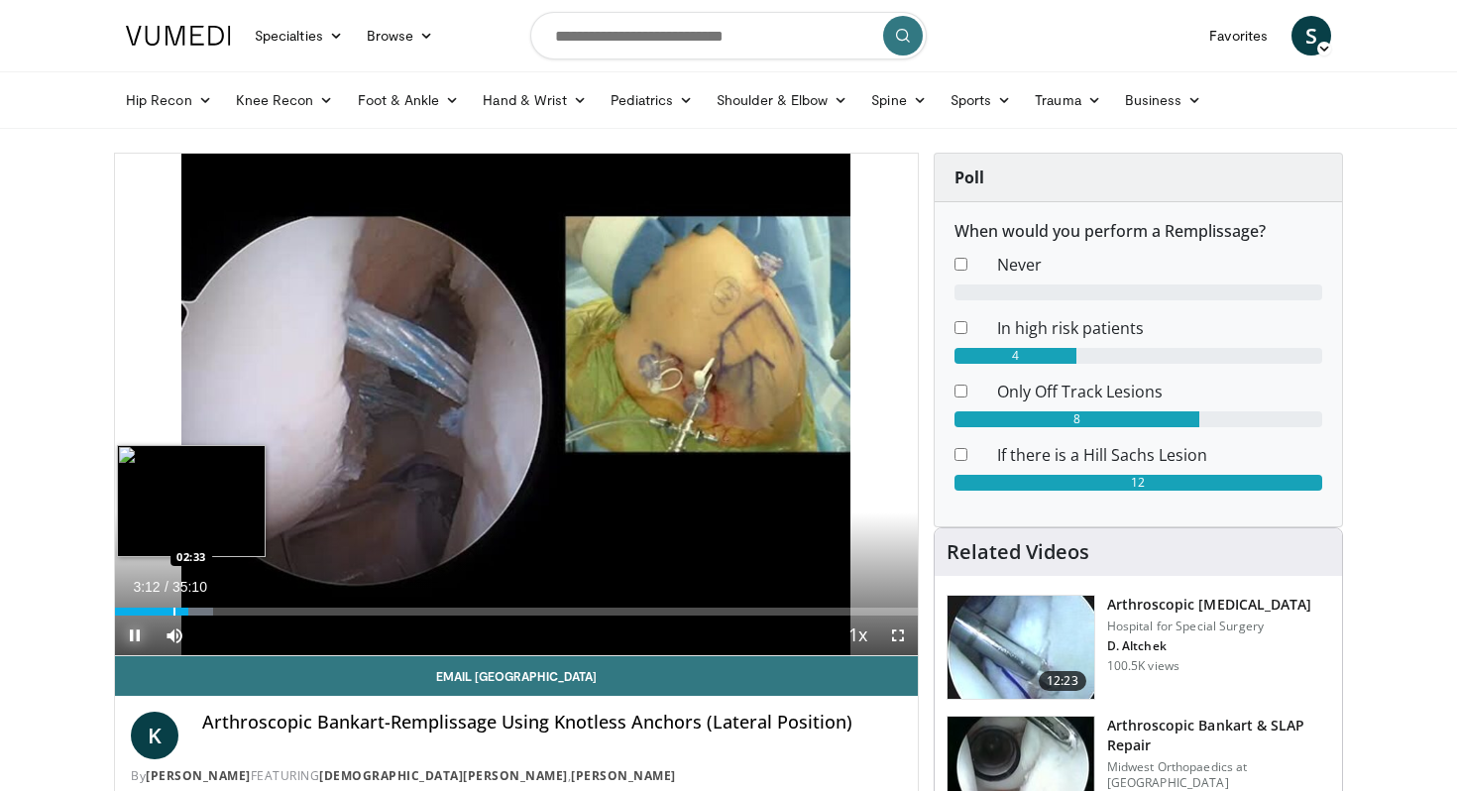
click at [173, 613] on div "Progress Bar" at bounding box center [174, 612] width 2 height 8
click at [182, 613] on div "Progress Bar" at bounding box center [183, 612] width 2 height 8
click at [201, 609] on div "Progress Bar" at bounding box center [201, 612] width 2 height 8
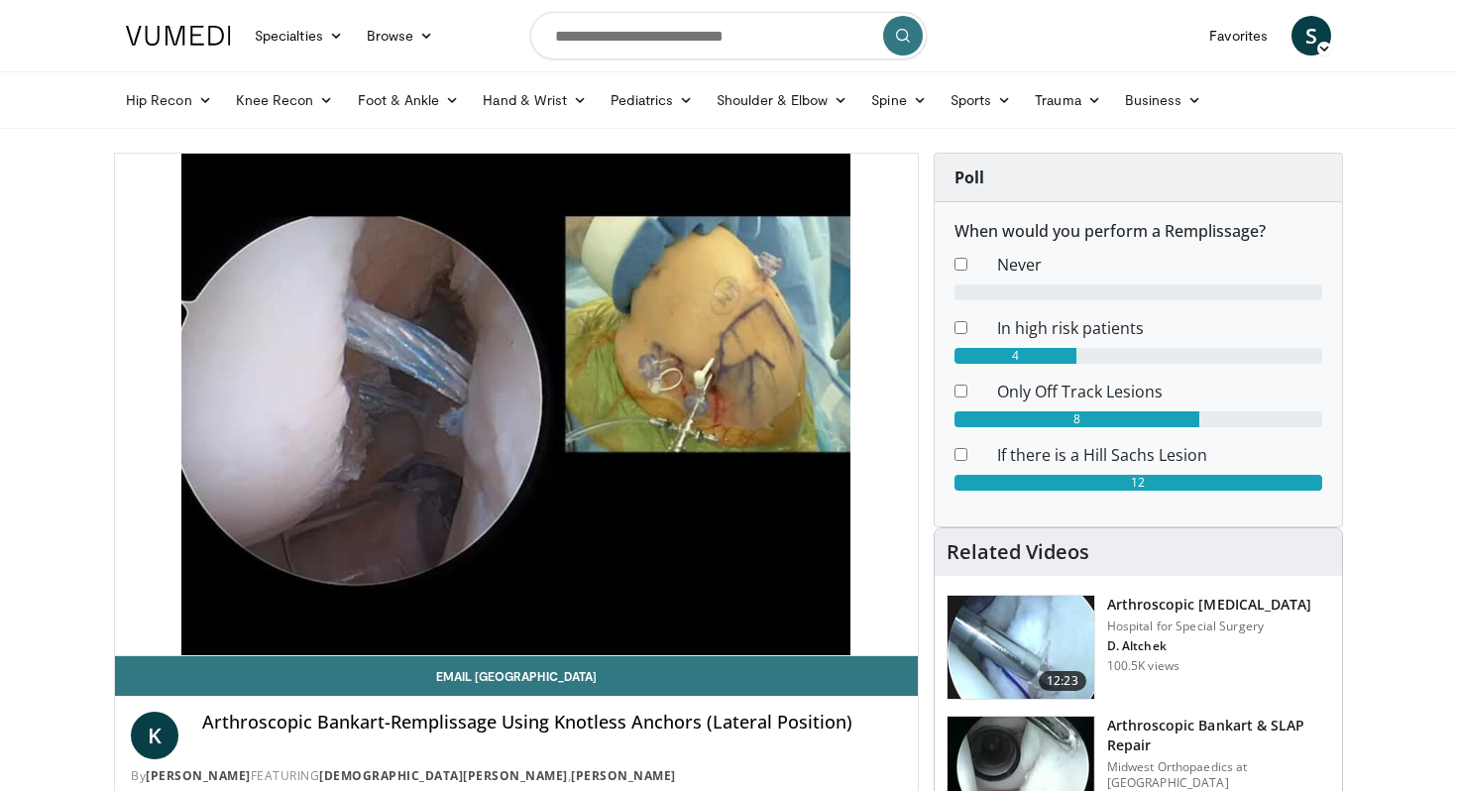
click at [200, 609] on video-js "**********" at bounding box center [516, 405] width 803 height 503
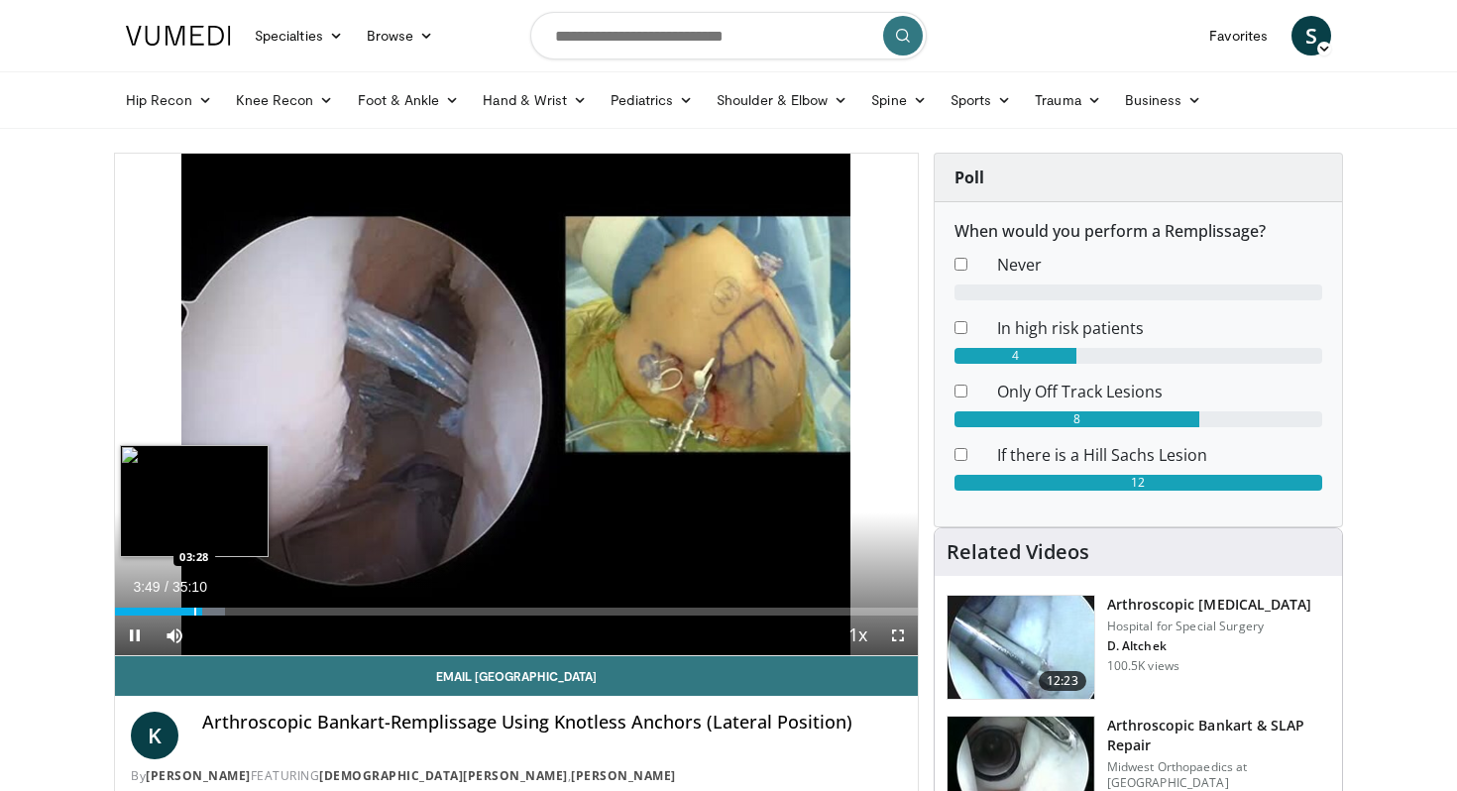
click at [195, 615] on div "Progress Bar" at bounding box center [195, 612] width 2 height 8
click at [197, 616] on div "Progress Bar" at bounding box center [198, 612] width 2 height 8
click at [207, 613] on div "Progress Bar" at bounding box center [207, 612] width 35 height 8
click at [213, 612] on div "Progress Bar" at bounding box center [214, 612] width 2 height 8
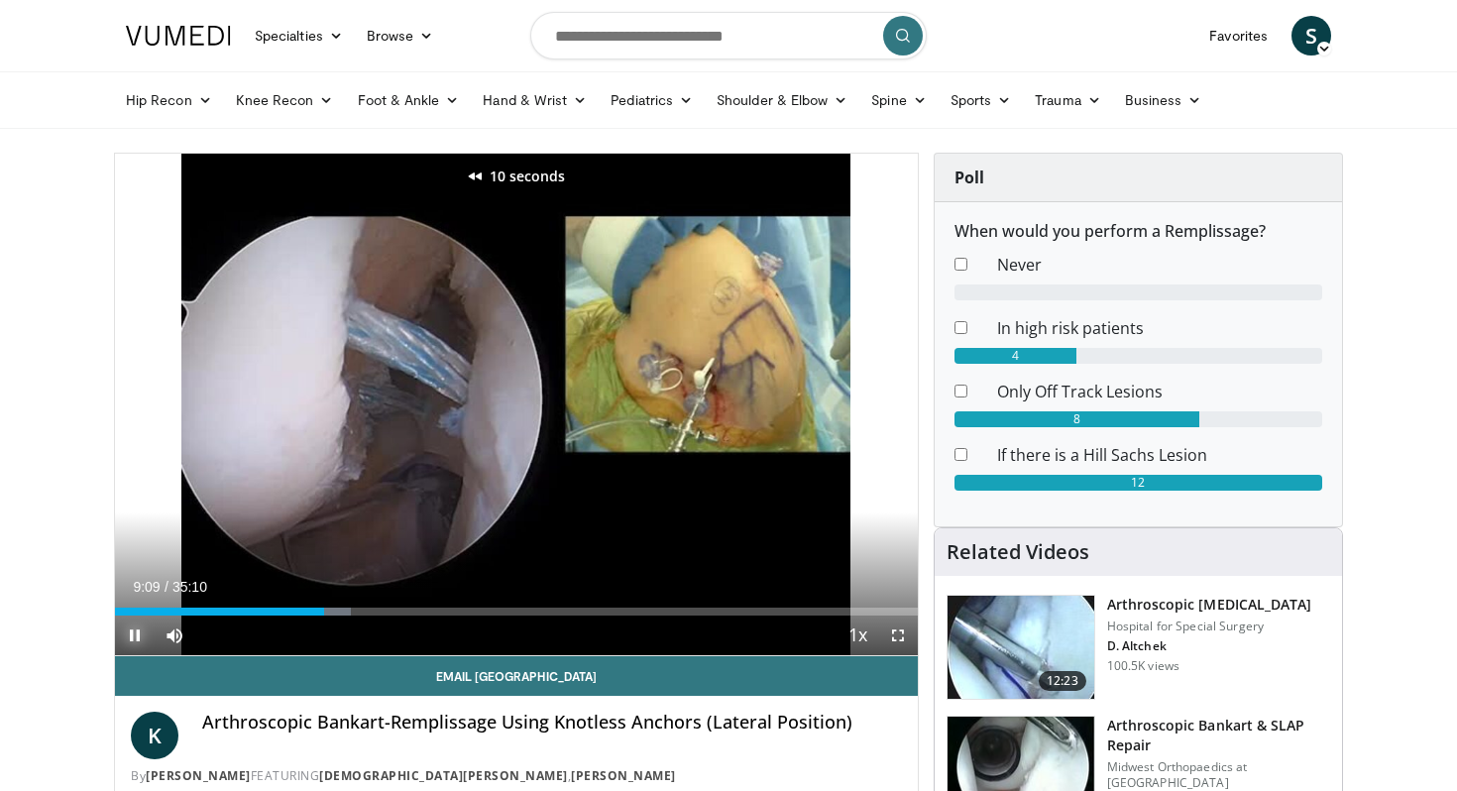
click at [142, 632] on span "Video Player" at bounding box center [135, 636] width 40 height 40
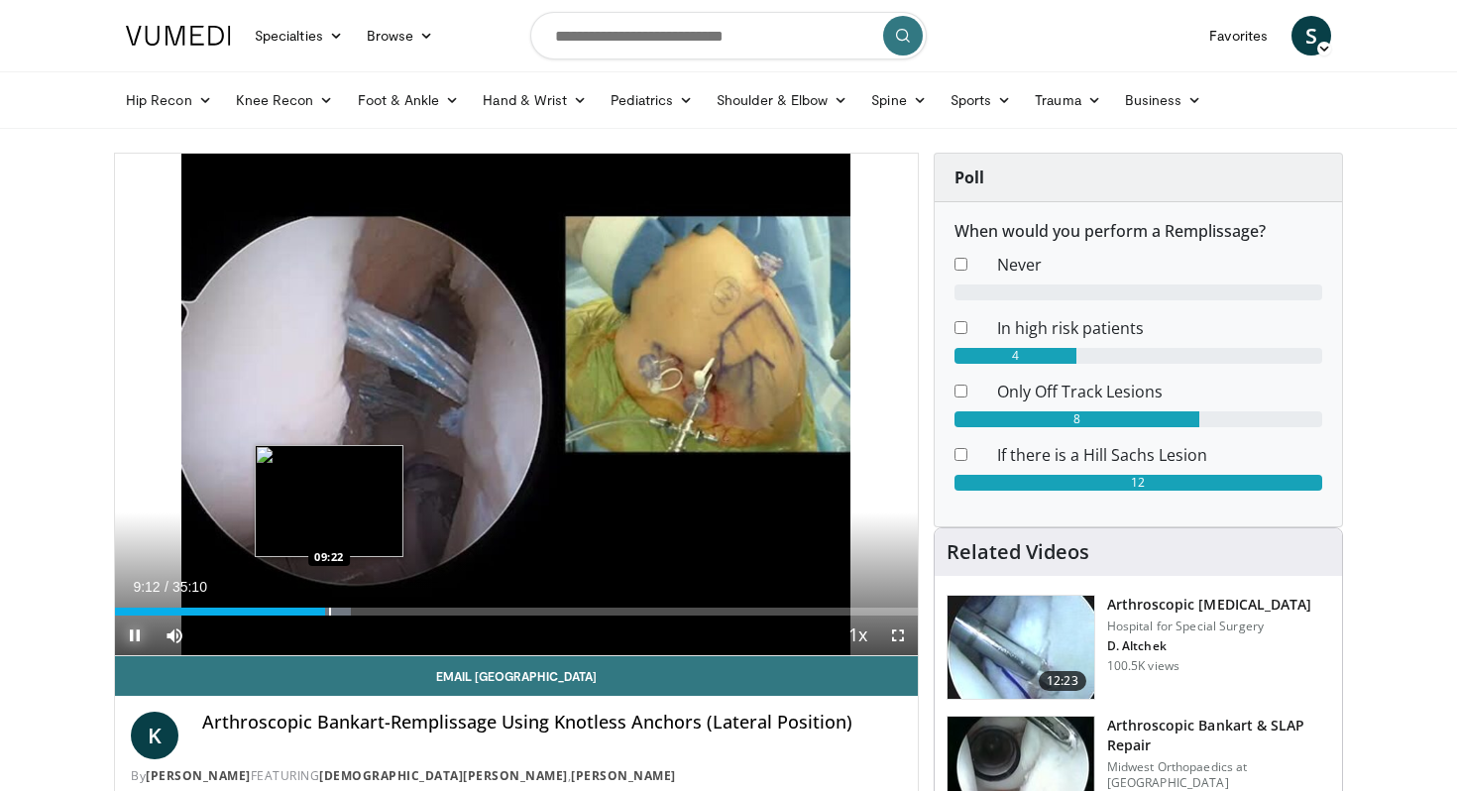
click at [331, 612] on div "Progress Bar" at bounding box center [330, 612] width 2 height 8
click at [341, 612] on div "Progress Bar" at bounding box center [342, 612] width 2 height 8
click at [350, 611] on div "Progress Bar" at bounding box center [351, 612] width 2 height 8
click at [359, 611] on div "Progress Bar" at bounding box center [360, 612] width 2 height 8
click at [370, 611] on div "Progress Bar" at bounding box center [371, 612] width 2 height 8
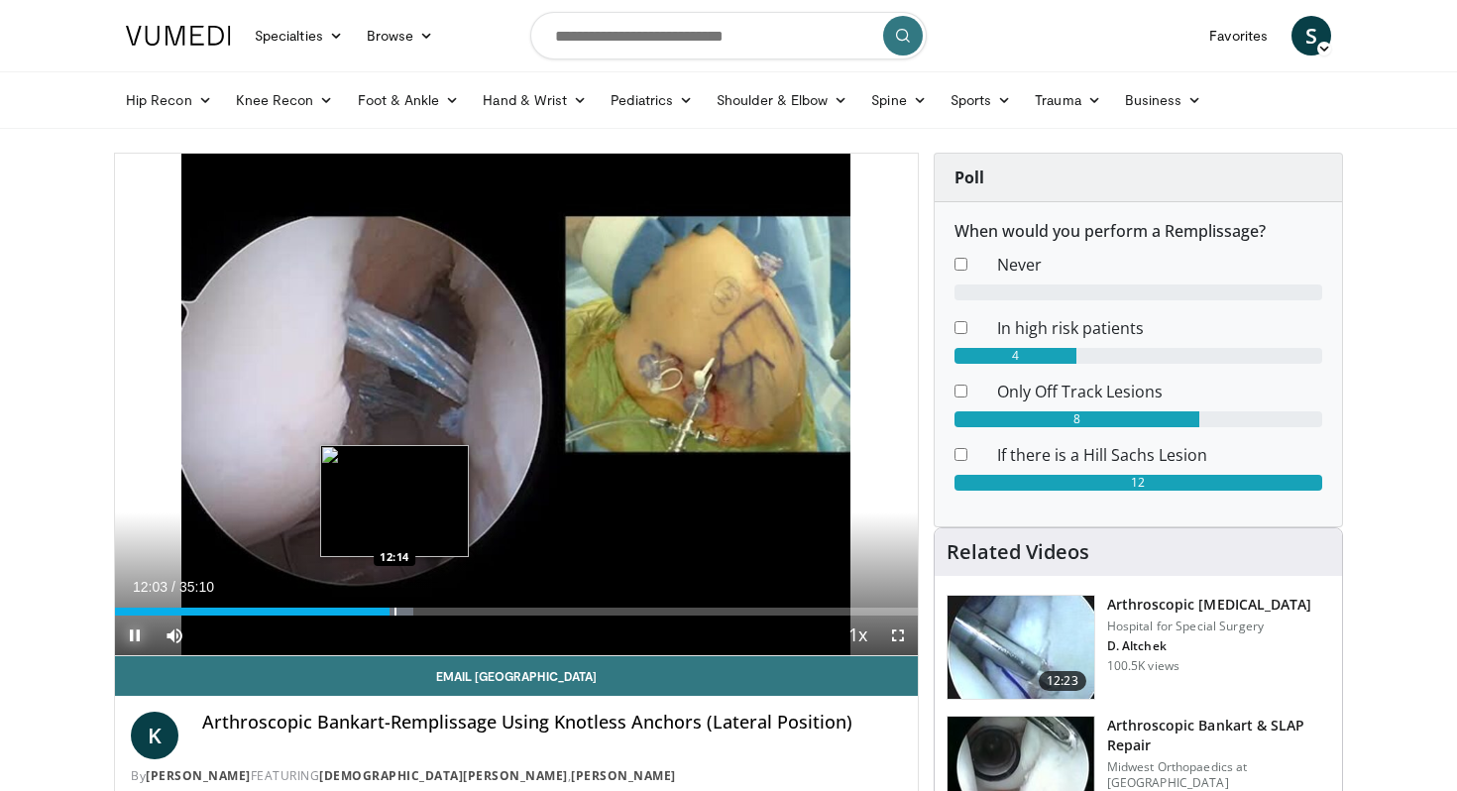
click at [394, 615] on div "Progress Bar" at bounding box center [395, 612] width 2 height 8
click at [396, 615] on div "Progress Bar" at bounding box center [395, 612] width 2 height 8
click at [407, 614] on div "Progress Bar" at bounding box center [408, 612] width 2 height 8
click at [414, 614] on div "Progress Bar" at bounding box center [415, 612] width 2 height 8
click at [421, 611] on div "Progress Bar" at bounding box center [422, 612] width 2 height 8
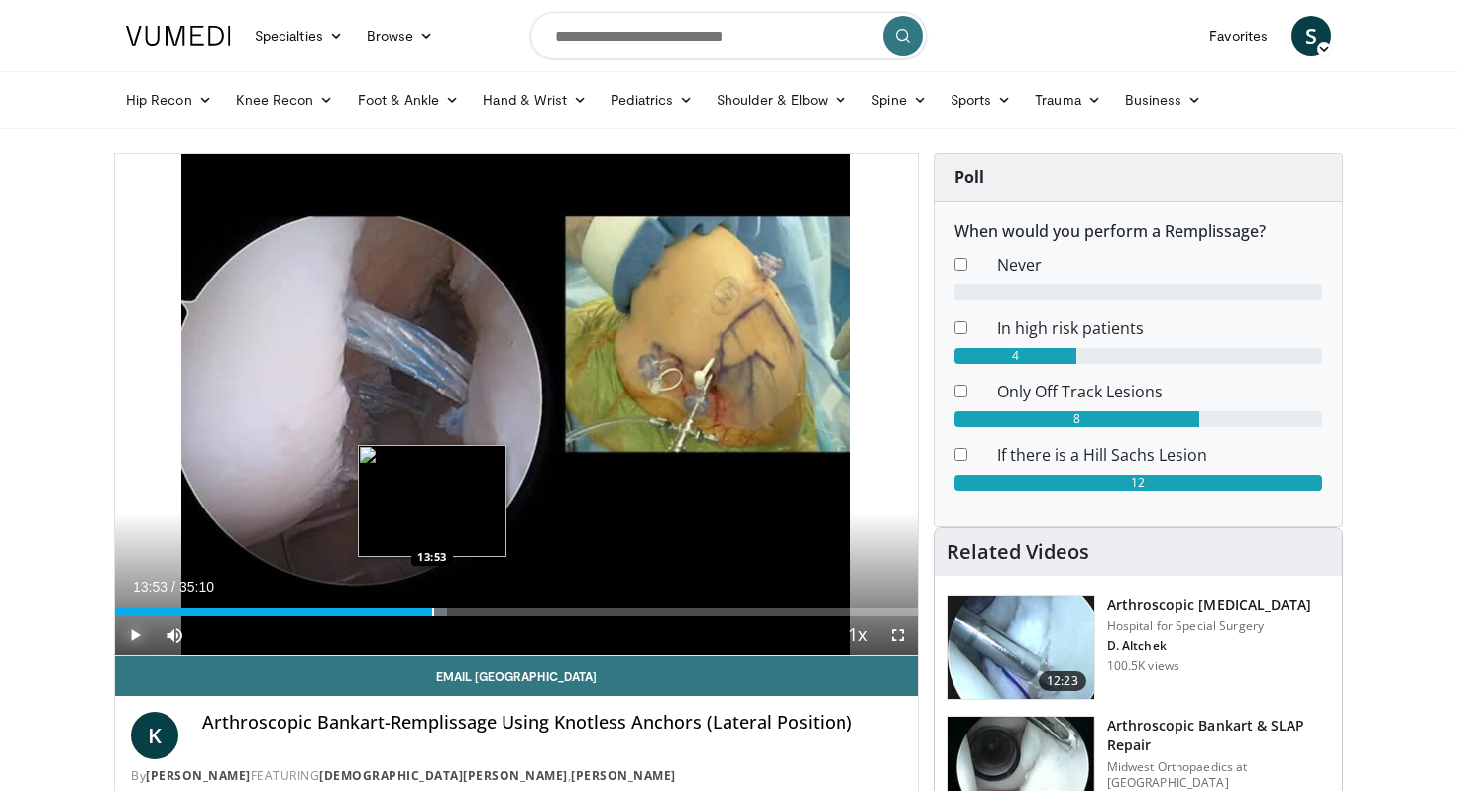
click at [432, 611] on div "Progress Bar" at bounding box center [433, 612] width 2 height 8
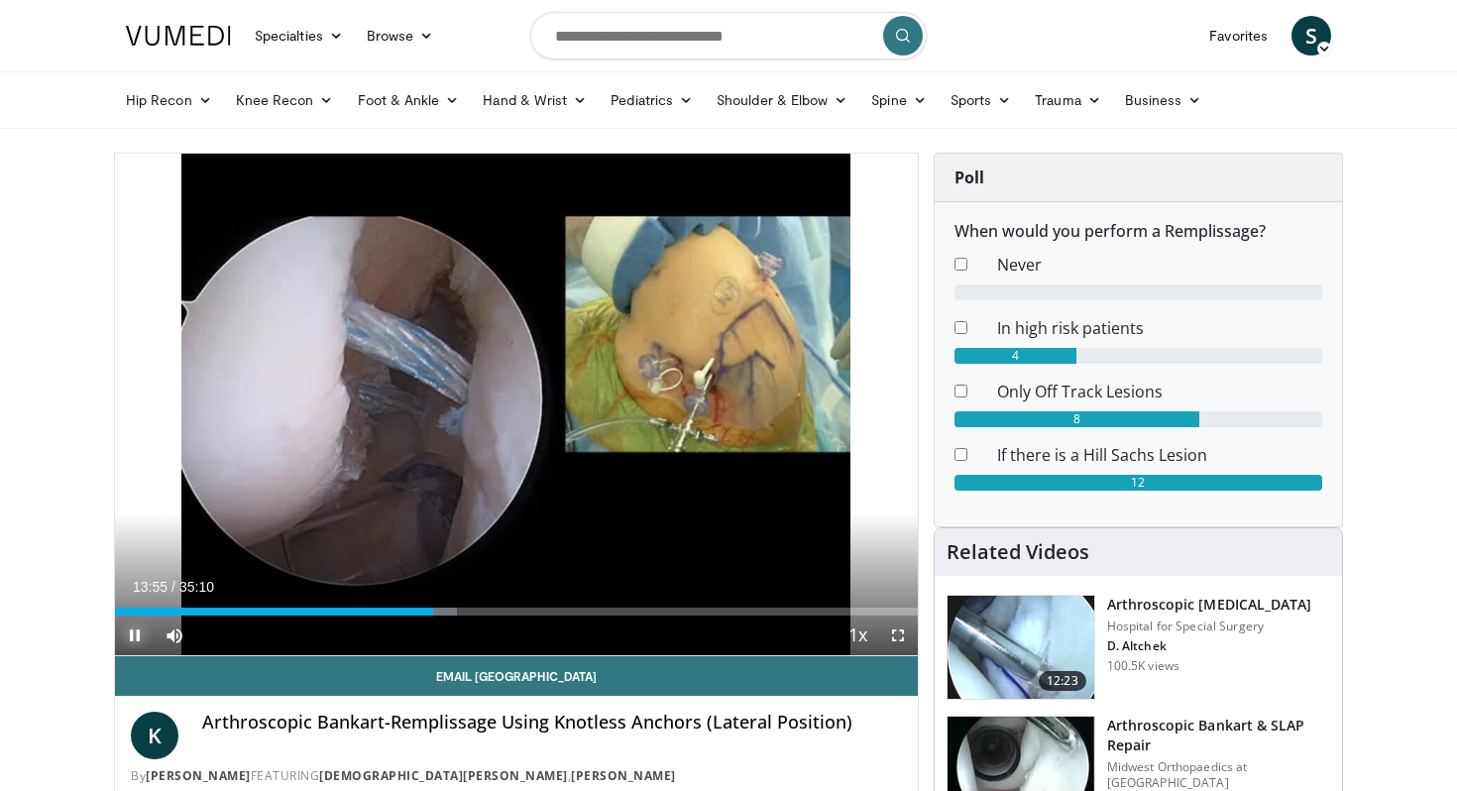
click at [128, 638] on span "Video Player" at bounding box center [135, 636] width 40 height 40
click at [128, 637] on span "Video Player" at bounding box center [135, 636] width 40 height 40
click at [135, 636] on span "Video Player" at bounding box center [135, 636] width 40 height 40
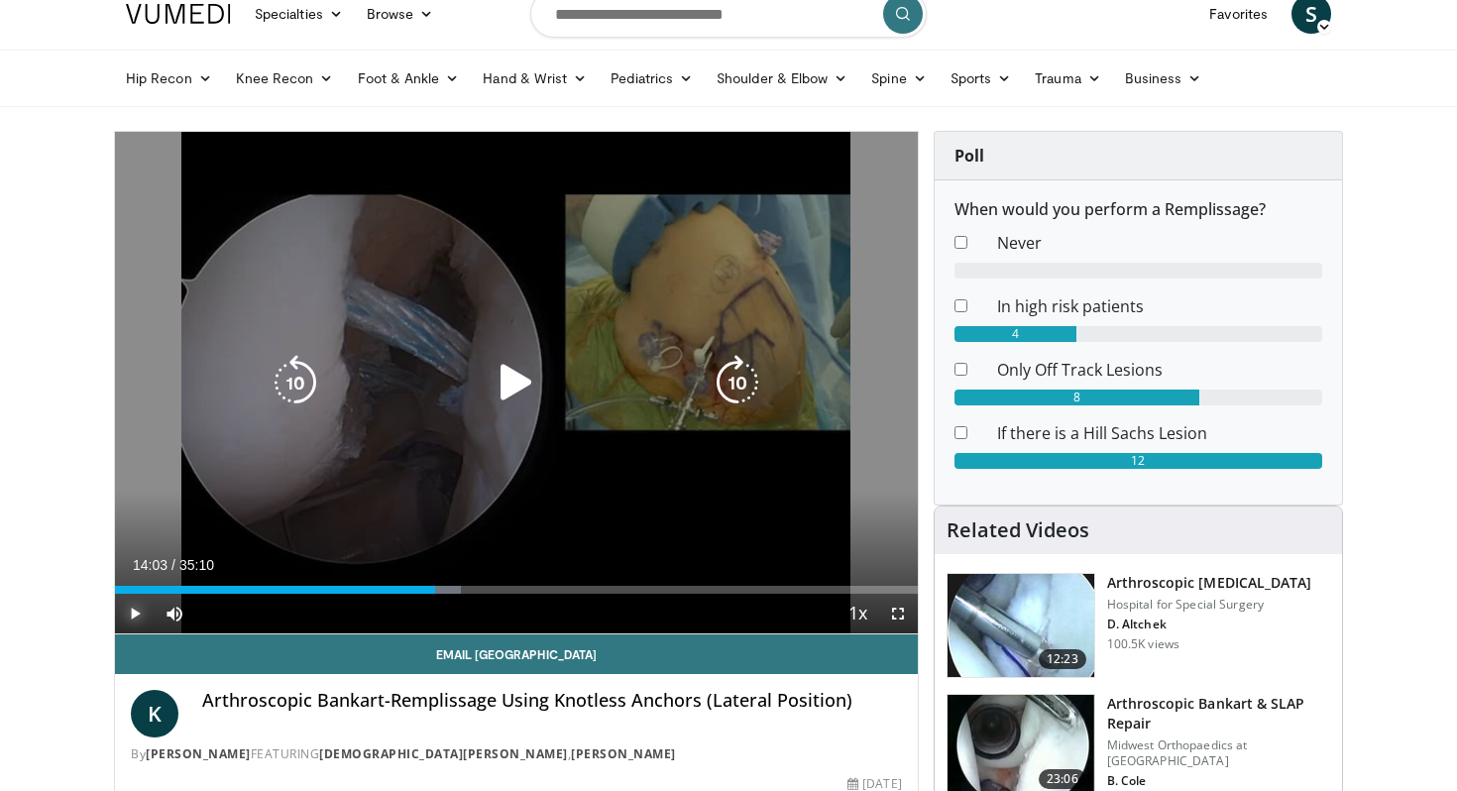
scroll to position [25, 0]
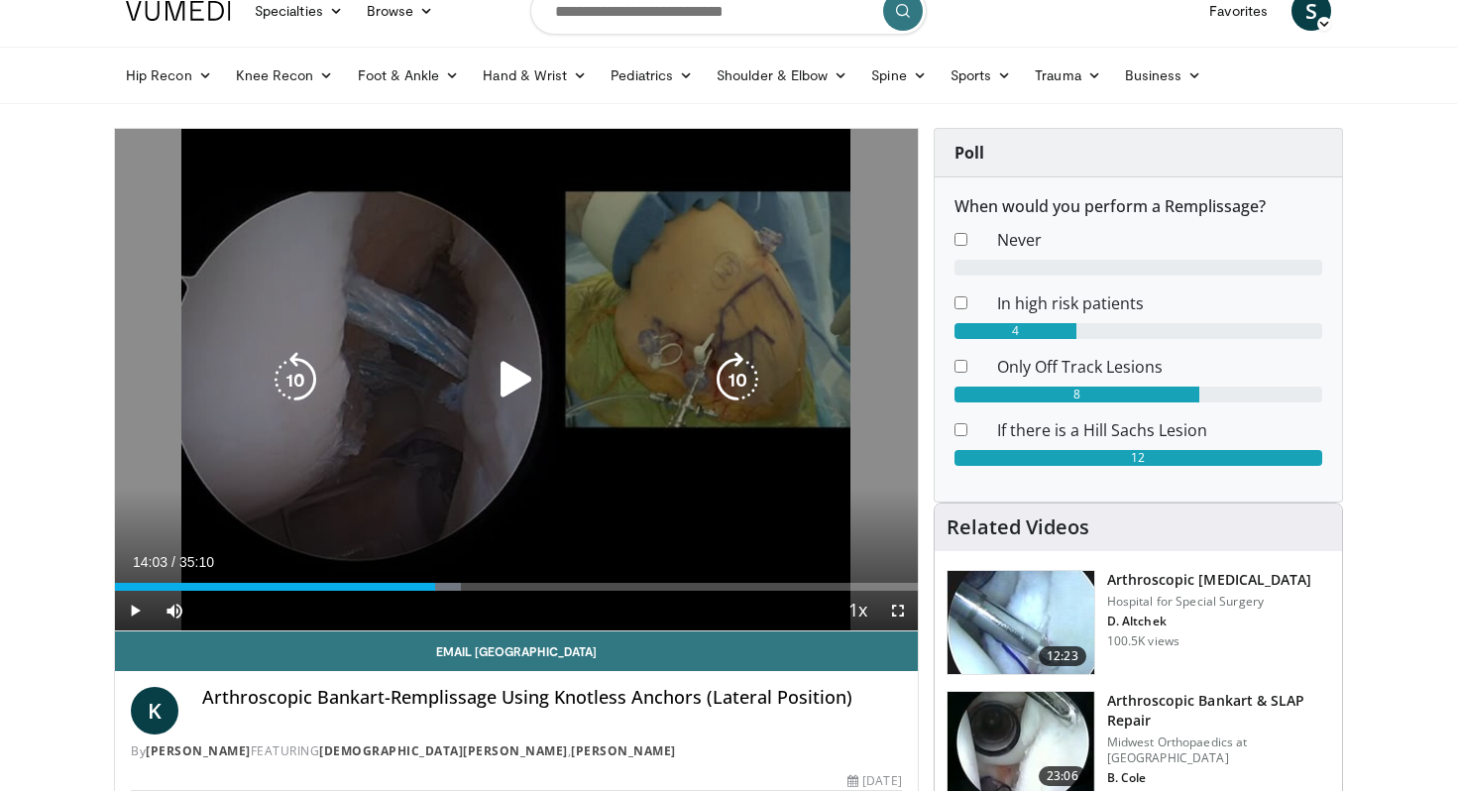
click at [515, 383] on icon "Video Player" at bounding box center [517, 380] width 56 height 56
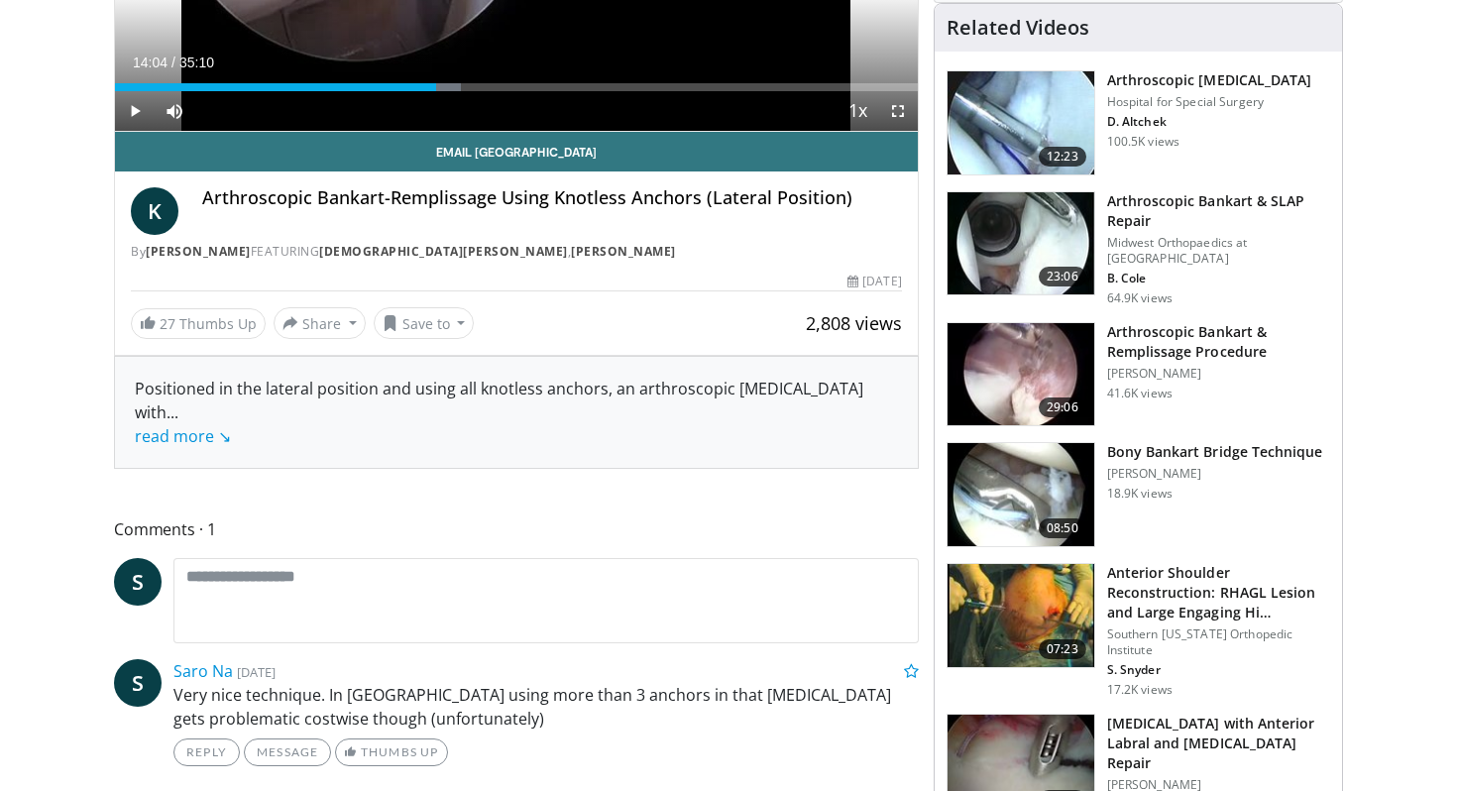
scroll to position [439, 0]
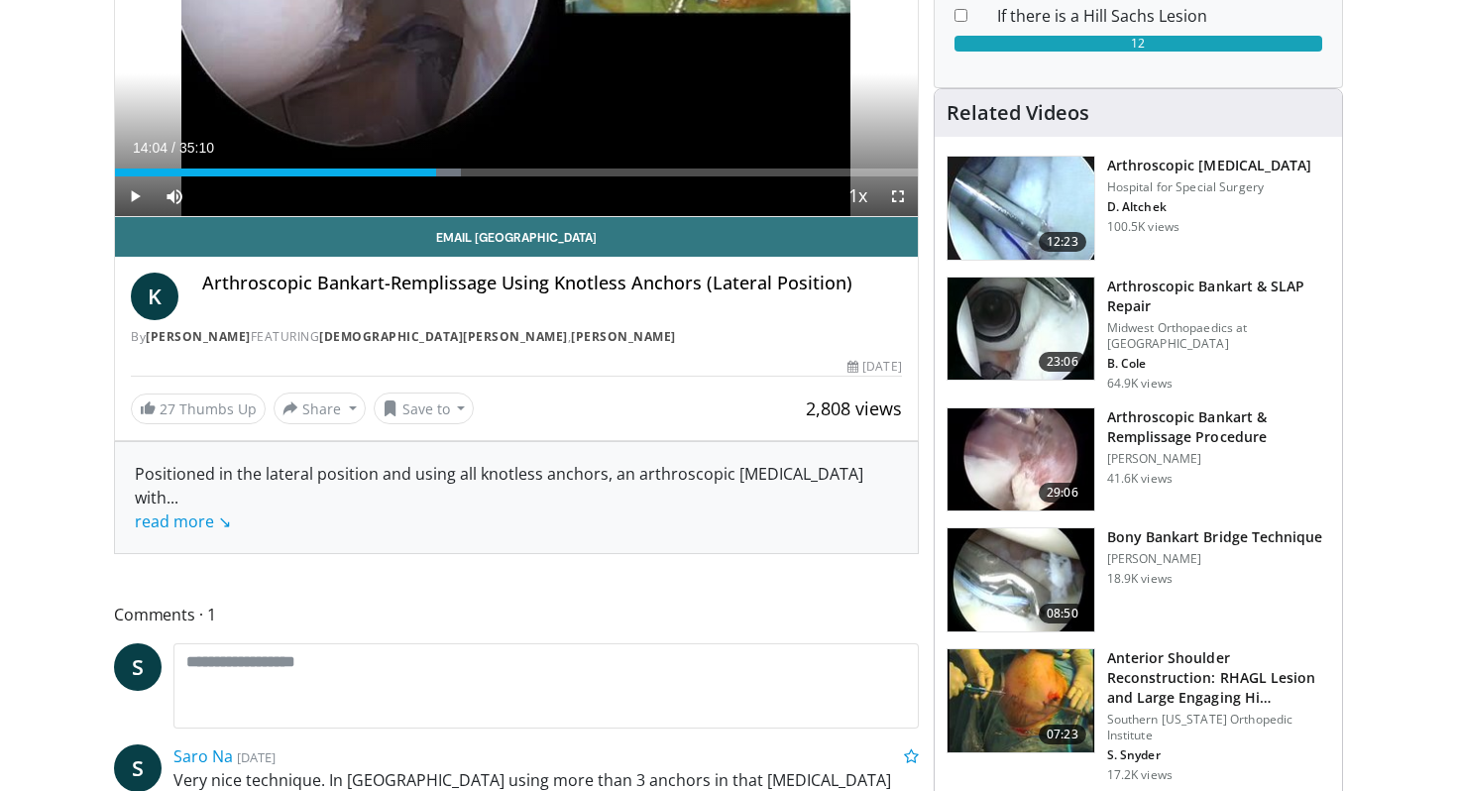
click at [1173, 420] on h3 "Arthroscopic Bankart & Remplissage Procedure" at bounding box center [1218, 427] width 223 height 40
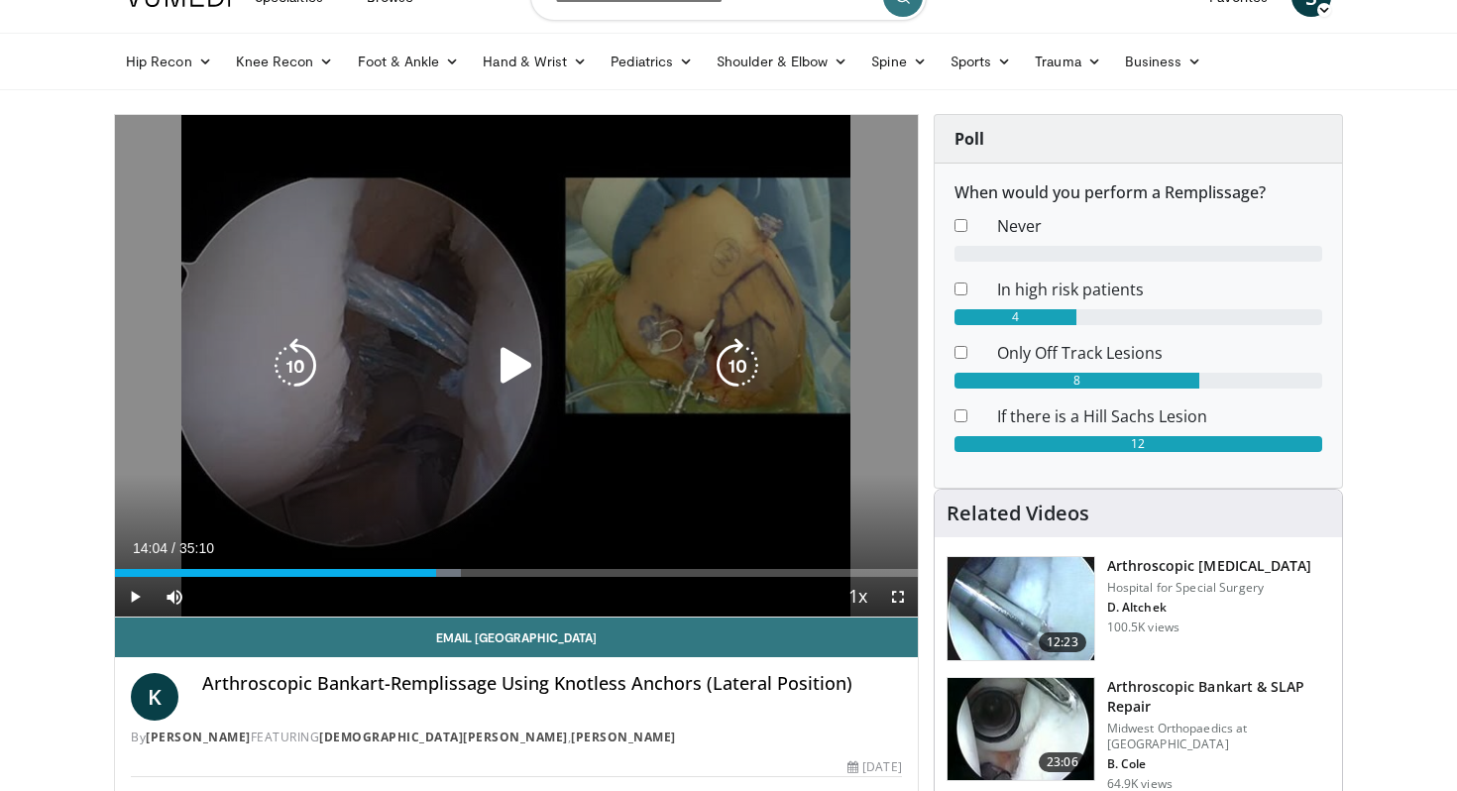
click at [516, 368] on icon "Video Player" at bounding box center [517, 366] width 56 height 56
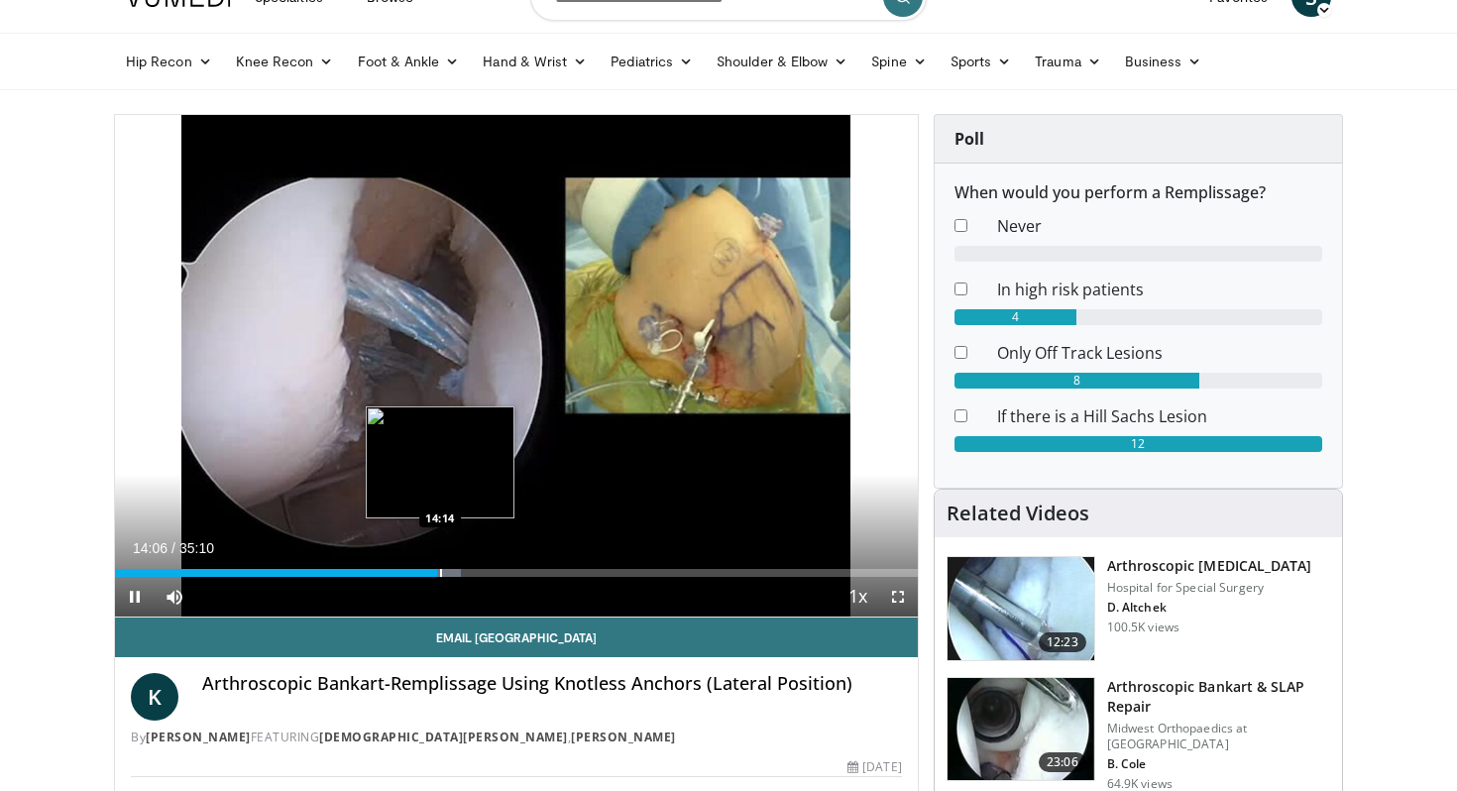
click at [442, 575] on div "Progress Bar" at bounding box center [441, 573] width 2 height 8
click at [451, 575] on div "Progress Bar" at bounding box center [452, 573] width 2 height 8
click at [468, 569] on div "Progress Bar" at bounding box center [469, 573] width 2 height 8
click at [475, 569] on div "Progress Bar" at bounding box center [476, 573] width 2 height 8
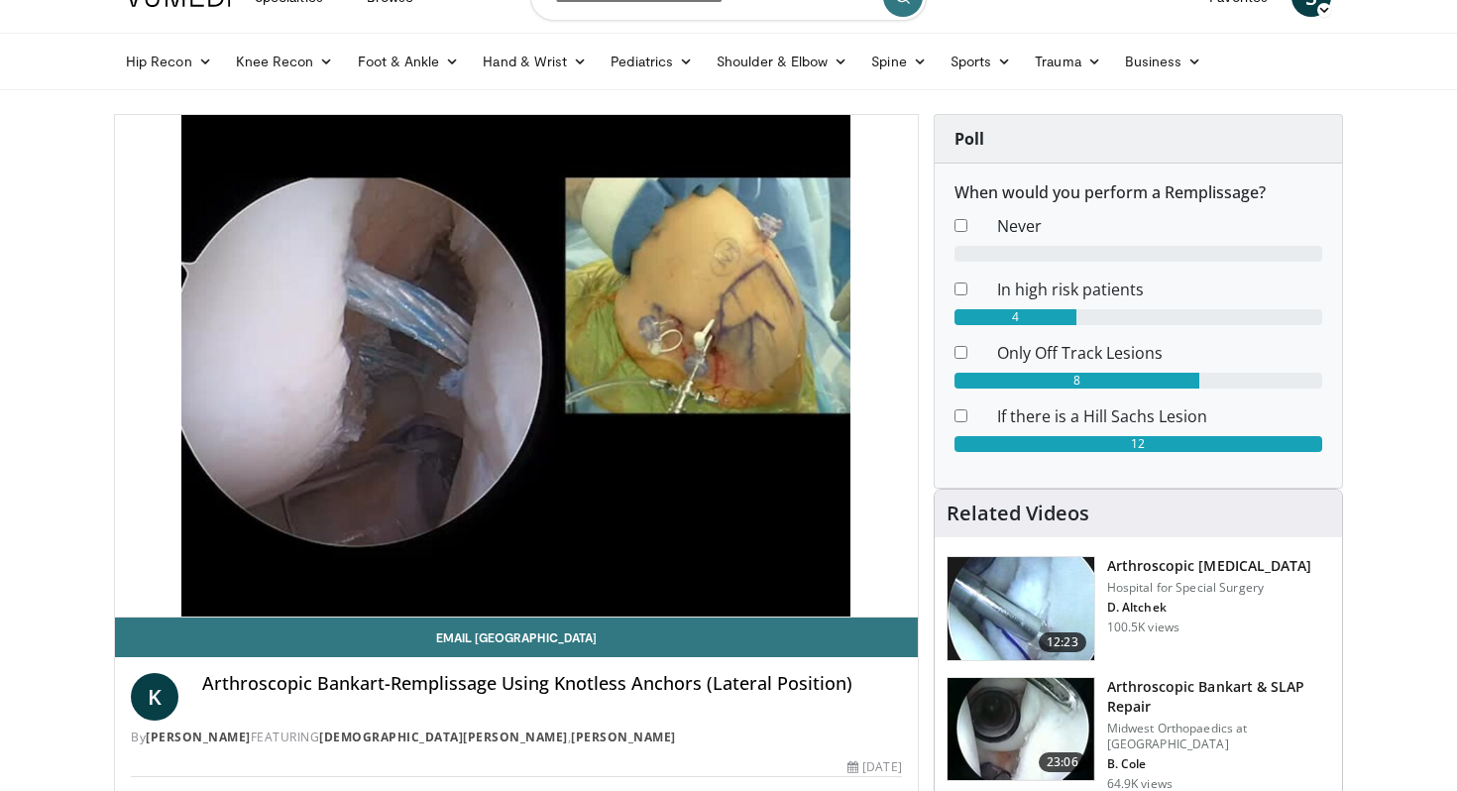
click at [403, 609] on div "Loaded : 45.01% 15:43 15:43" at bounding box center [516, 613] width 803 height 8
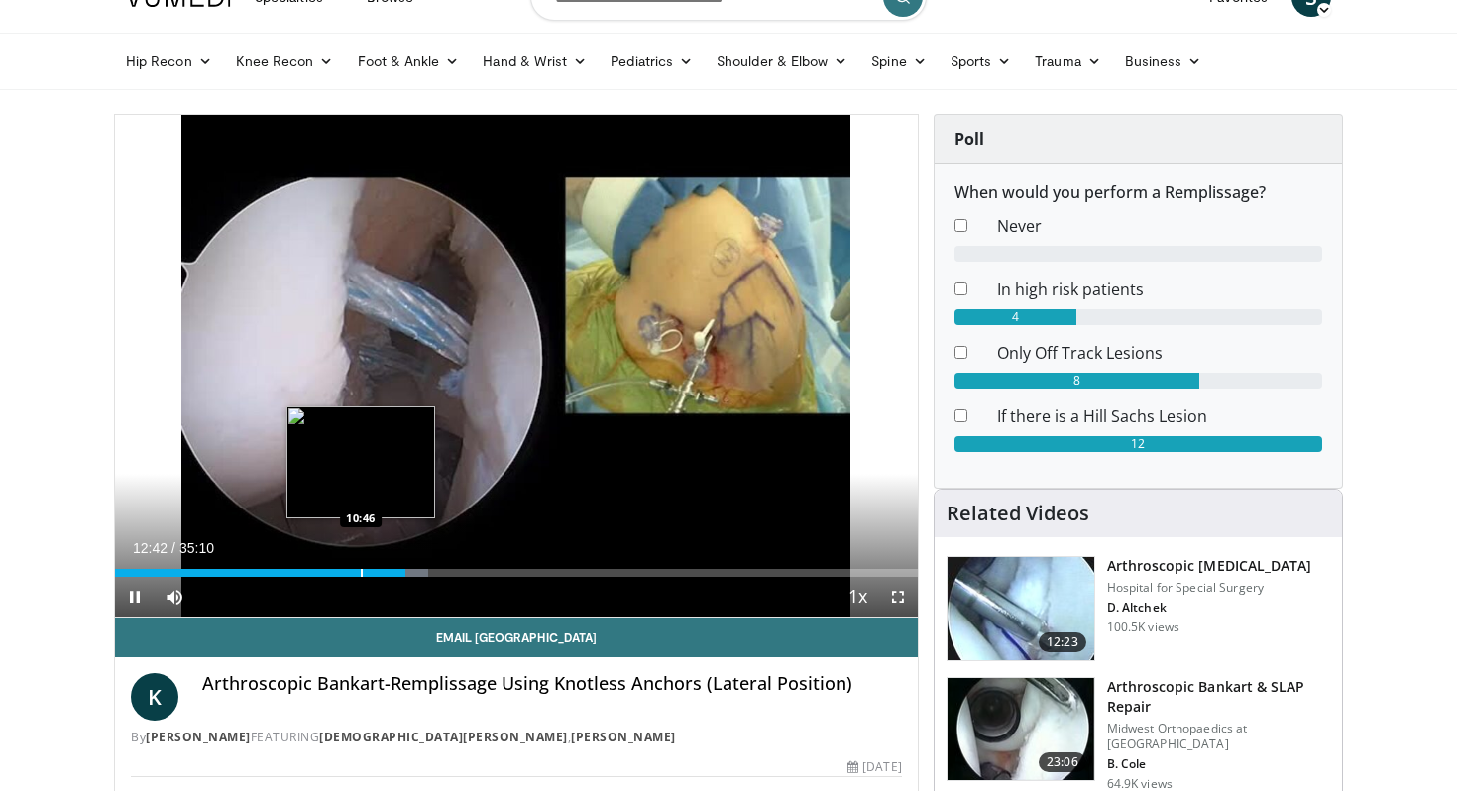
click at [361, 569] on div "Progress Bar" at bounding box center [362, 573] width 2 height 8
click at [348, 569] on div "Progress Bar" at bounding box center [349, 573] width 2 height 8
click at [358, 572] on div "Progress Bar" at bounding box center [359, 573] width 2 height 8
click at [367, 570] on div "Progress Bar" at bounding box center [368, 573] width 2 height 8
click at [375, 574] on div "Progress Bar" at bounding box center [376, 573] width 2 height 8
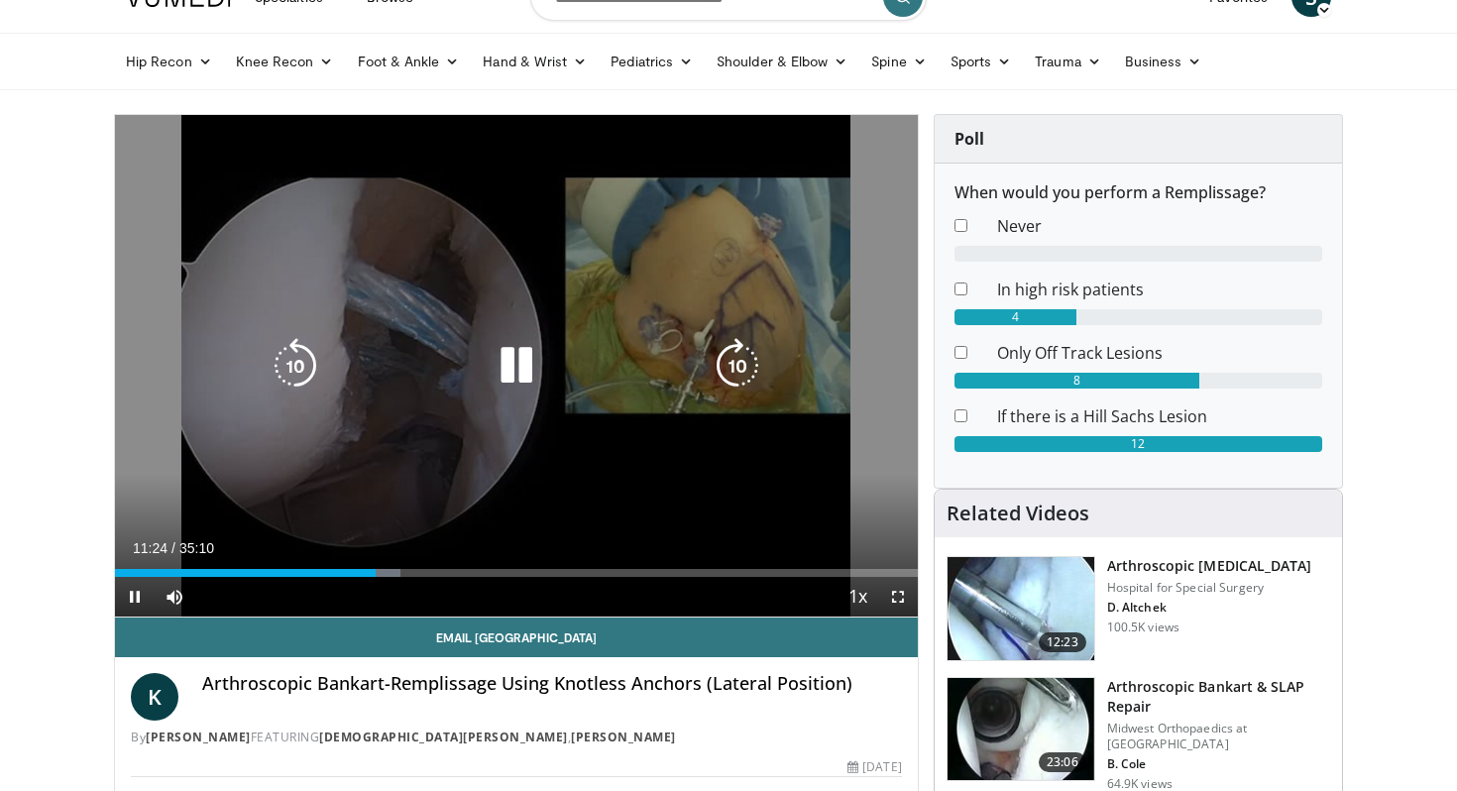
click at [369, 571] on div "10 seconds Tap to unmute" at bounding box center [516, 366] width 803 height 502
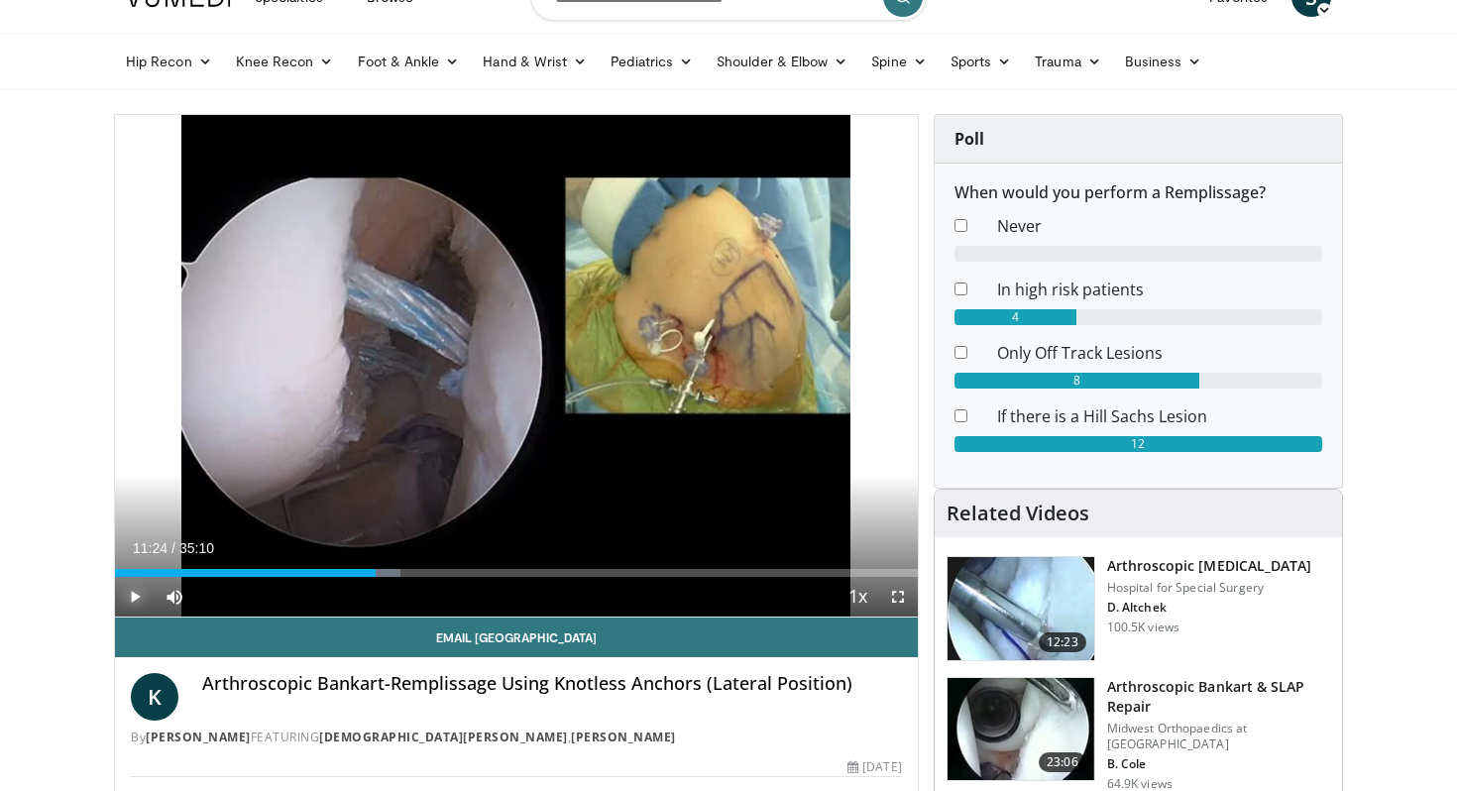
click at [135, 592] on span "Video Player" at bounding box center [135, 597] width 40 height 40
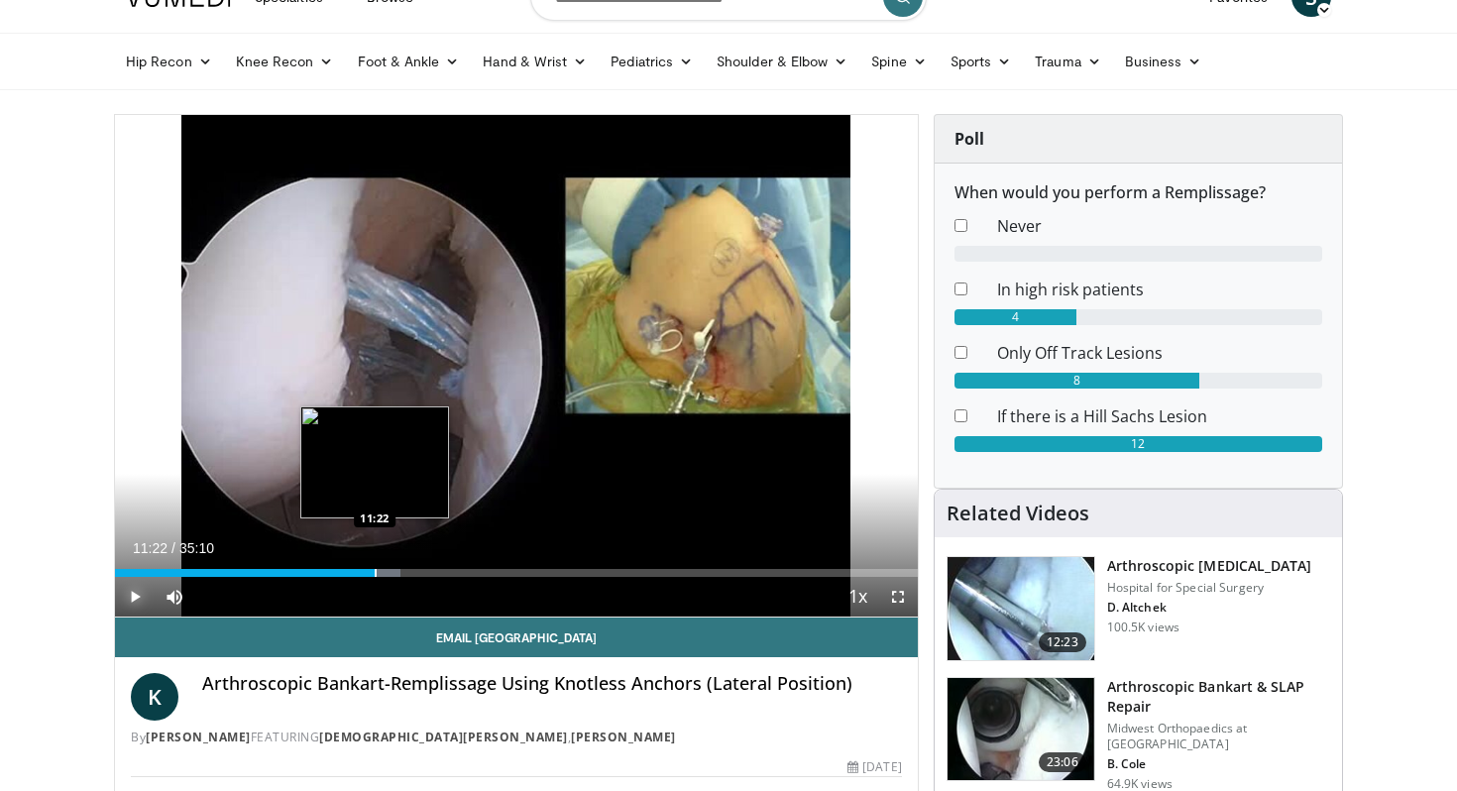
click at [375, 569] on div "Progress Bar" at bounding box center [376, 573] width 2 height 8
click at [378, 569] on div "Progress Bar" at bounding box center [379, 573] width 2 height 8
click at [388, 571] on div "Progress Bar" at bounding box center [389, 573] width 2 height 8
click at [393, 571] on div "Progress Bar" at bounding box center [394, 573] width 2 height 8
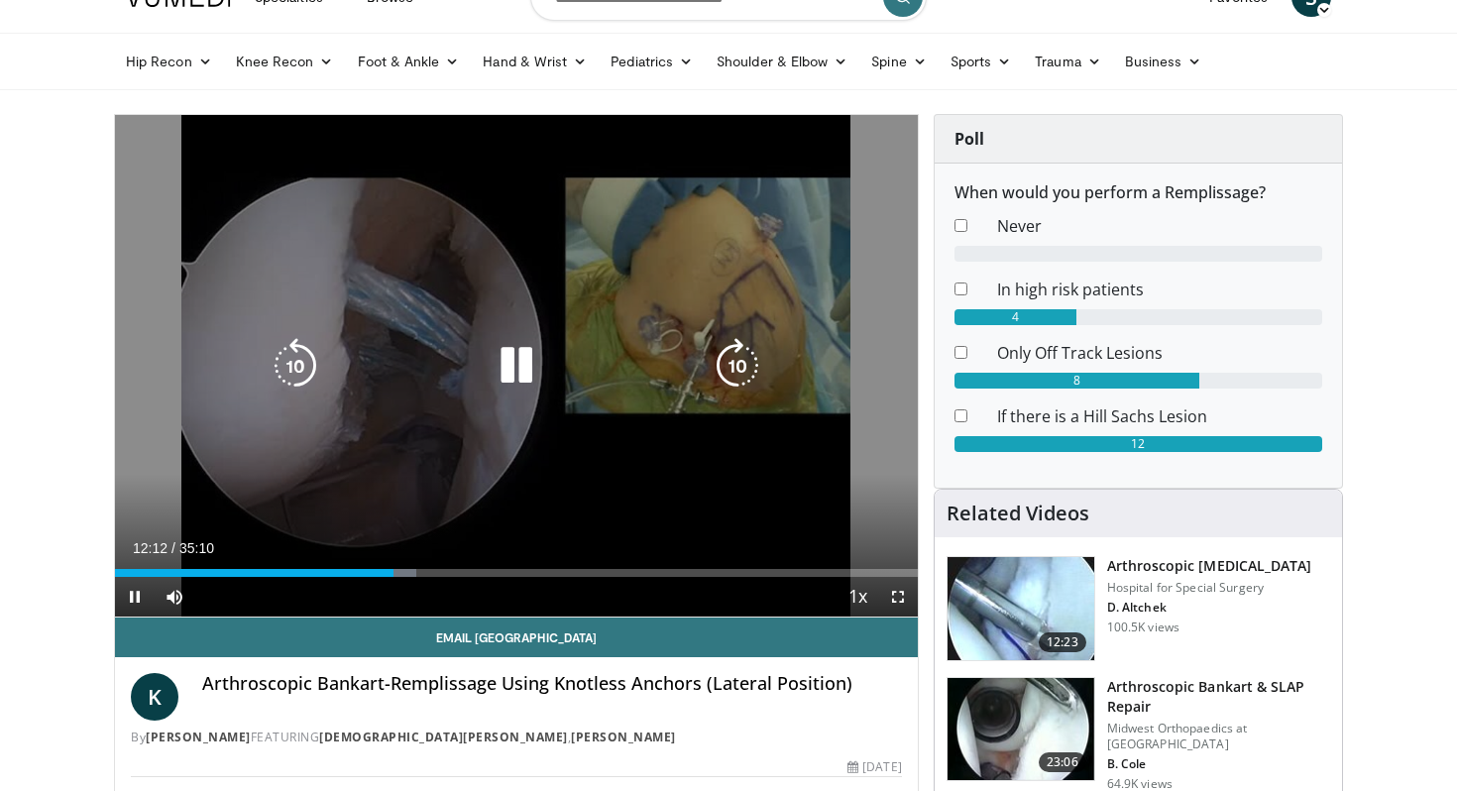
click at [397, 571] on div "10 seconds Tap to unmute" at bounding box center [516, 366] width 803 height 502
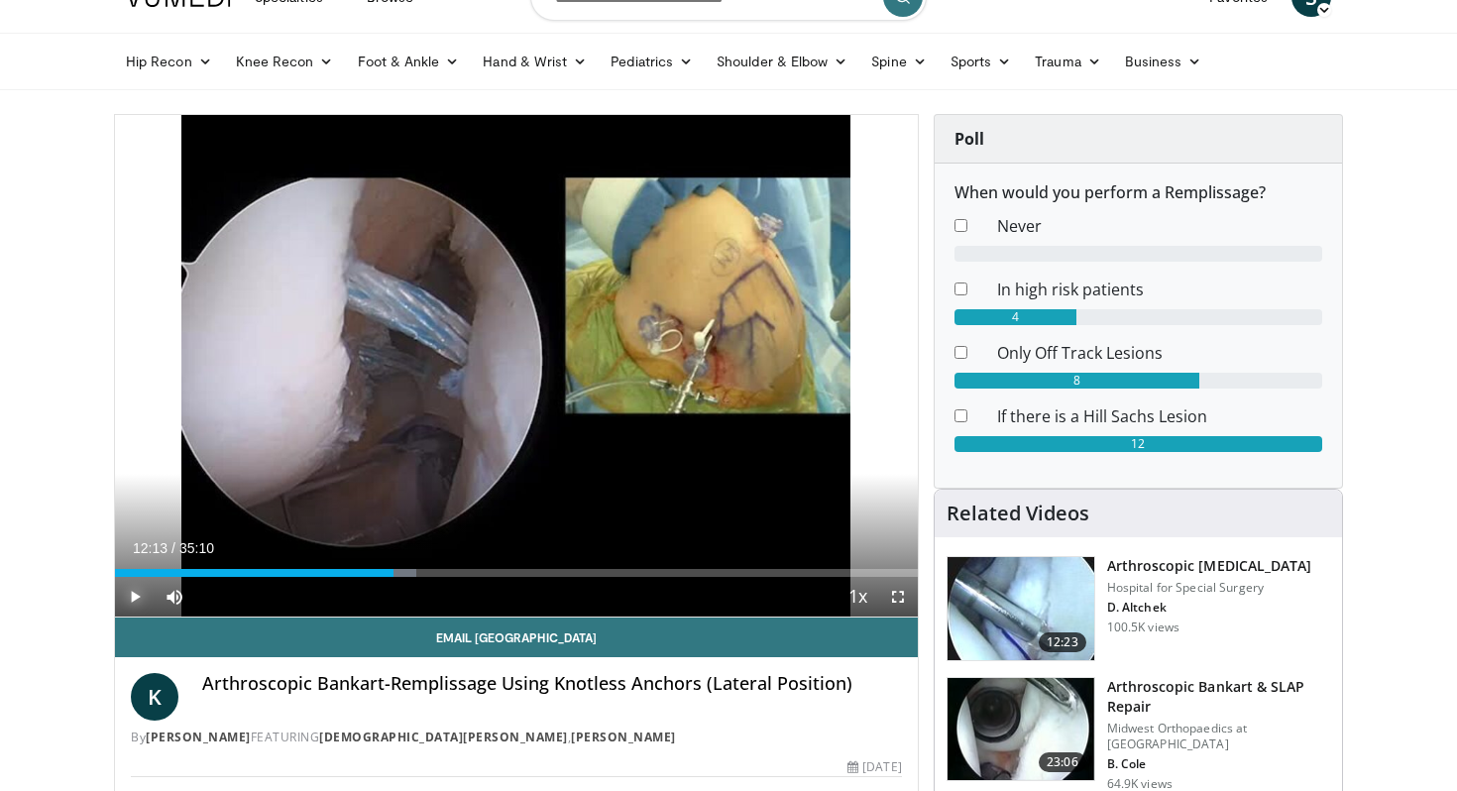
click at [138, 591] on span "Video Player" at bounding box center [135, 597] width 40 height 40
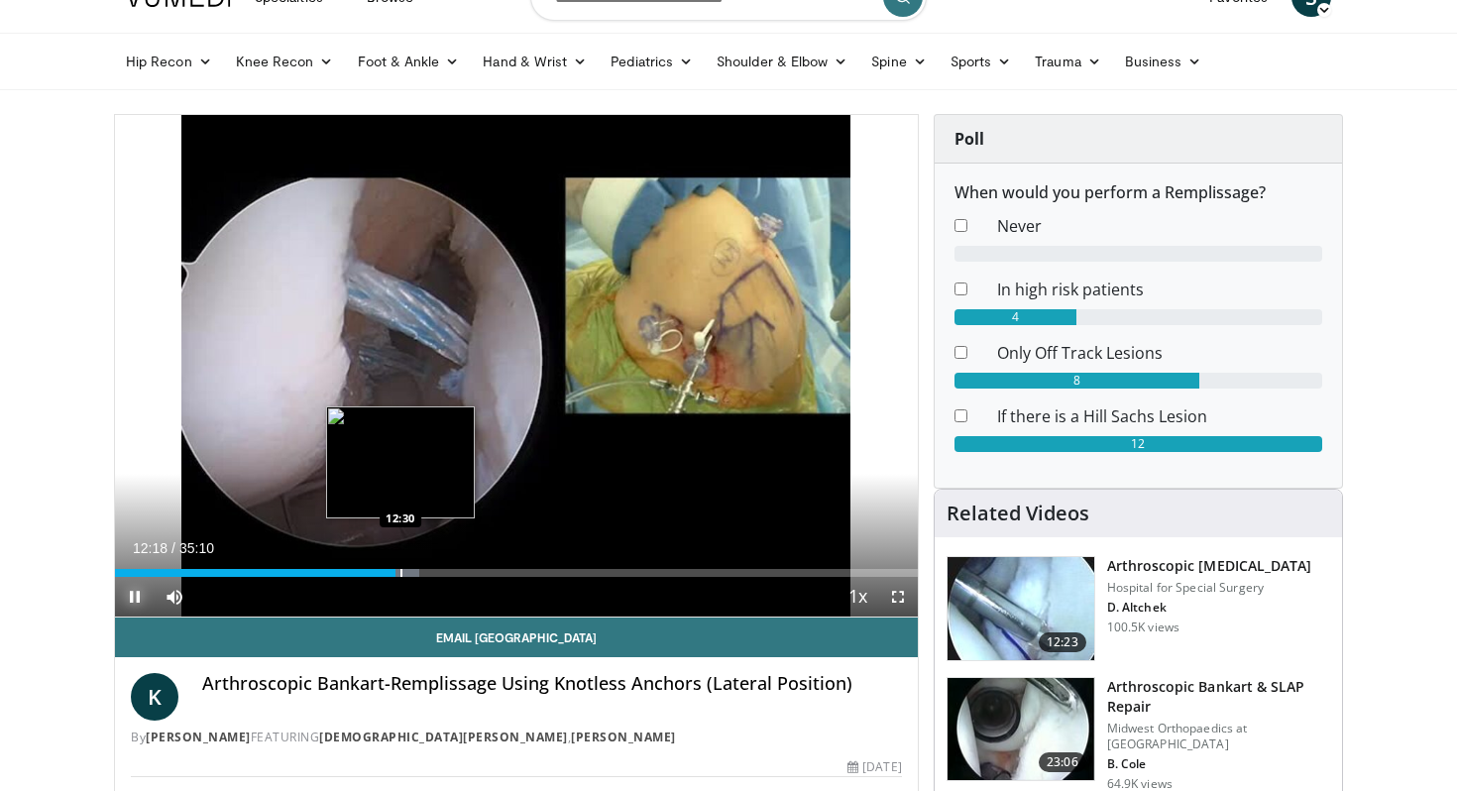
click at [400, 571] on div "Progress Bar" at bounding box center [401, 573] width 2 height 8
click at [400, 571] on div "10 seconds Tap to unmute" at bounding box center [516, 366] width 803 height 502
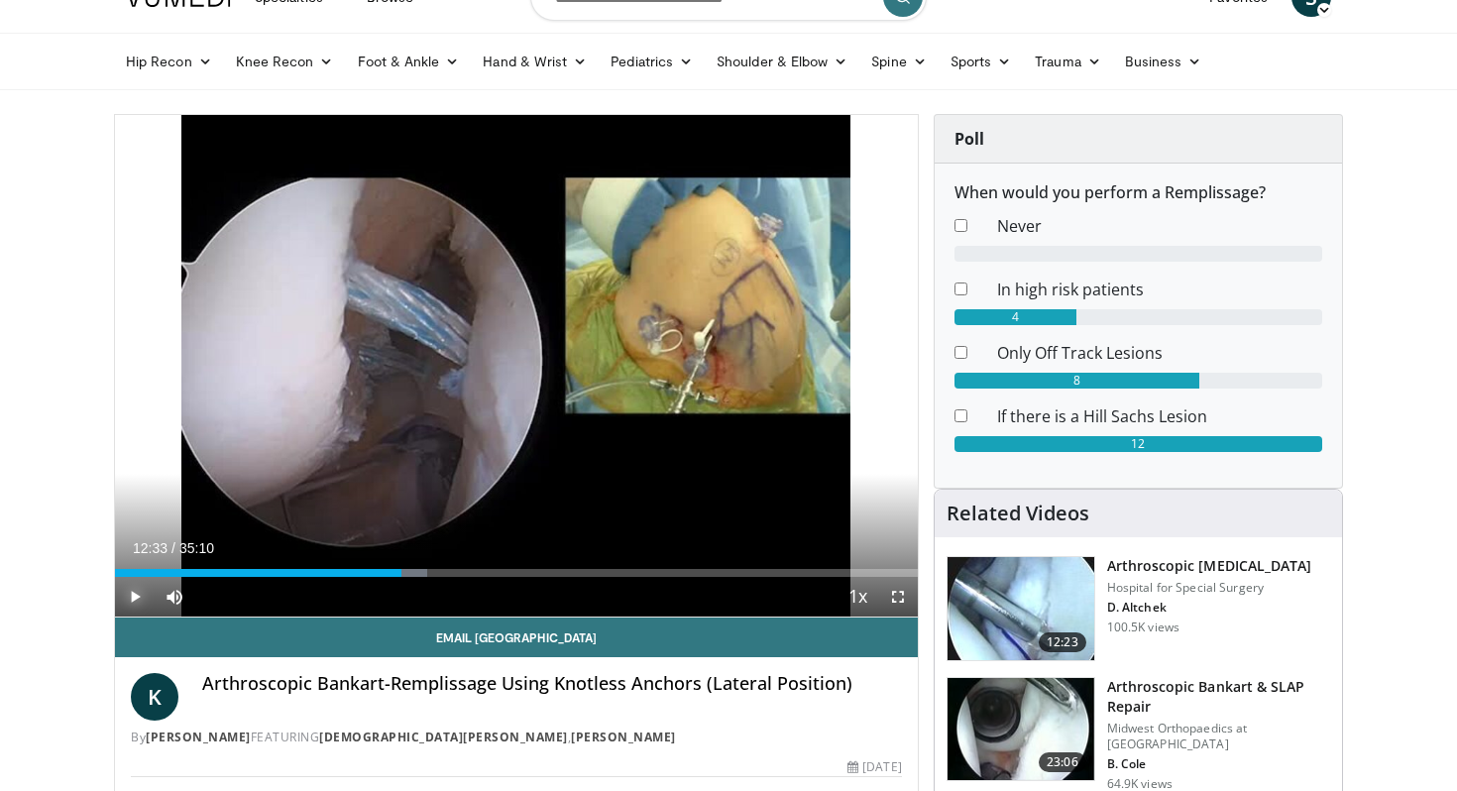
click at [142, 595] on span "Video Player" at bounding box center [135, 597] width 40 height 40
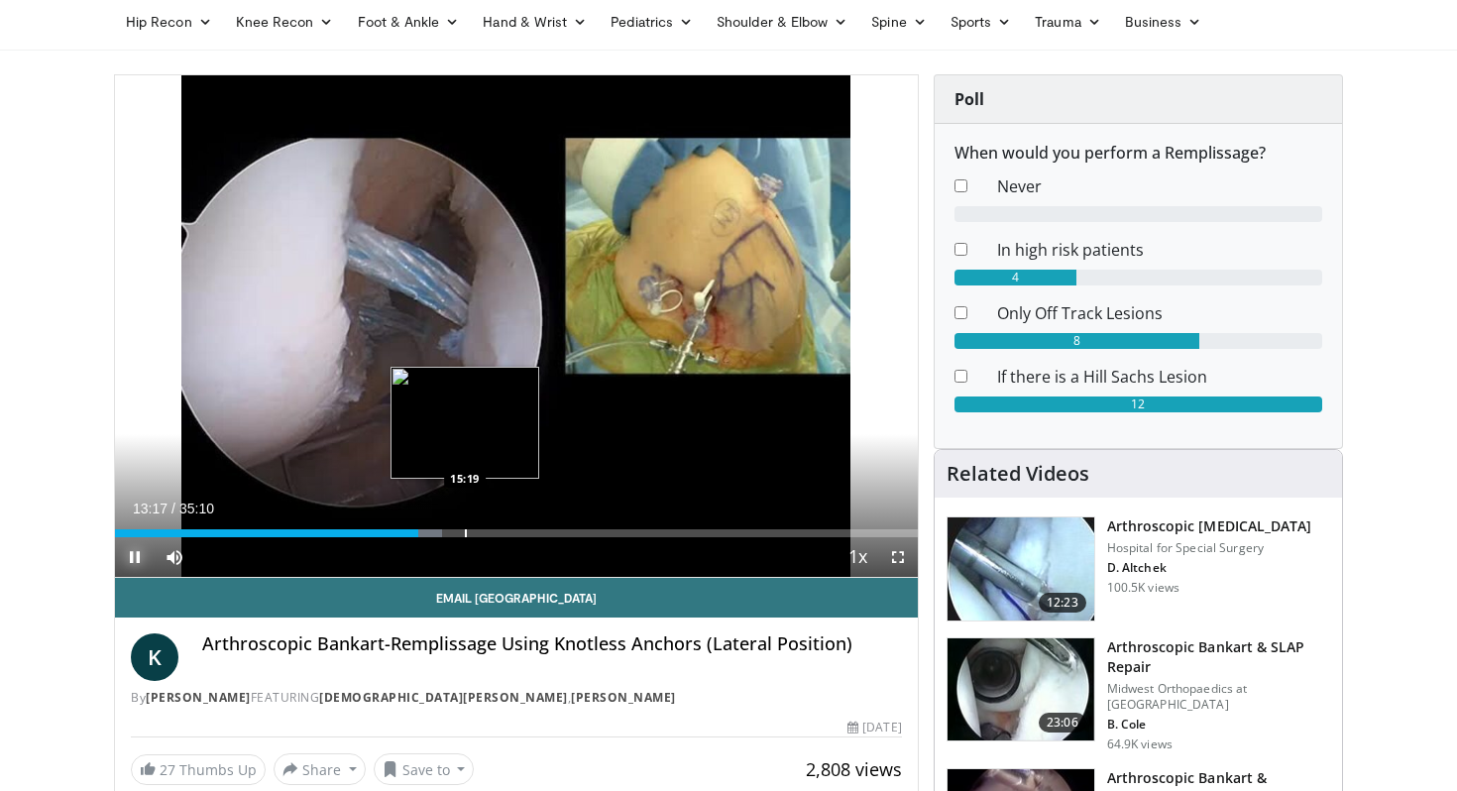
scroll to position [118, 0]
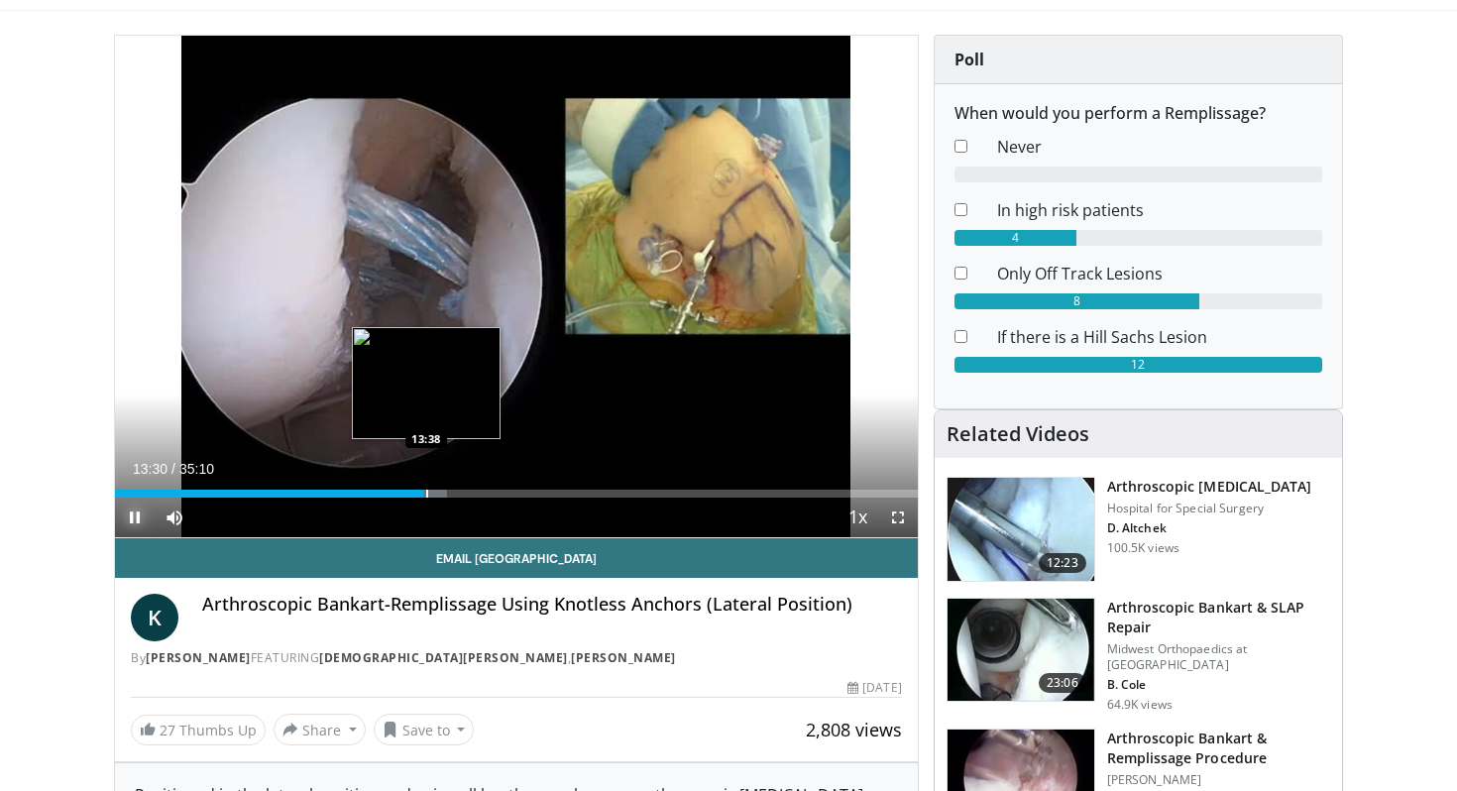
click at [426, 494] on div "Progress Bar" at bounding box center [427, 494] width 2 height 8
click at [431, 494] on div "Progress Bar" at bounding box center [431, 494] width 2 height 8
click at [438, 493] on div "Progress Bar" at bounding box center [439, 494] width 2 height 8
click at [442, 493] on div "Progress Bar" at bounding box center [443, 494] width 2 height 8
click at [445, 491] on div "Progress Bar" at bounding box center [444, 494] width 2 height 8
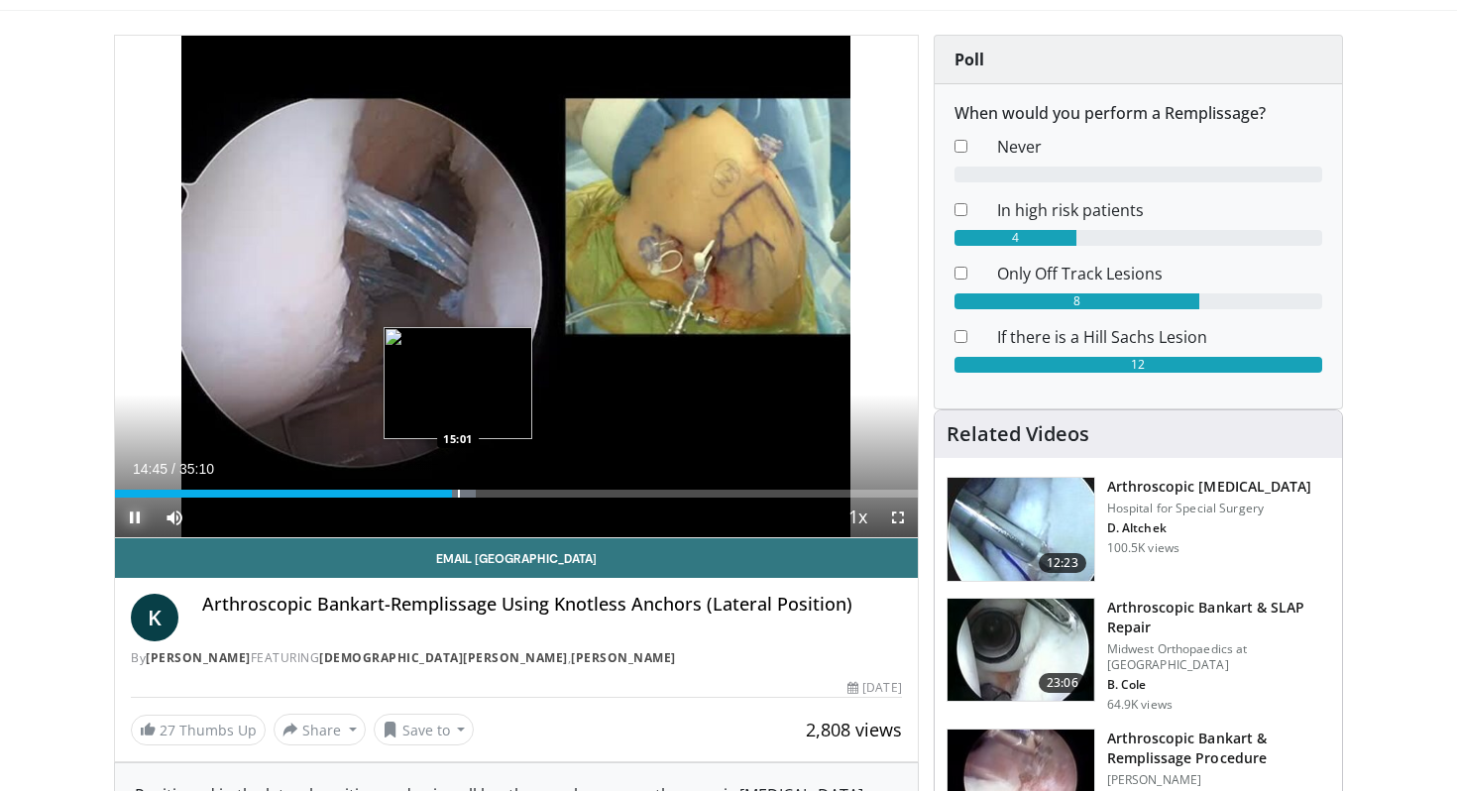
click at [458, 488] on div "Loaded : 45.01% 14:45 15:01" at bounding box center [516, 488] width 803 height 19
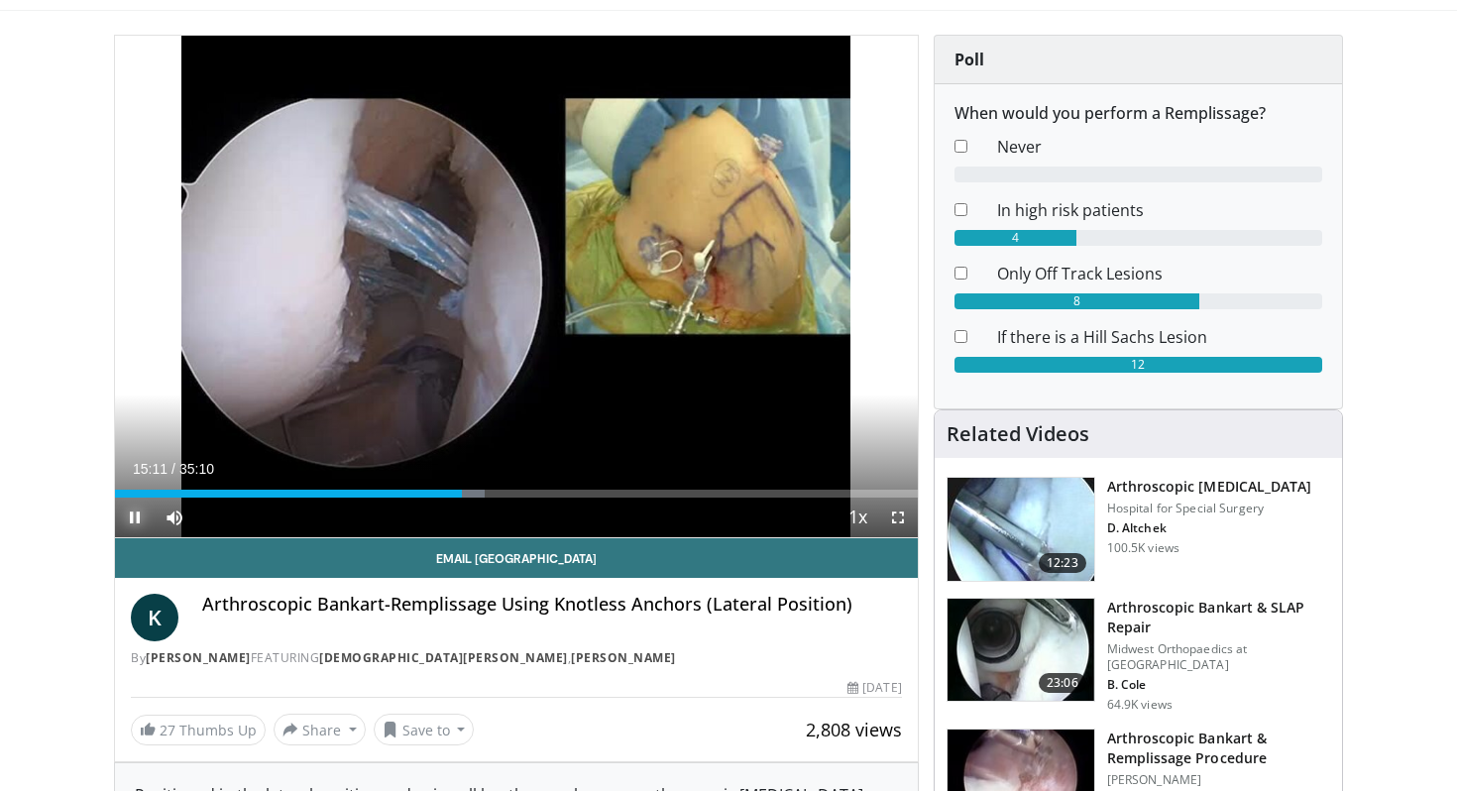
click at [128, 521] on span "Video Player" at bounding box center [135, 518] width 40 height 40
